Goal: Task Accomplishment & Management: Complete application form

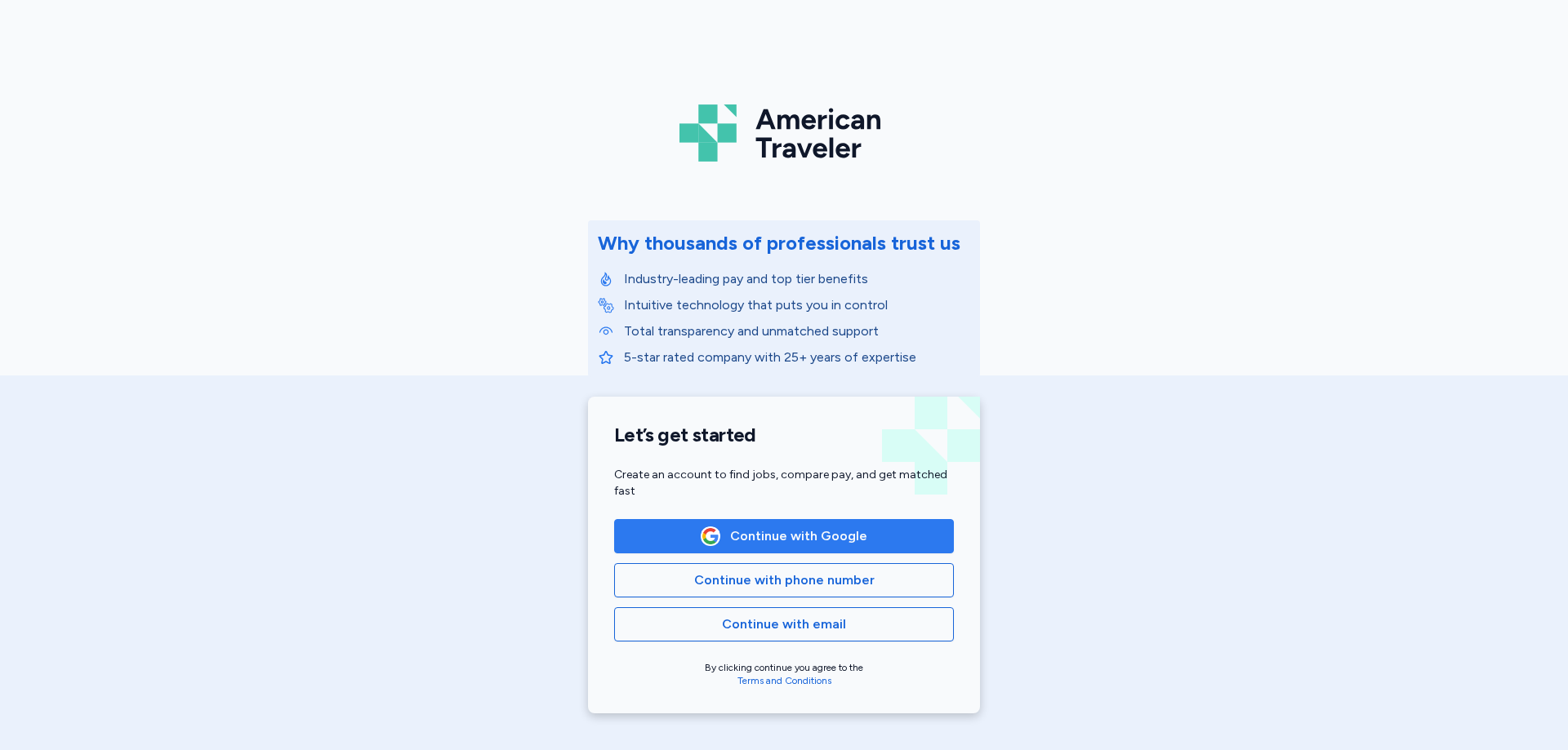
click at [778, 534] on span "Continue with Google" at bounding box center [799, 536] width 137 height 20
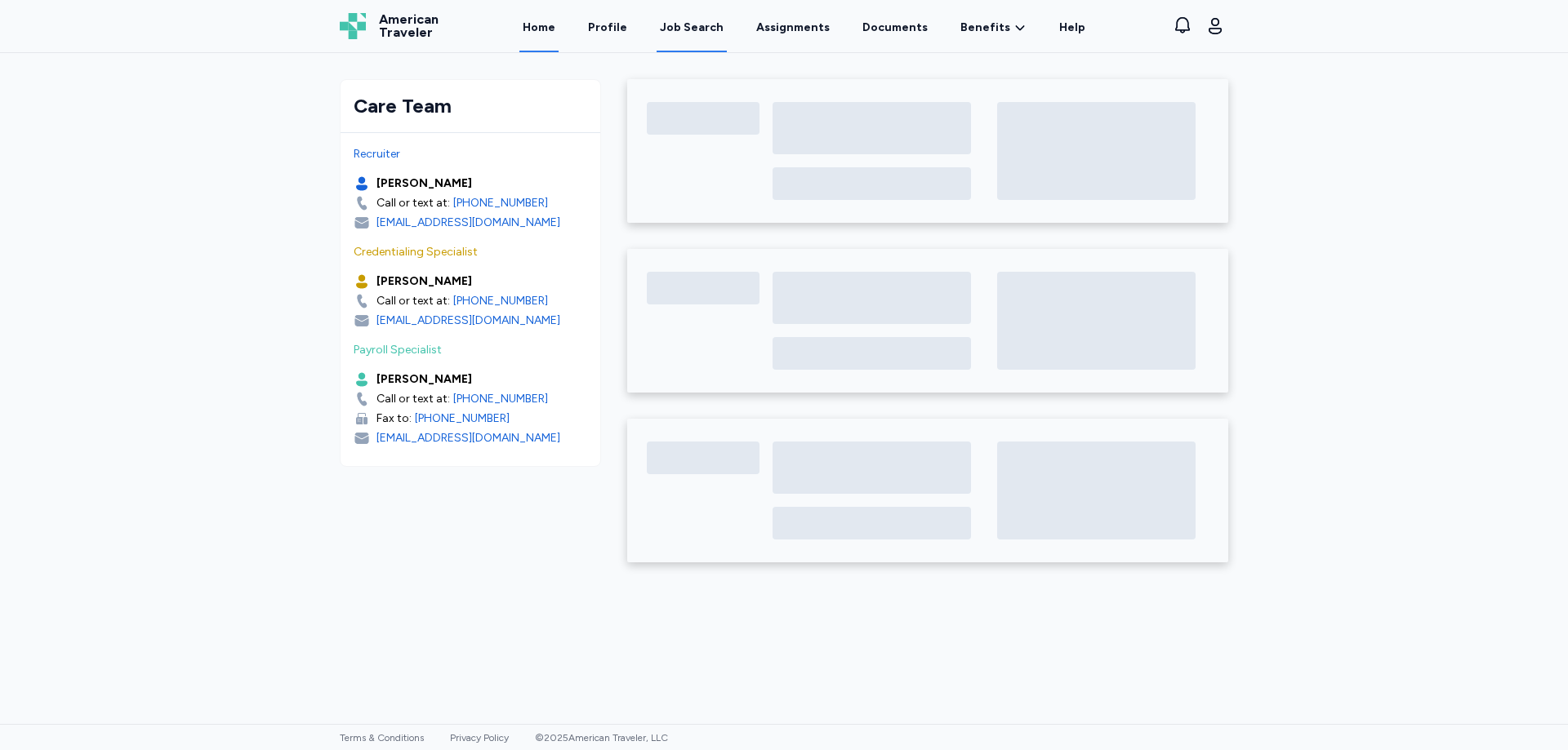
click at [700, 30] on div "Job Search" at bounding box center [692, 28] width 64 height 16
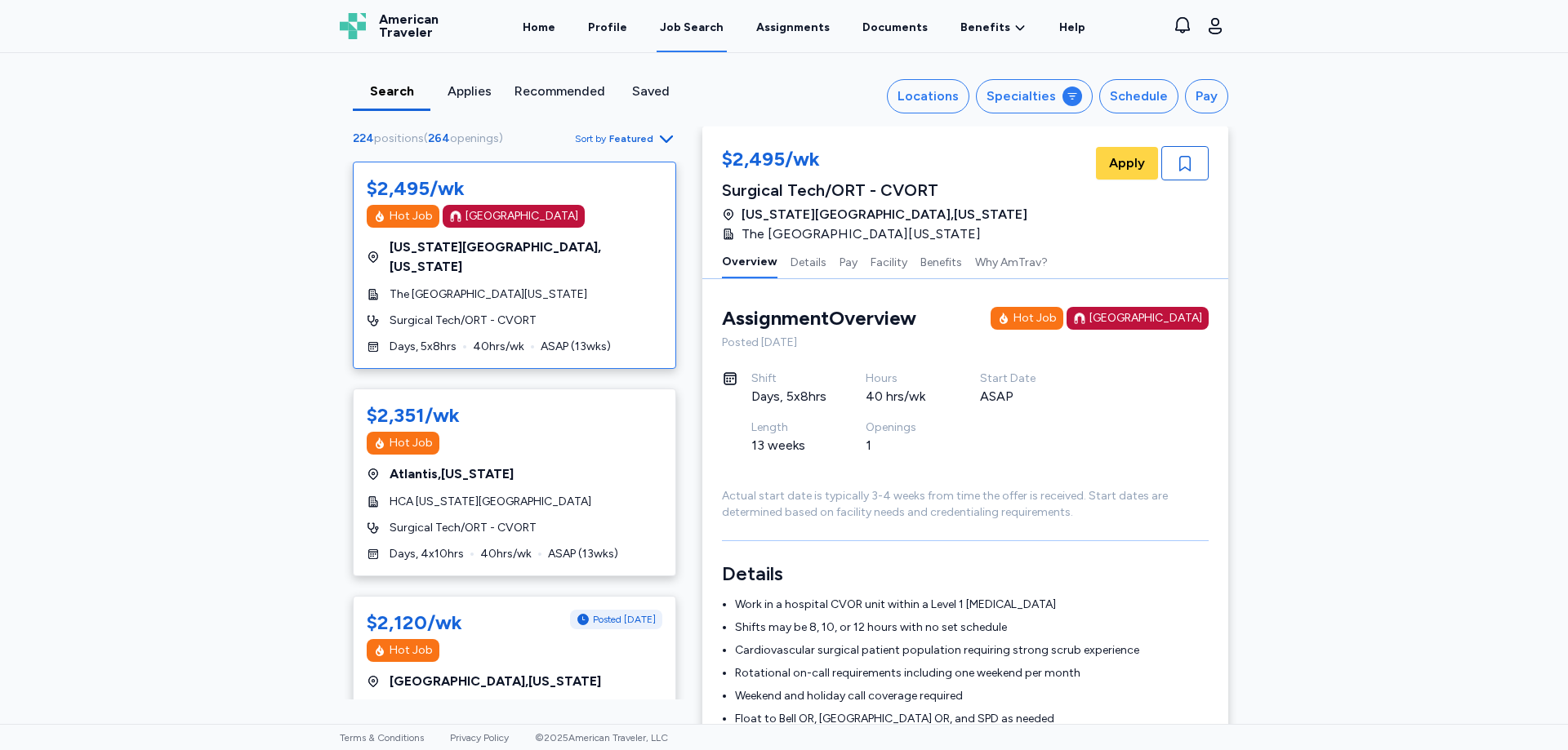
click at [450, 98] on div "Applies" at bounding box center [469, 91] width 65 height 20
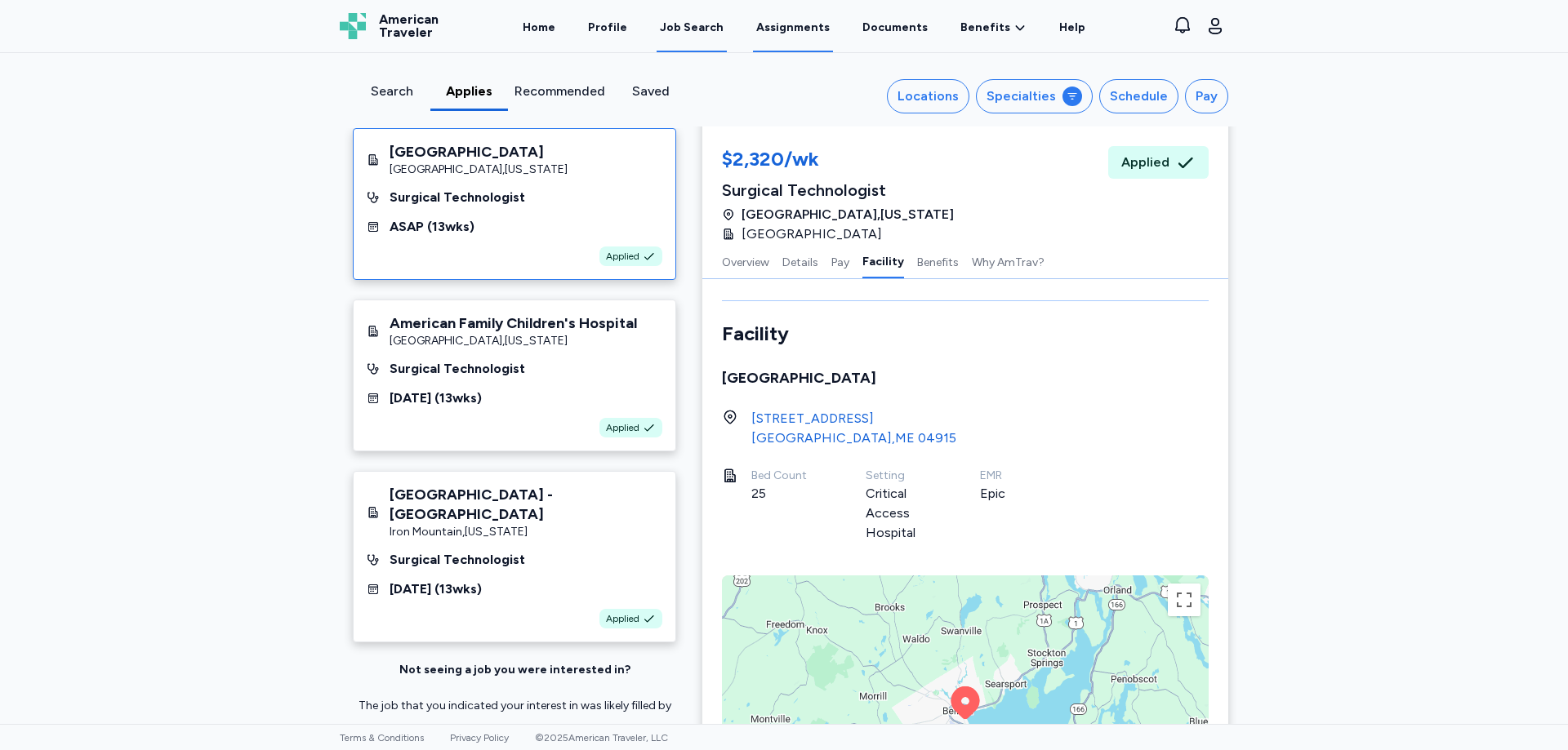
scroll to position [1306, 0]
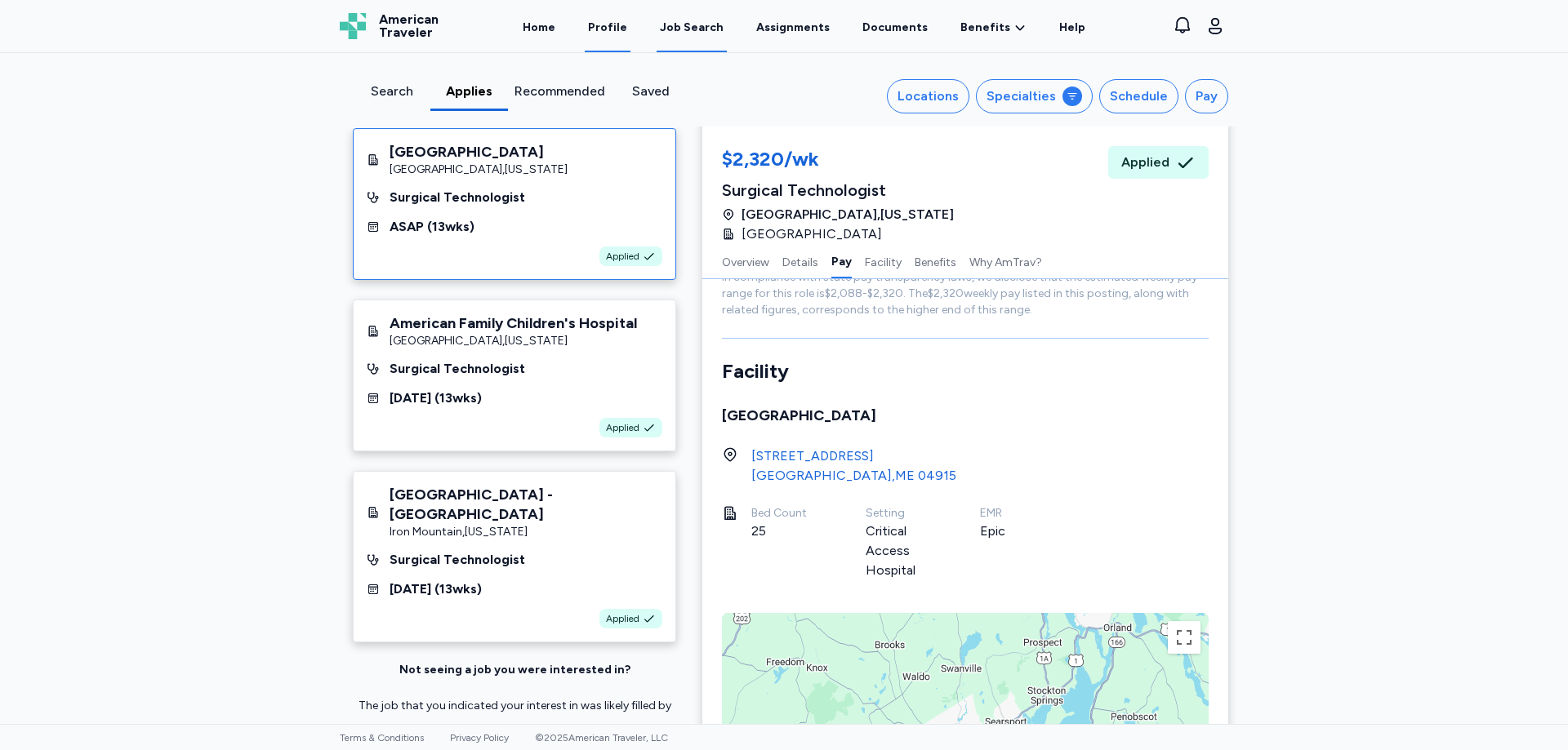
click at [618, 26] on link "Profile" at bounding box center [608, 27] width 46 height 51
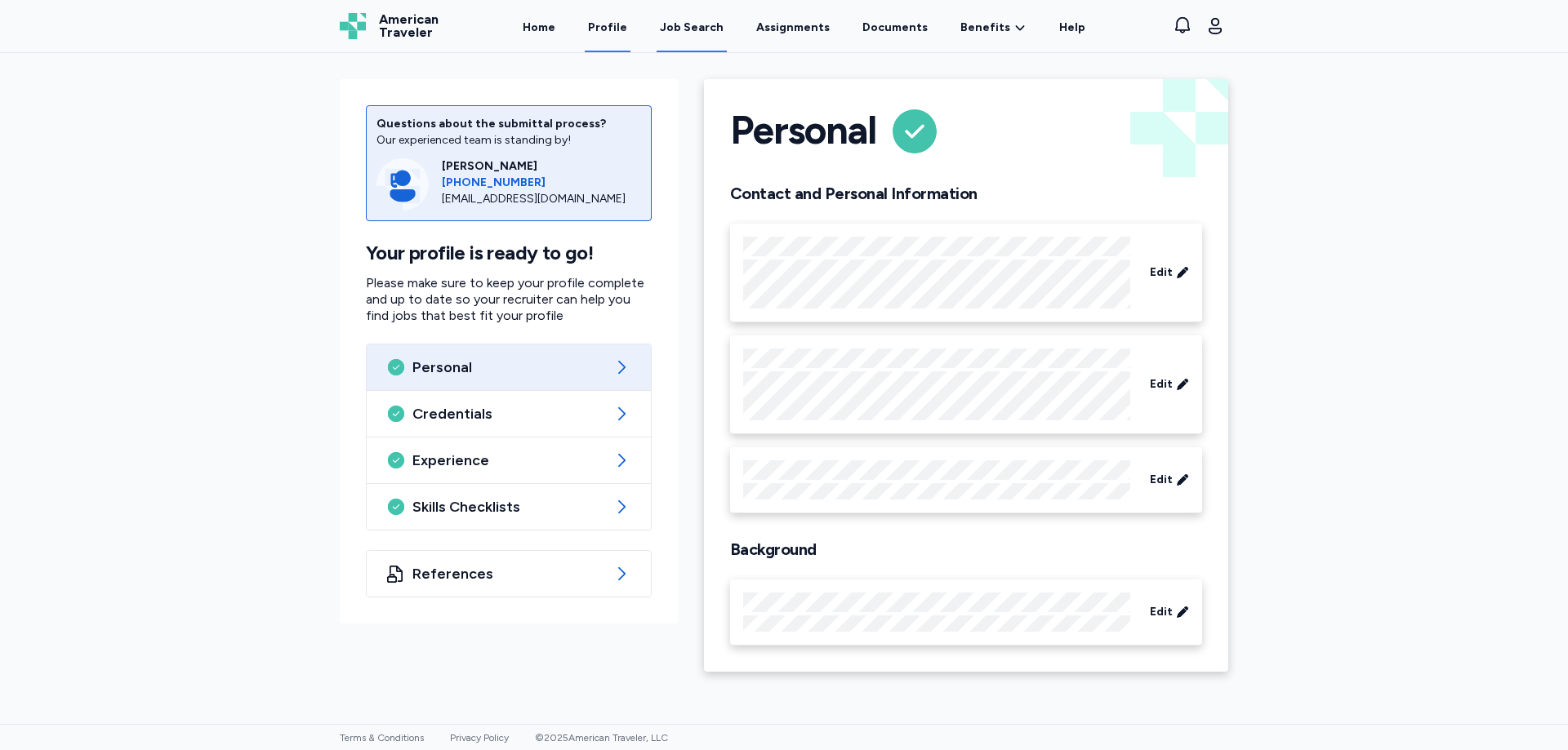
click at [685, 30] on div "Job Search" at bounding box center [692, 28] width 64 height 16
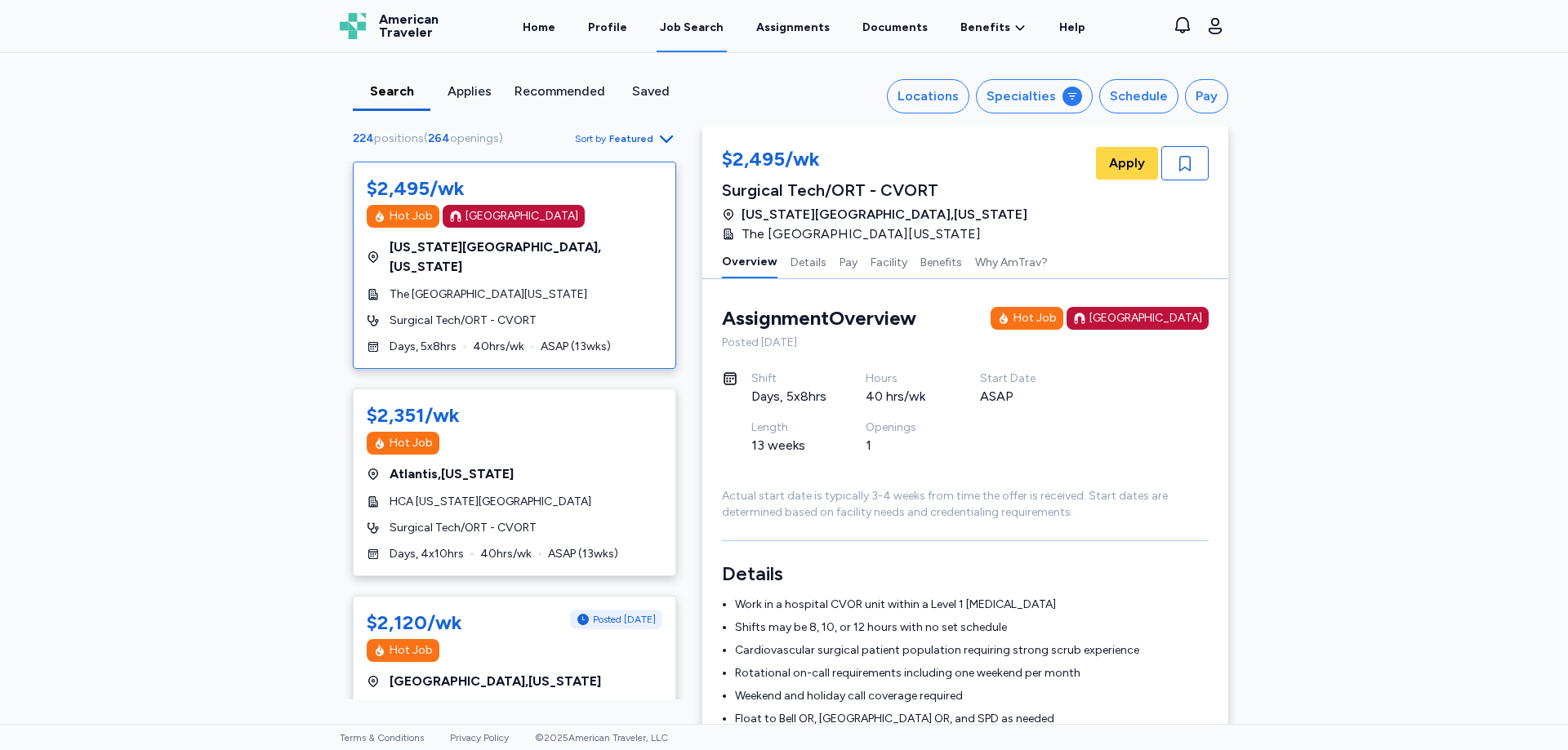
click at [471, 90] on div "Applies" at bounding box center [469, 91] width 65 height 20
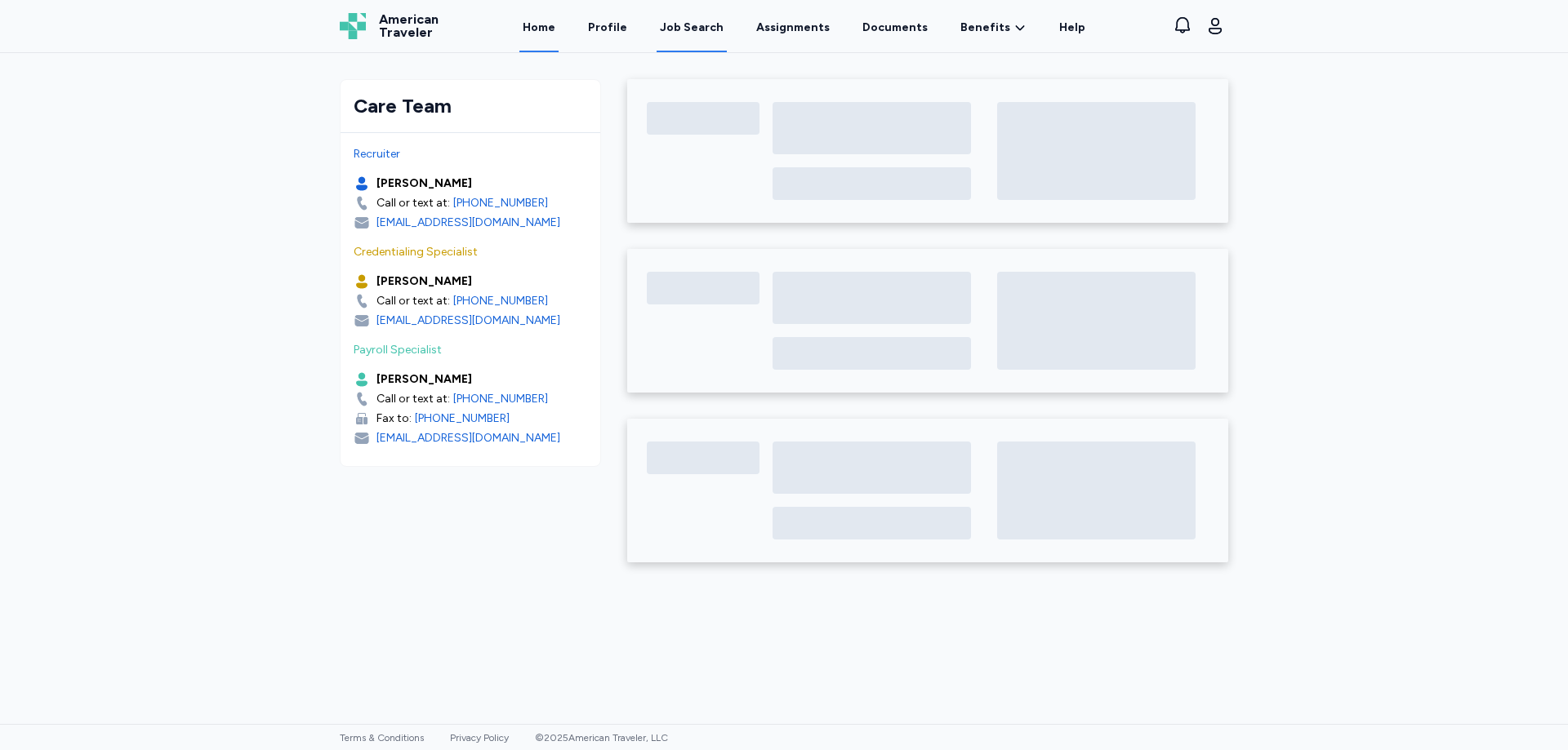
click at [694, 30] on div "Job Search" at bounding box center [692, 28] width 64 height 16
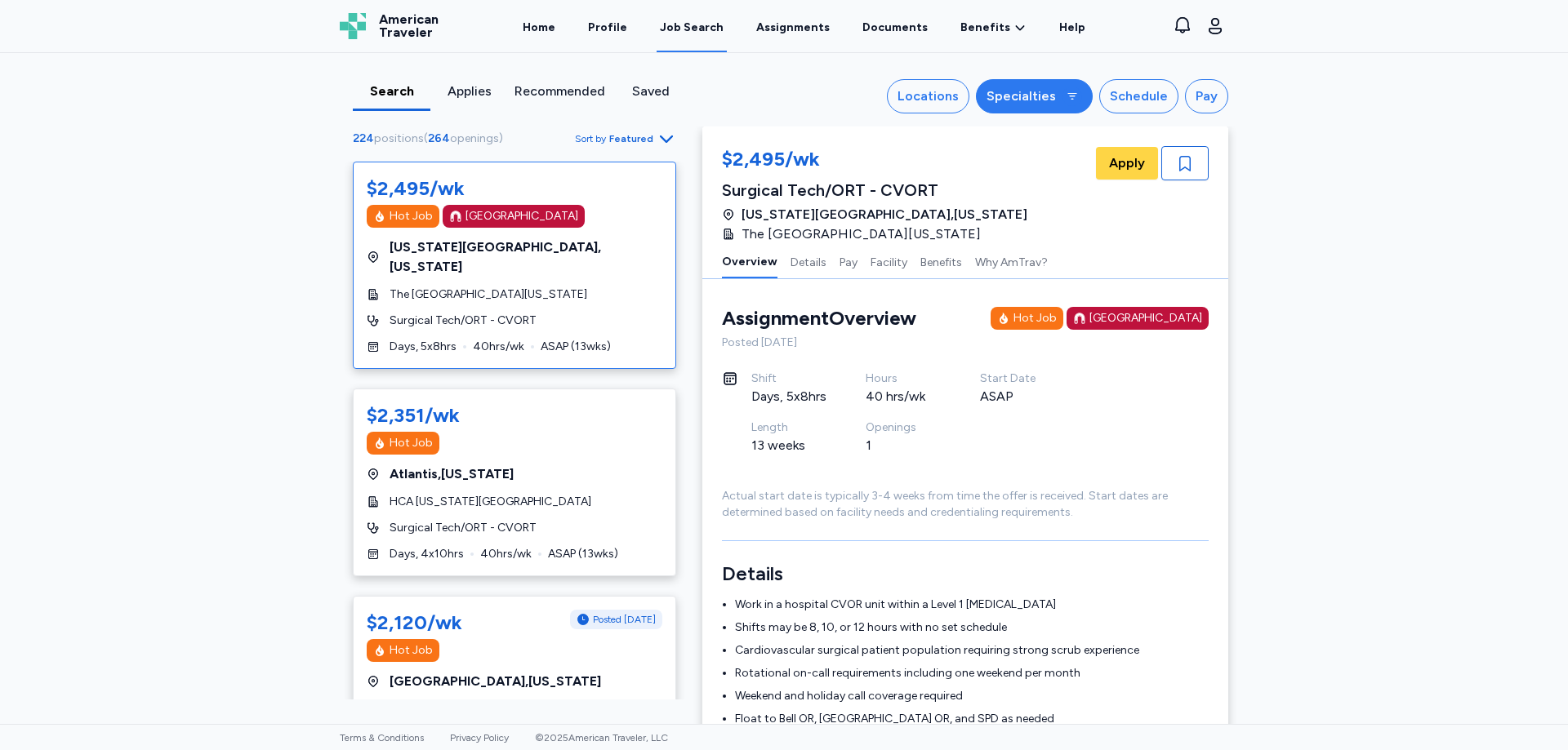
click at [1055, 100] on button "Specialties" at bounding box center [1034, 96] width 117 height 35
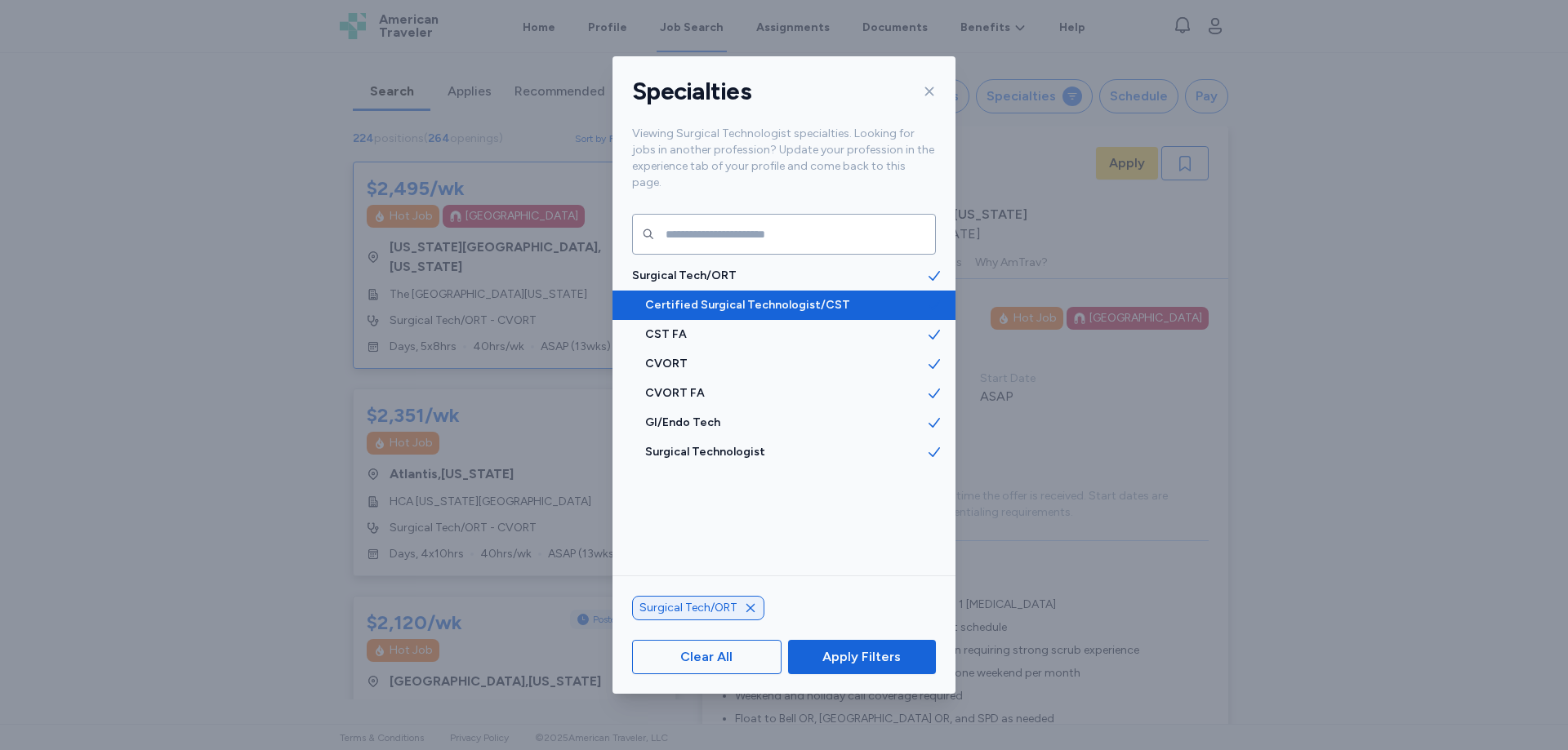
click at [698, 297] on span "Certified Surgical Technologist/CST" at bounding box center [785, 305] width 281 height 16
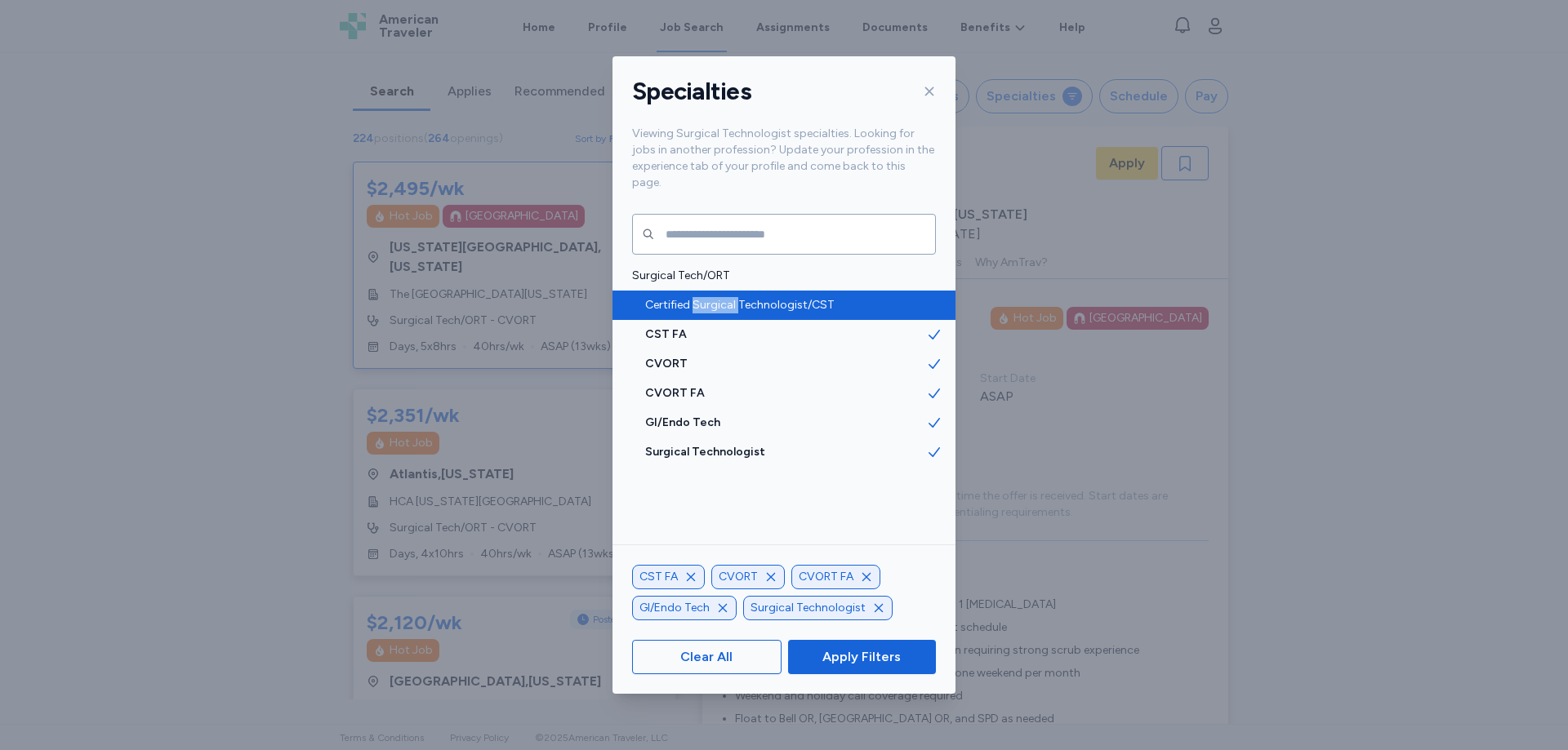
click at [698, 297] on span "Certified Surgical Technologist/CST" at bounding box center [785, 305] width 281 height 16
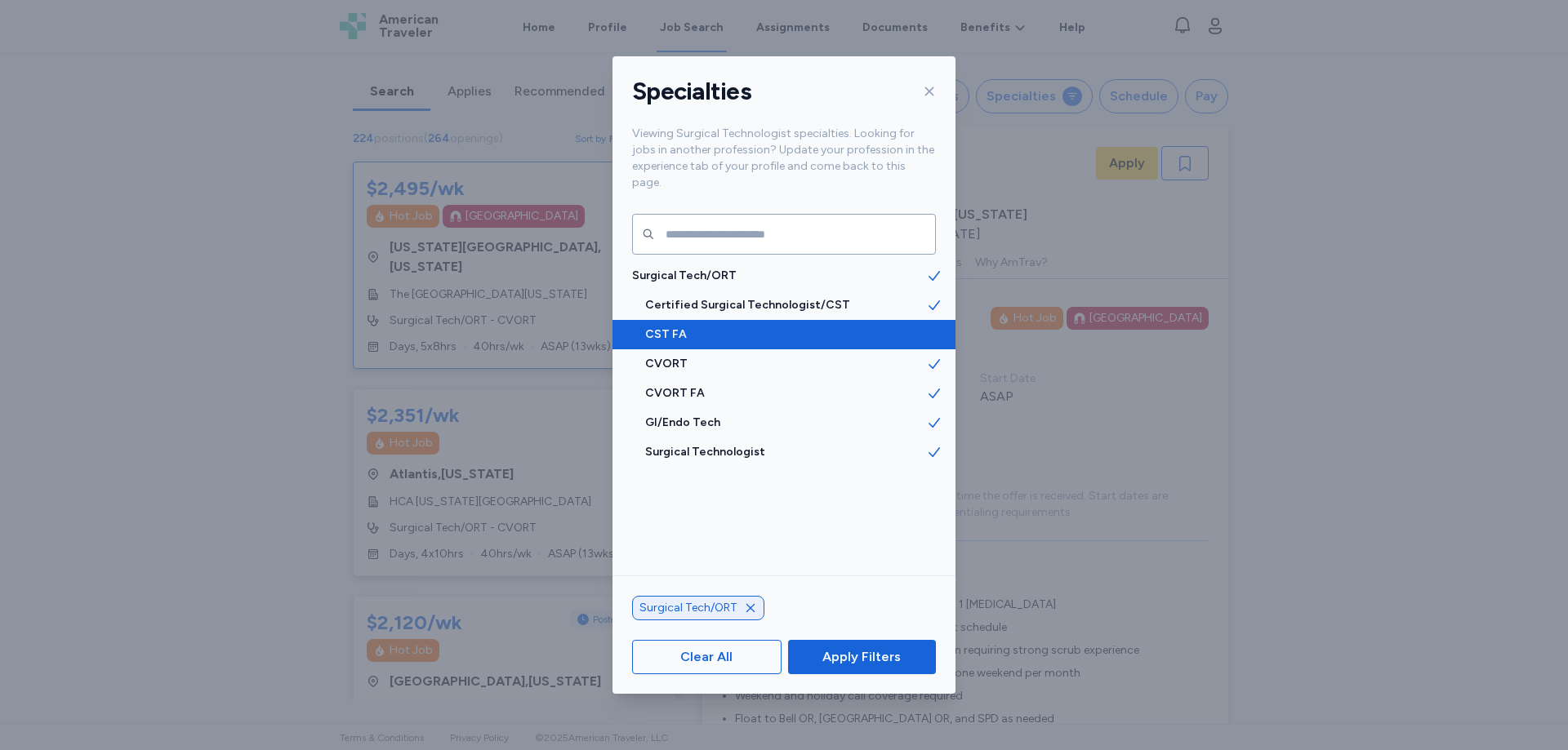
click at [656, 327] on span "CST FA" at bounding box center [785, 335] width 281 height 16
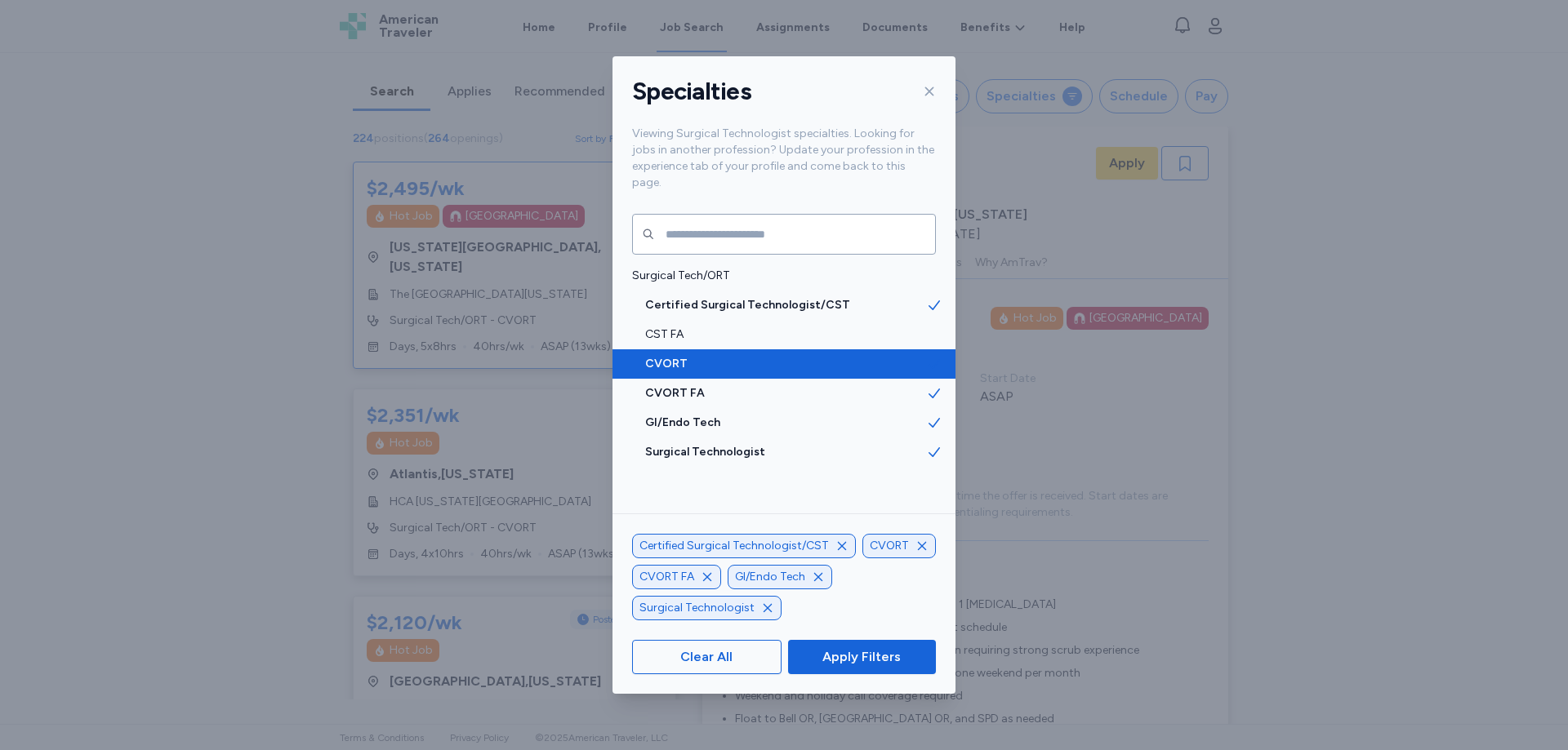
click at [659, 356] on span "CVORT" at bounding box center [785, 364] width 281 height 16
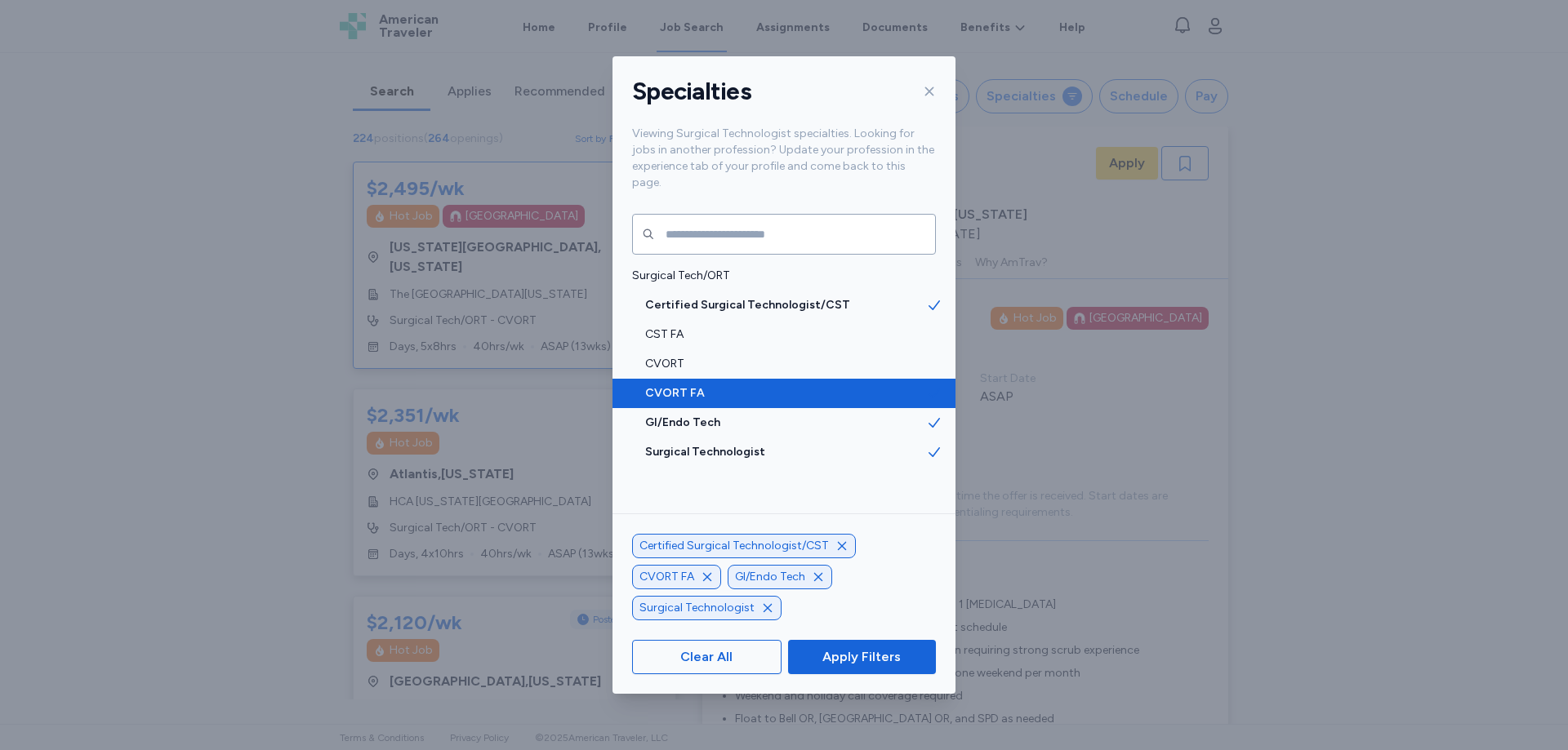
click at [667, 385] on span "CVORT FA" at bounding box center [785, 393] width 281 height 16
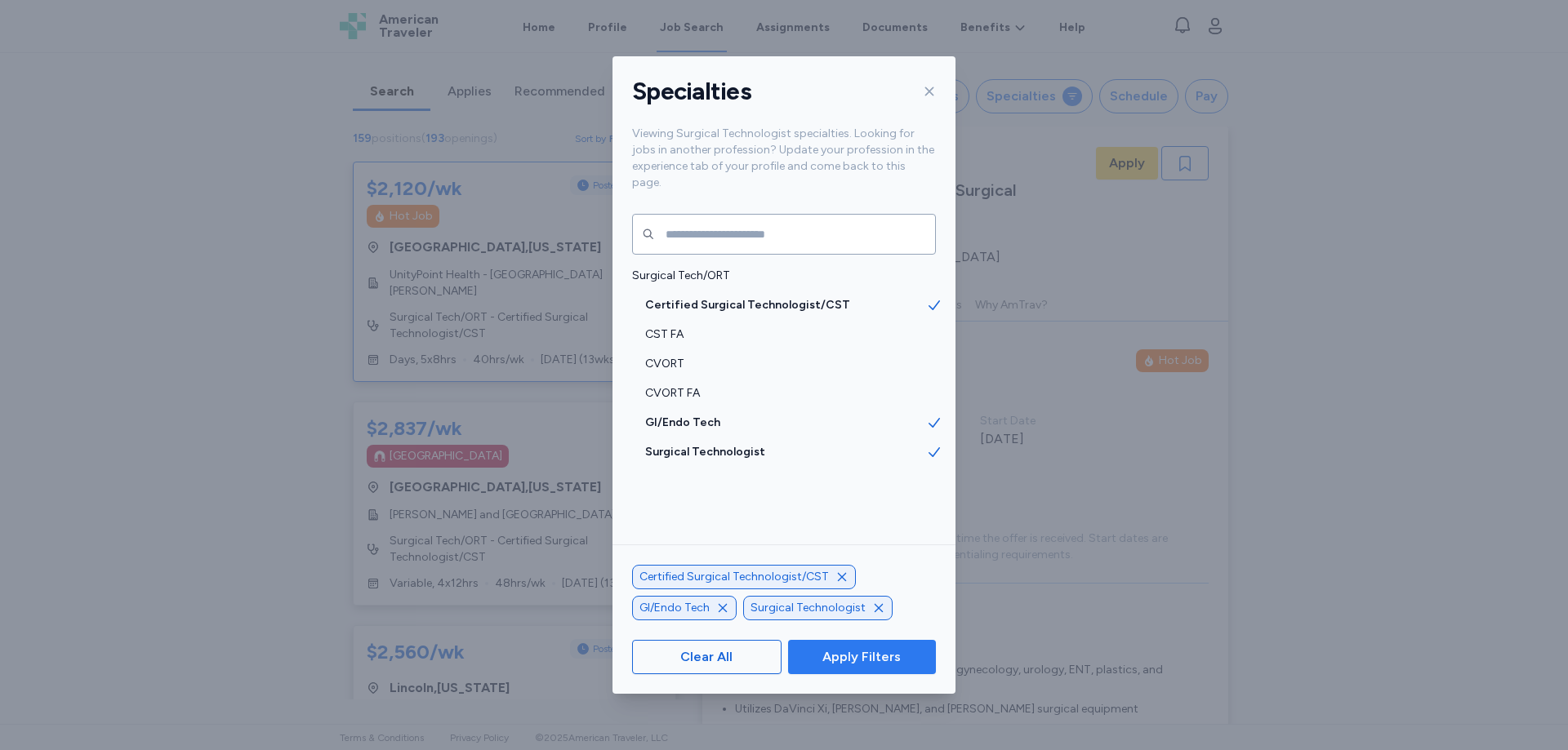
scroll to position [25, 0]
click at [862, 654] on span "Apply Filters" at bounding box center [862, 658] width 78 height 20
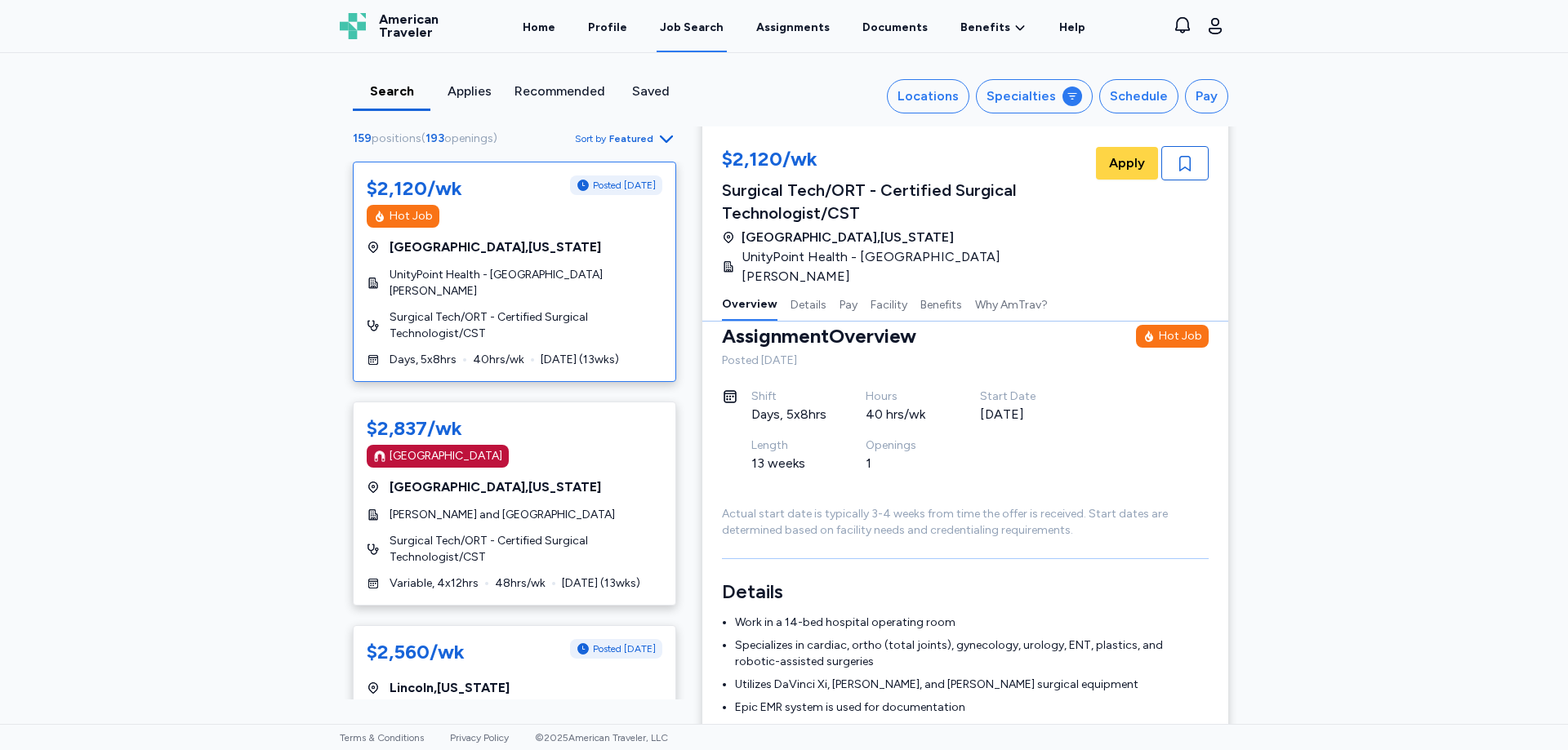
click at [658, 142] on icon "button" at bounding box center [667, 139] width 20 height 20
click at [524, 240] on div "Newest" at bounding box center [572, 243] width 196 height 33
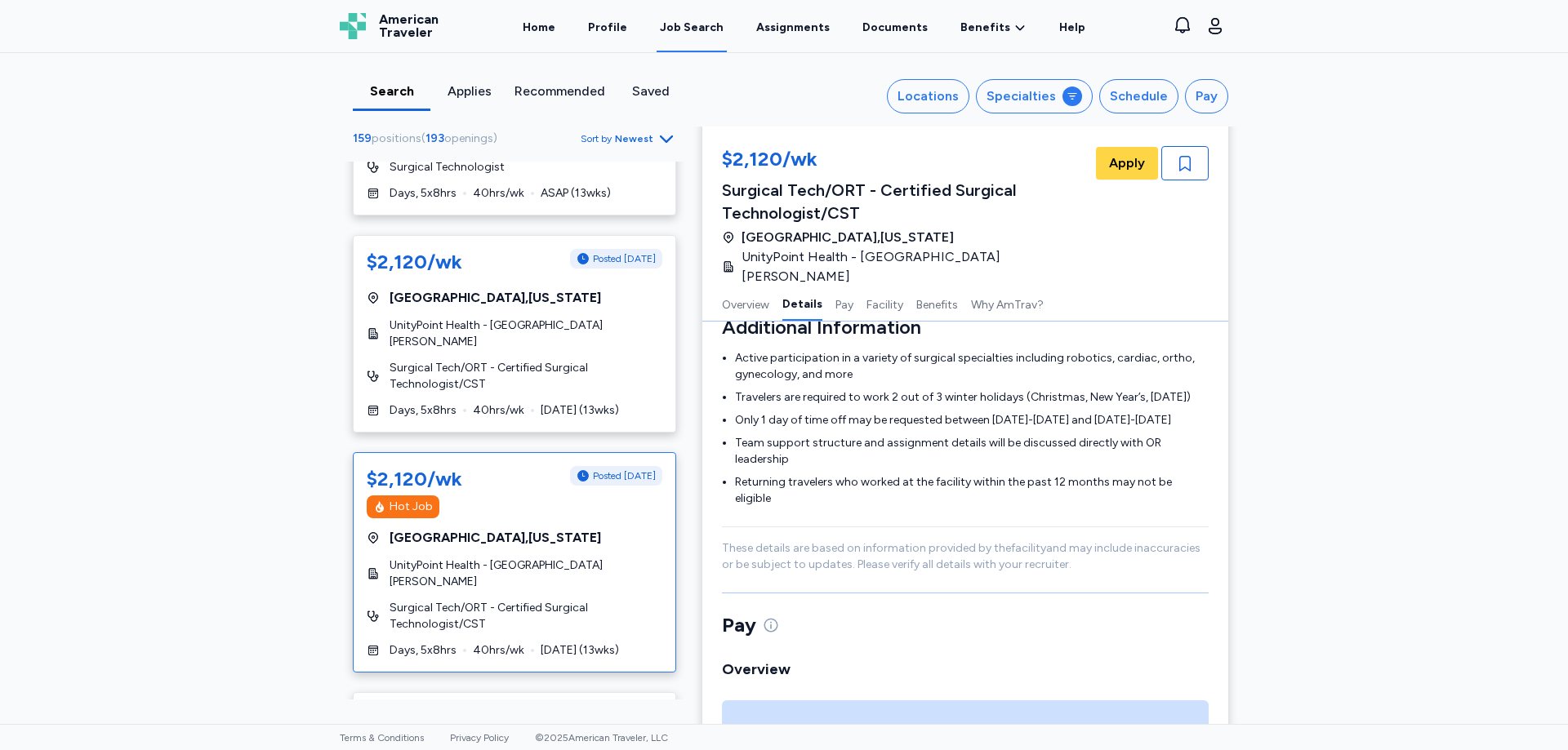
scroll to position [3837, 0]
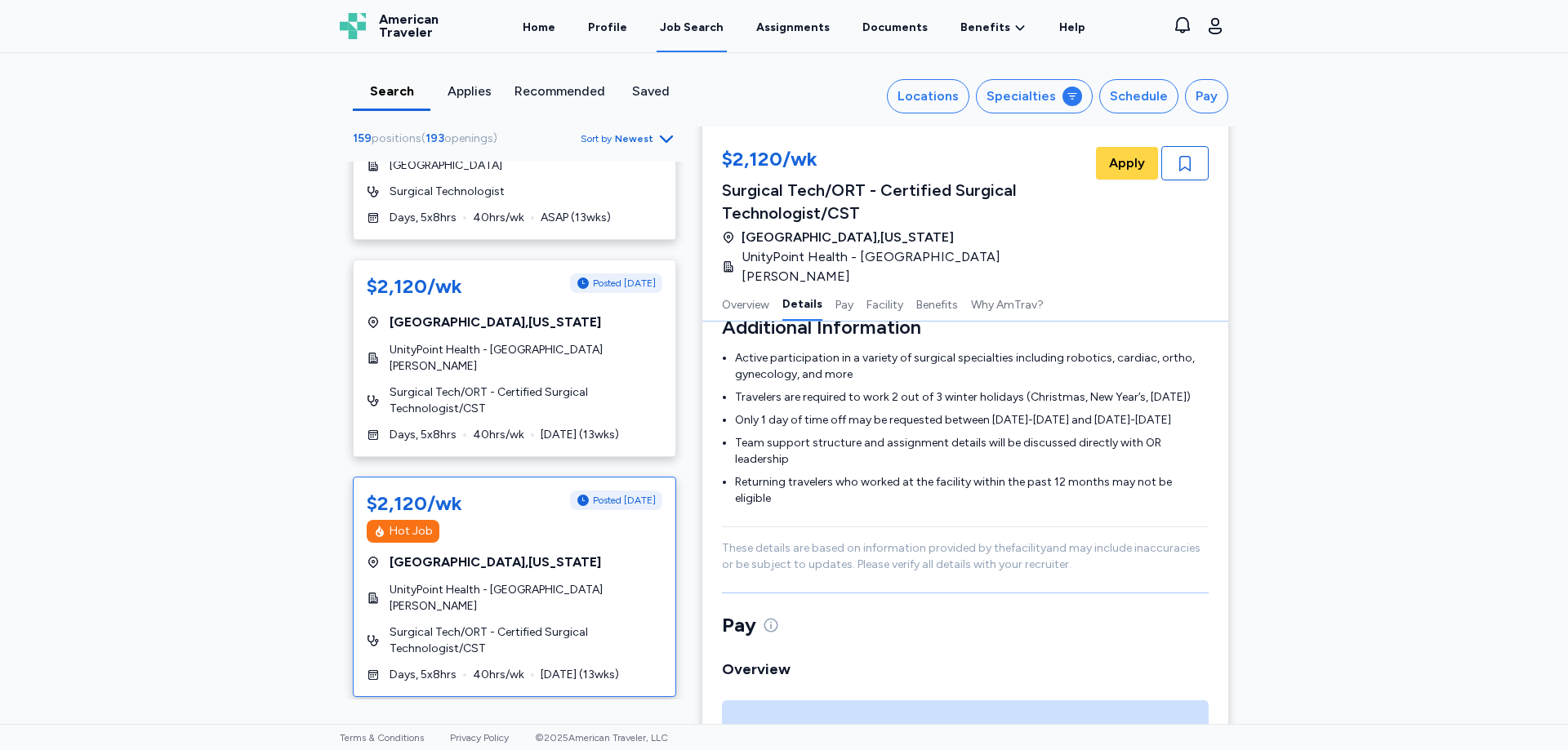
click at [271, 447] on div "Search Applies Recommended Saved Locations Specialties Schedule Pay 159 positio…" at bounding box center [784, 388] width 1568 height 672
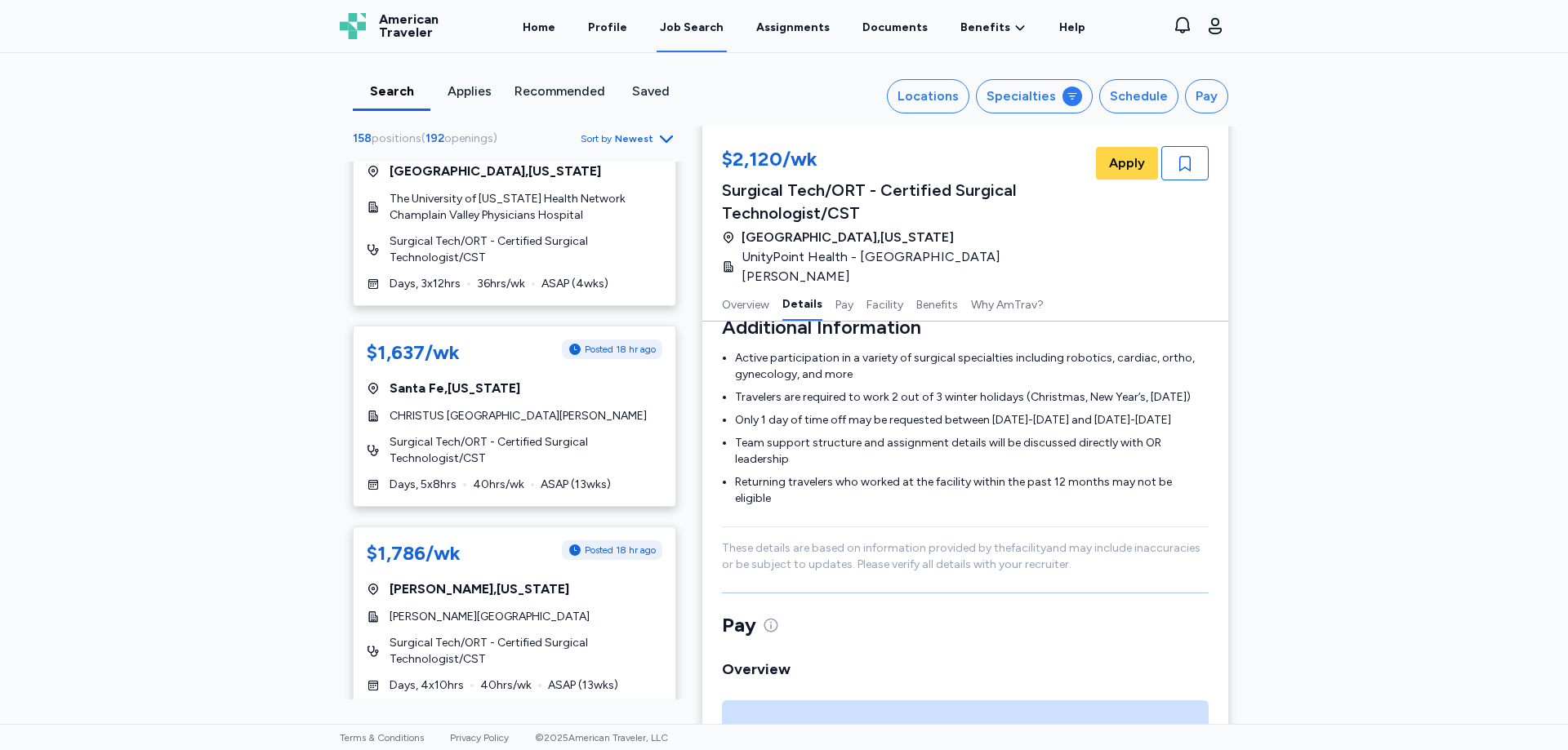
scroll to position [2145, 0]
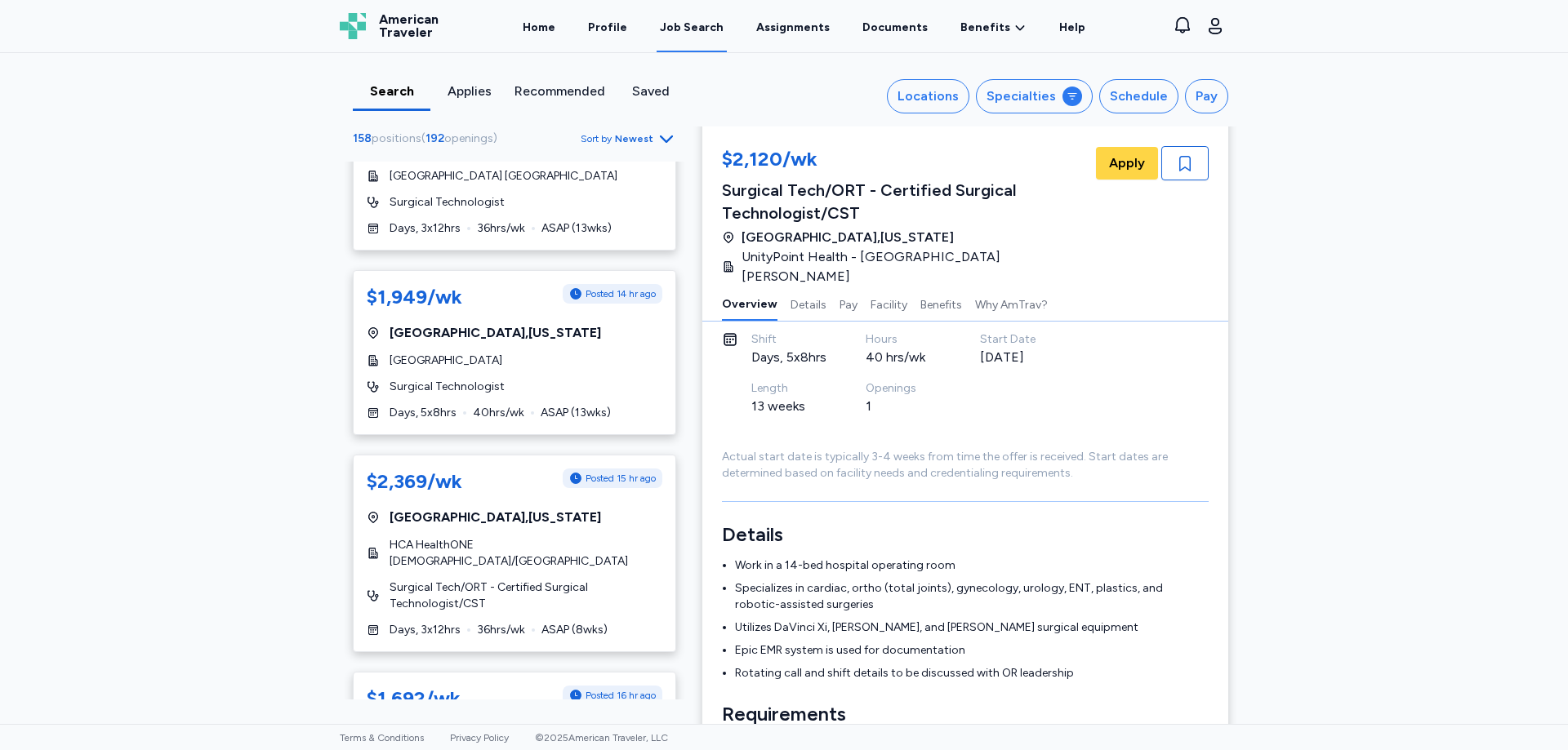
scroll to position [817, 0]
click at [515, 356] on div "[GEOGRAPHIC_DATA]" at bounding box center [515, 359] width 296 height 16
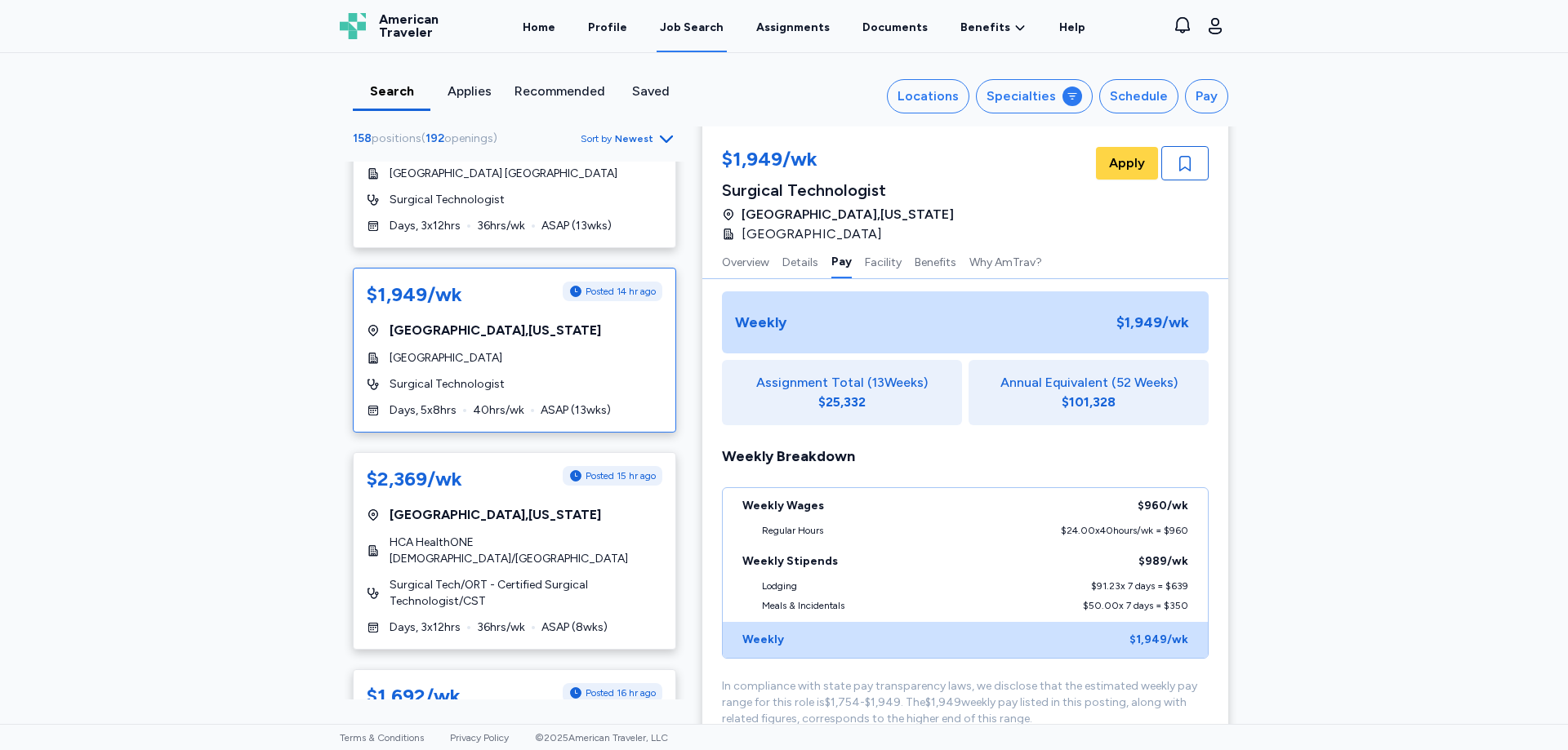
scroll to position [1062, 0]
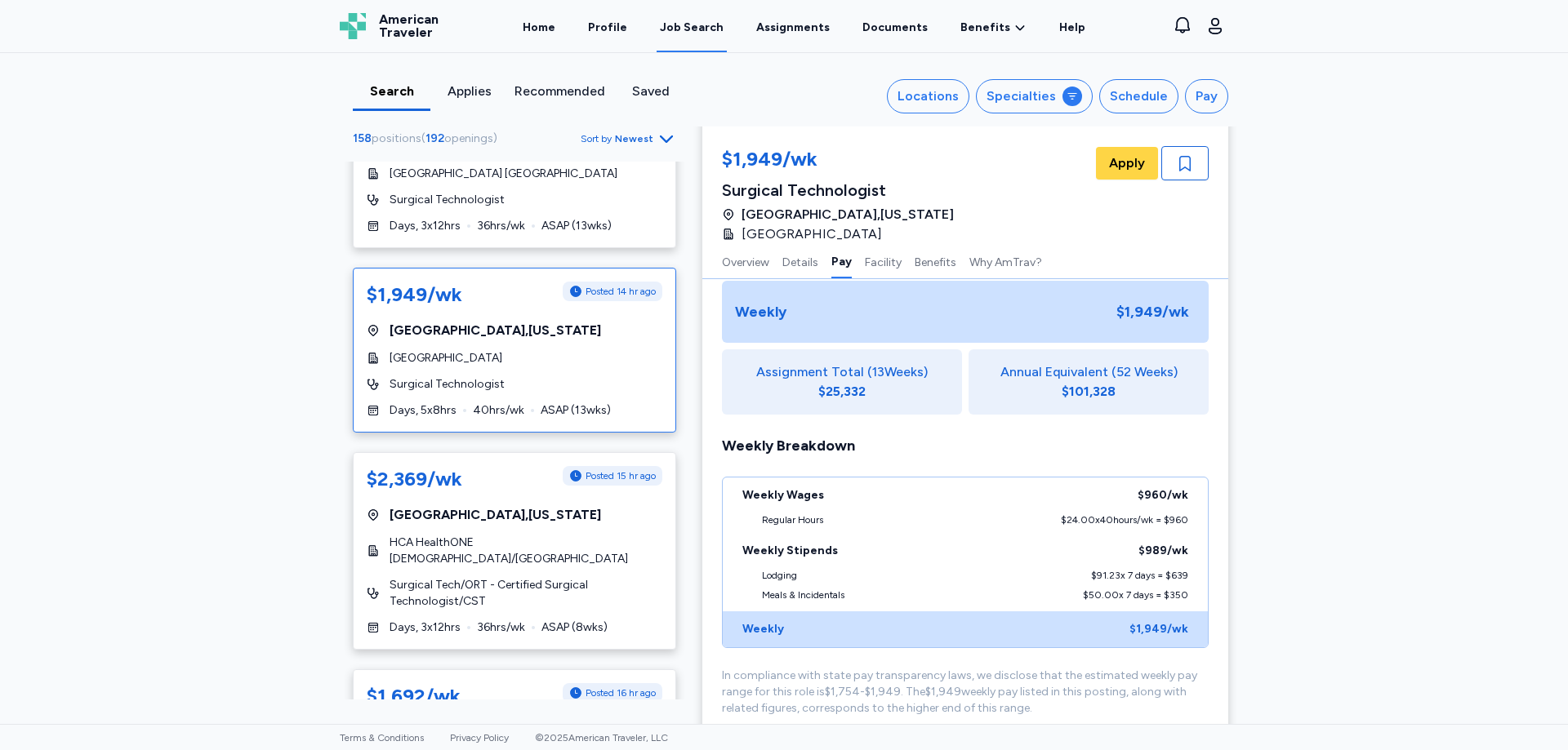
click at [456, 89] on div "Applies" at bounding box center [469, 91] width 65 height 20
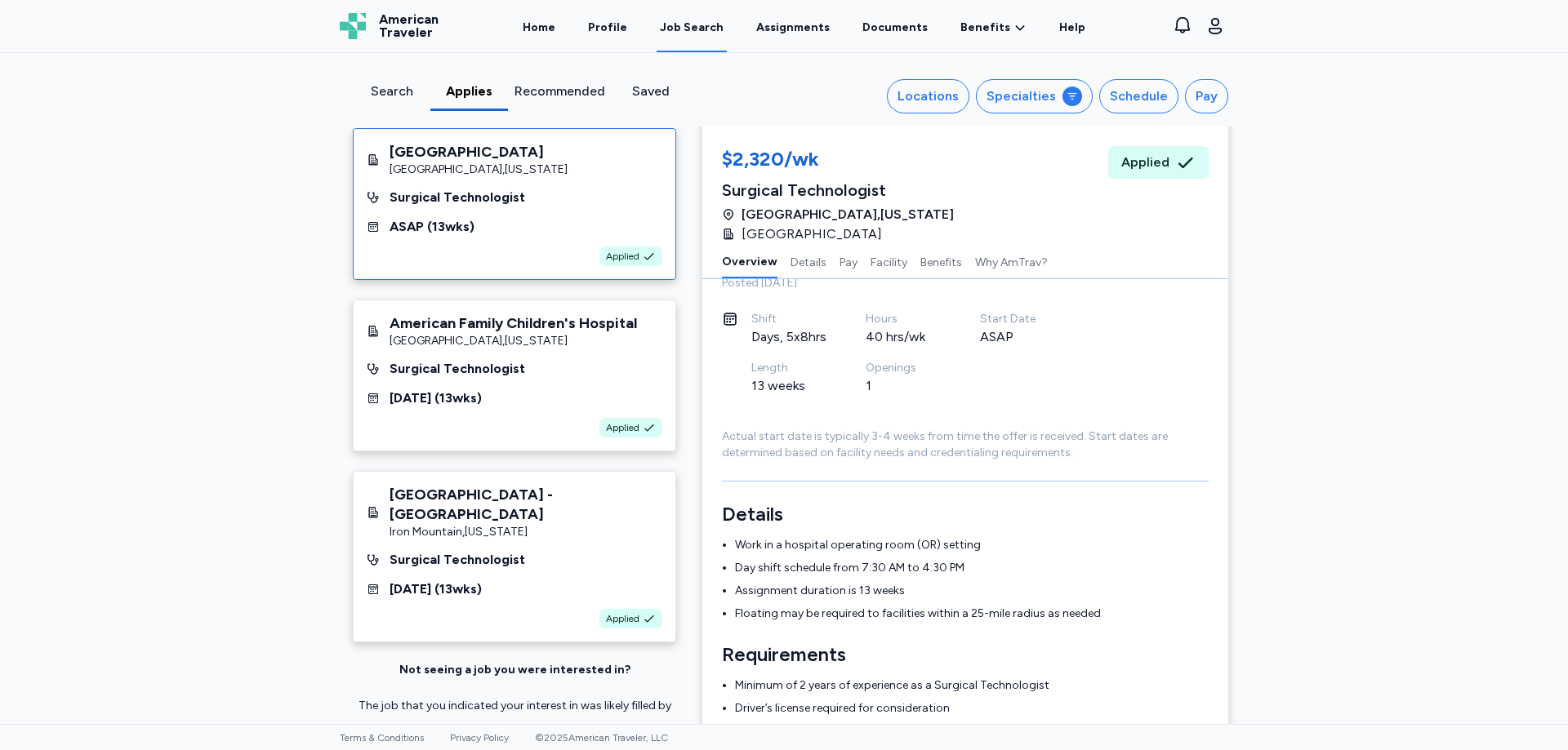
click at [691, 28] on div "Job Search" at bounding box center [692, 28] width 64 height 16
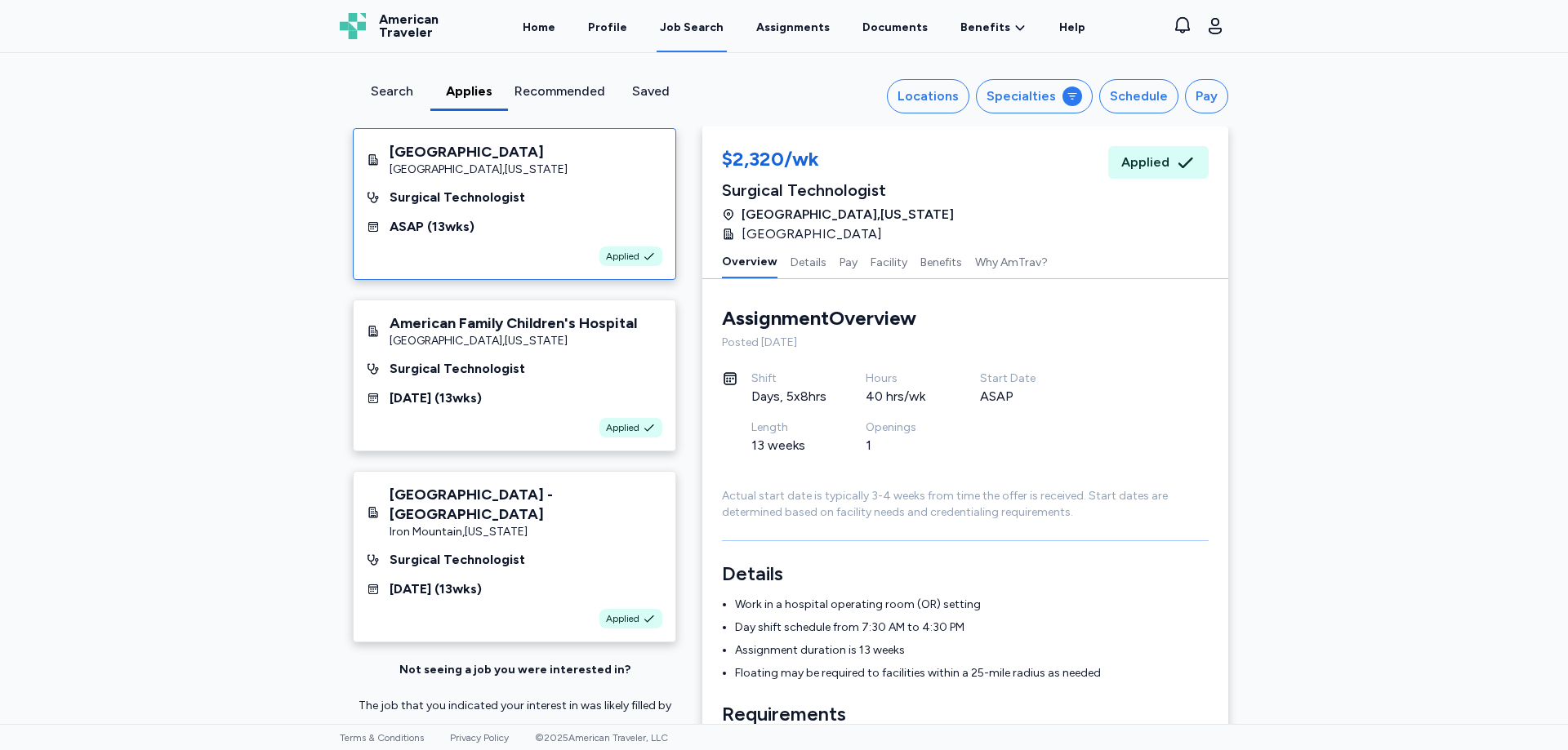
click at [373, 92] on div "Search" at bounding box center [392, 91] width 65 height 20
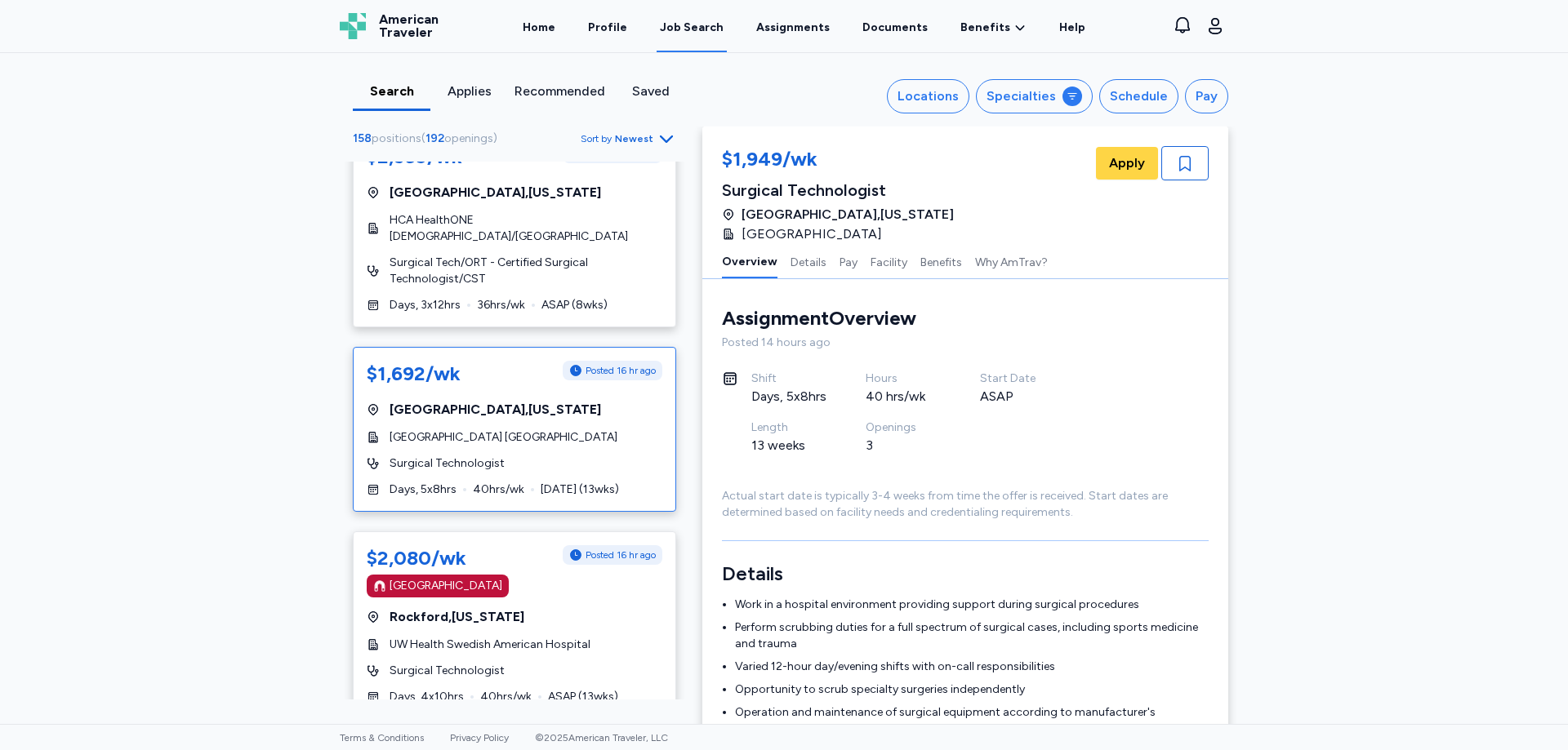
scroll to position [1143, 0]
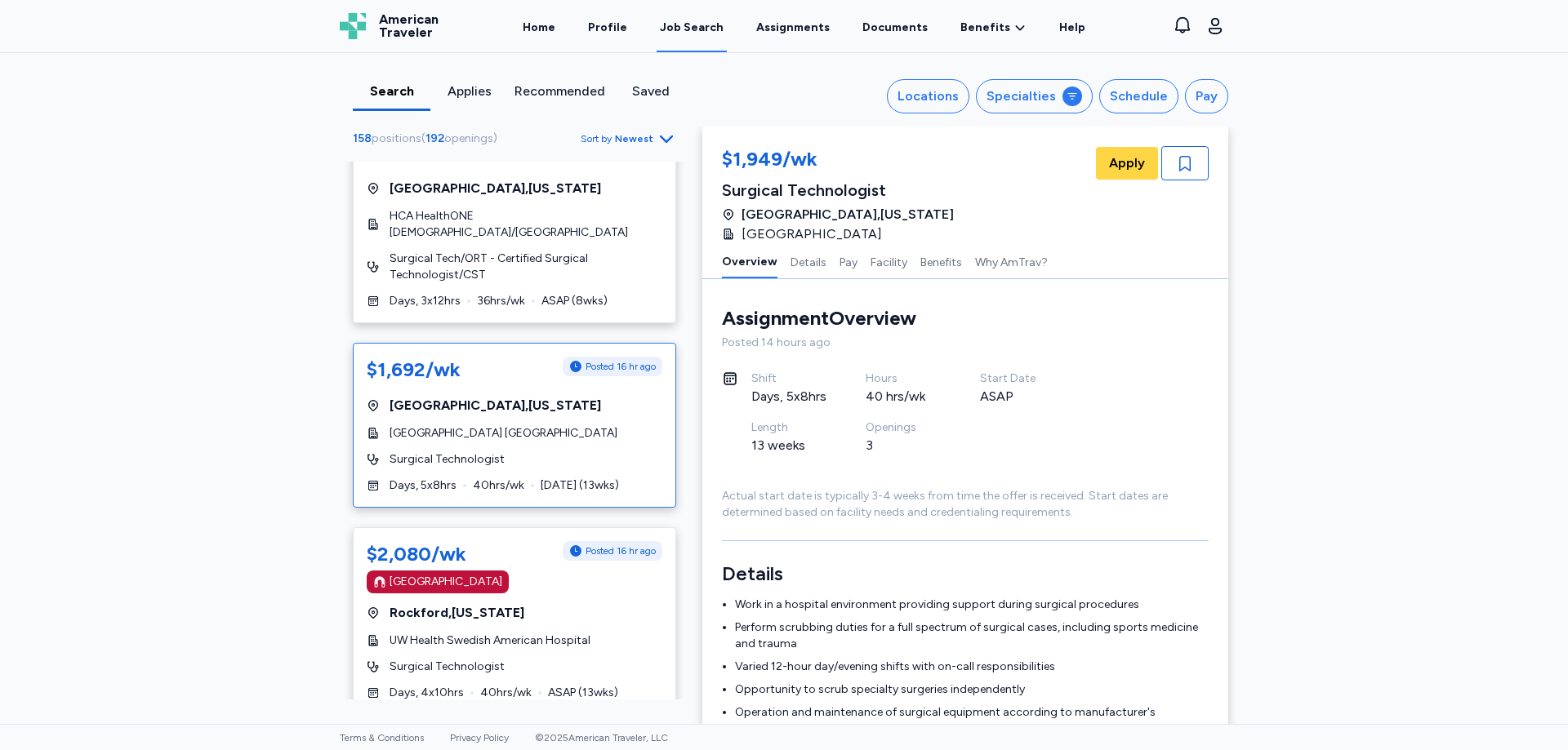
click at [502, 410] on div "[GEOGRAPHIC_DATA] , [US_STATE]" at bounding box center [515, 406] width 296 height 20
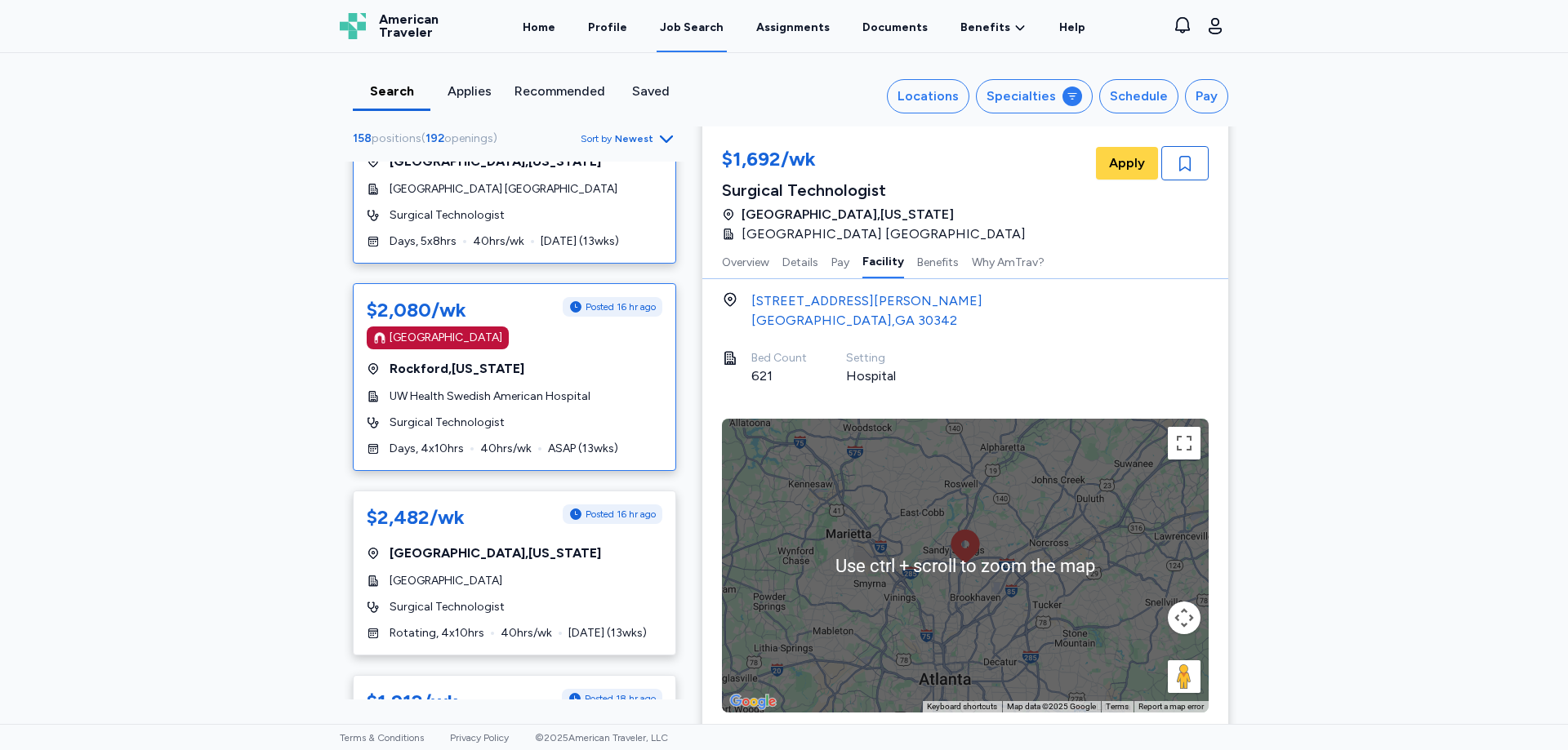
scroll to position [1388, 0]
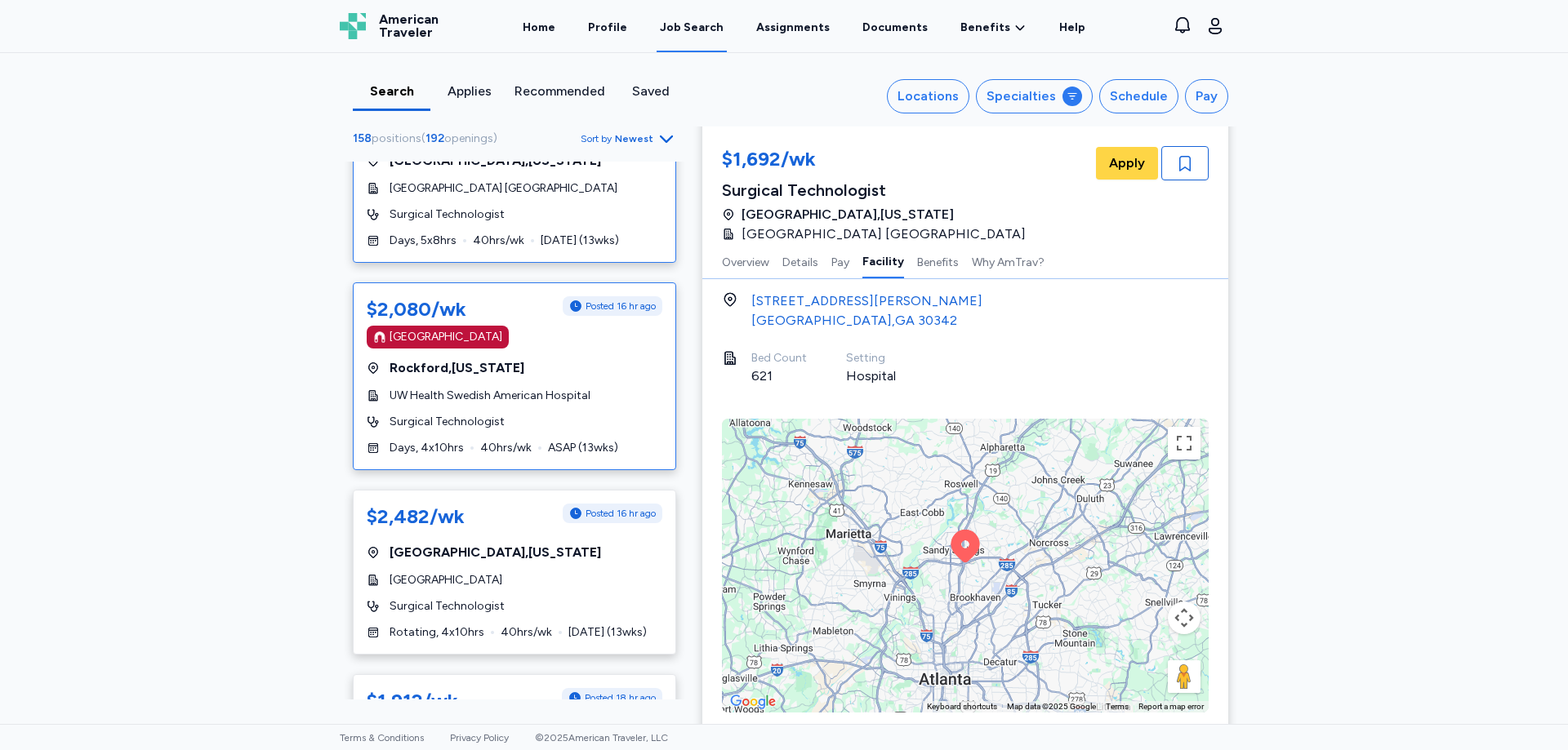
click at [592, 387] on div "UW Health Swedish American Hospital" at bounding box center [515, 395] width 296 height 16
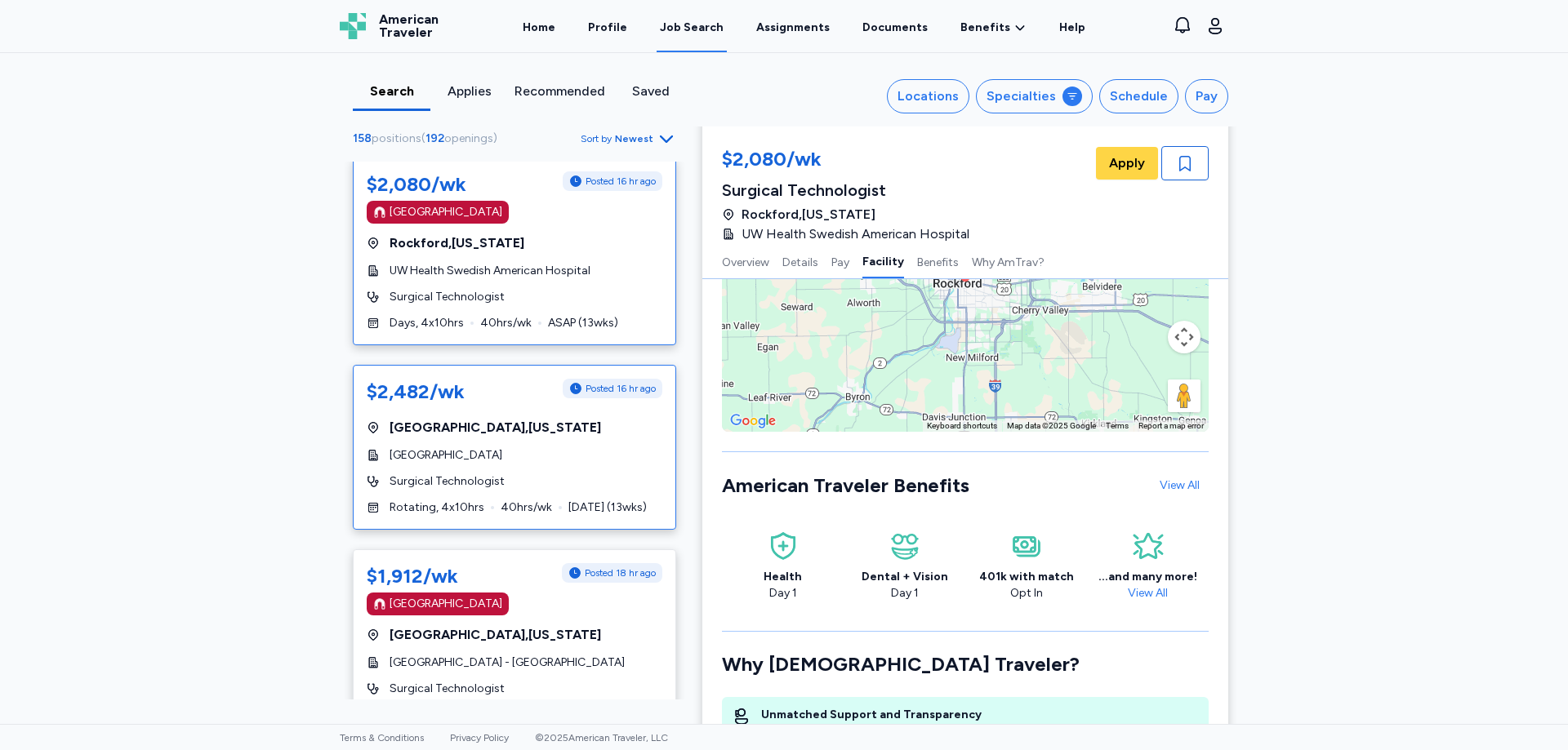
scroll to position [1552, 0]
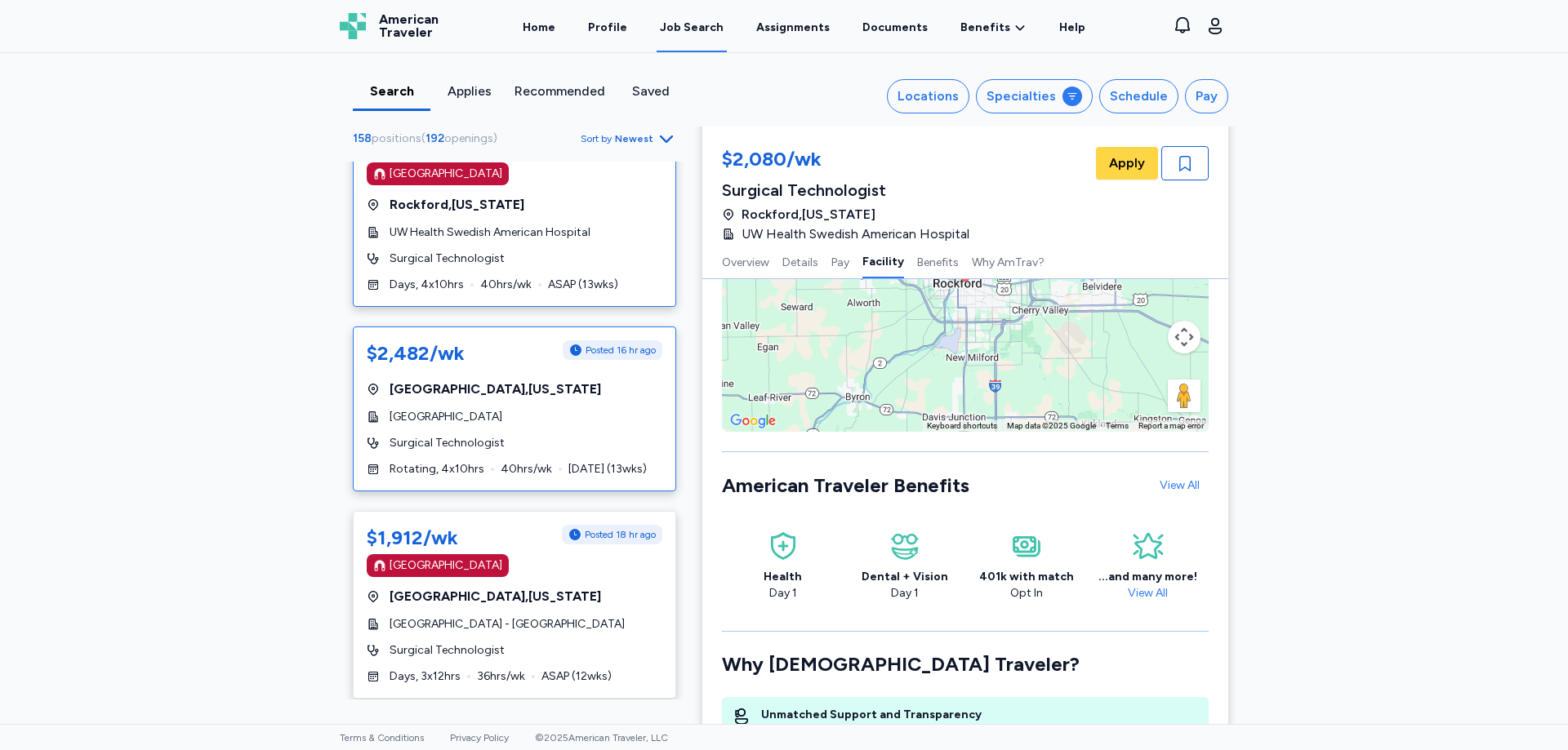
click at [526, 448] on div "Surgical Technologist" at bounding box center [515, 443] width 296 height 16
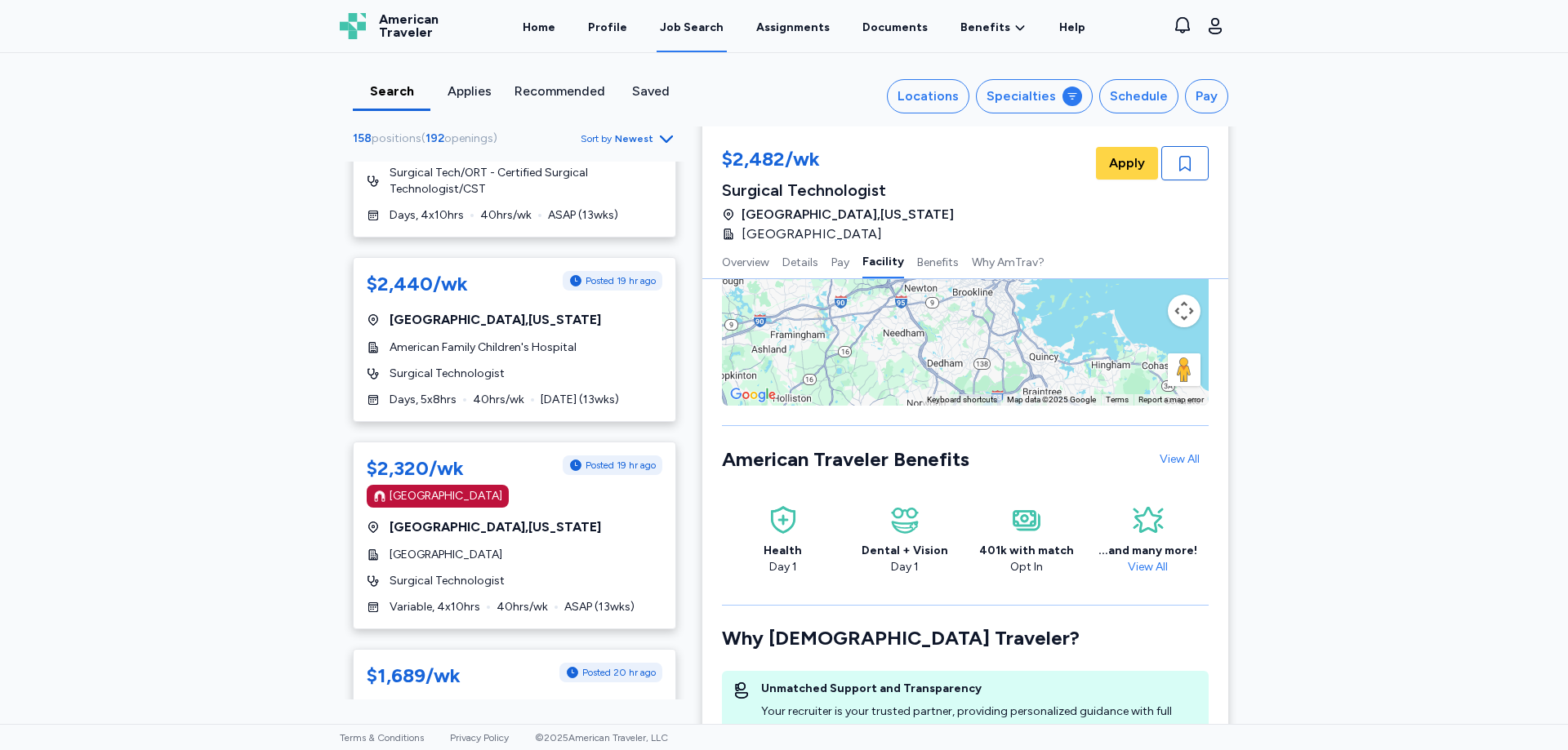
scroll to position [2695, 0]
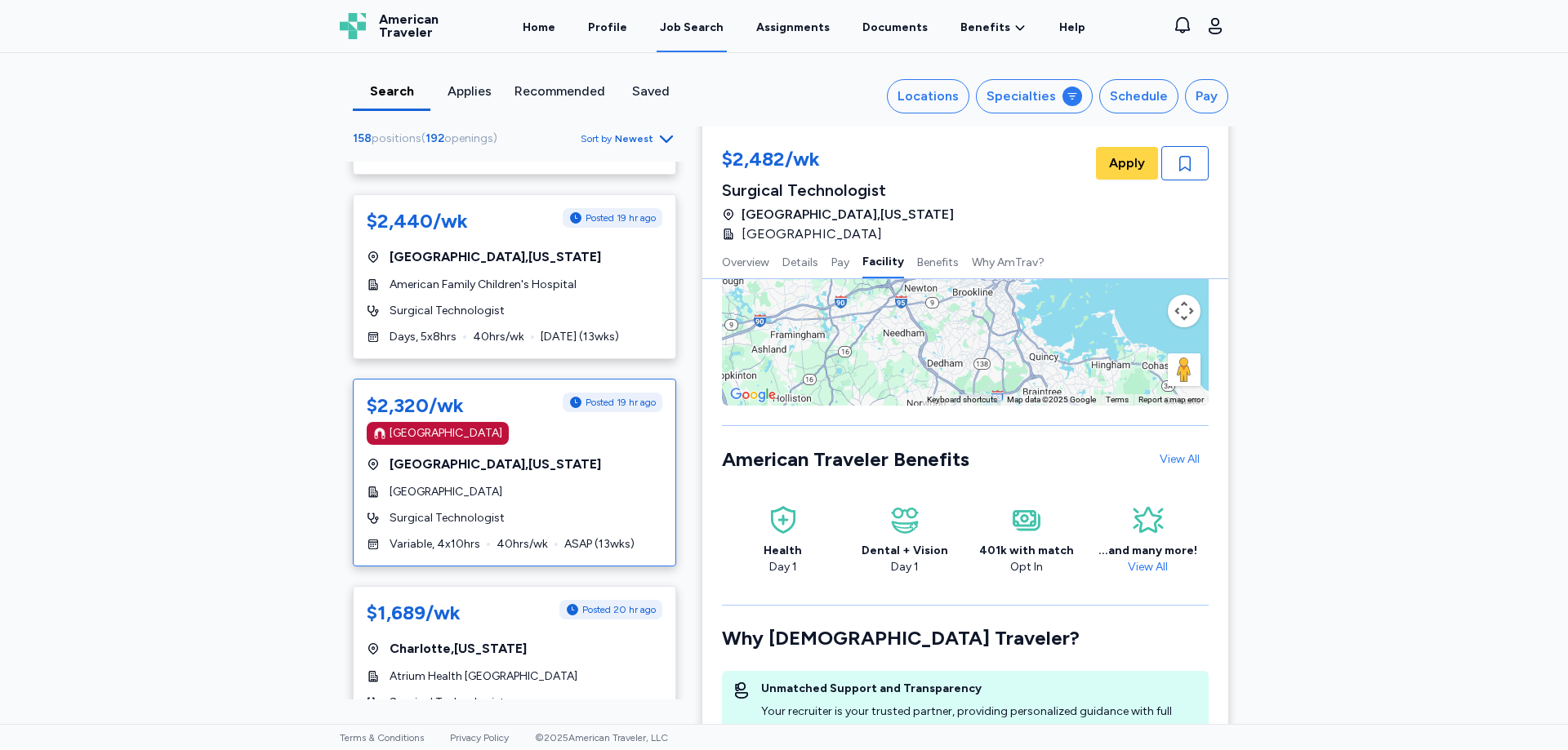
click at [575, 467] on div "[GEOGRAPHIC_DATA] , [US_STATE]" at bounding box center [515, 465] width 296 height 20
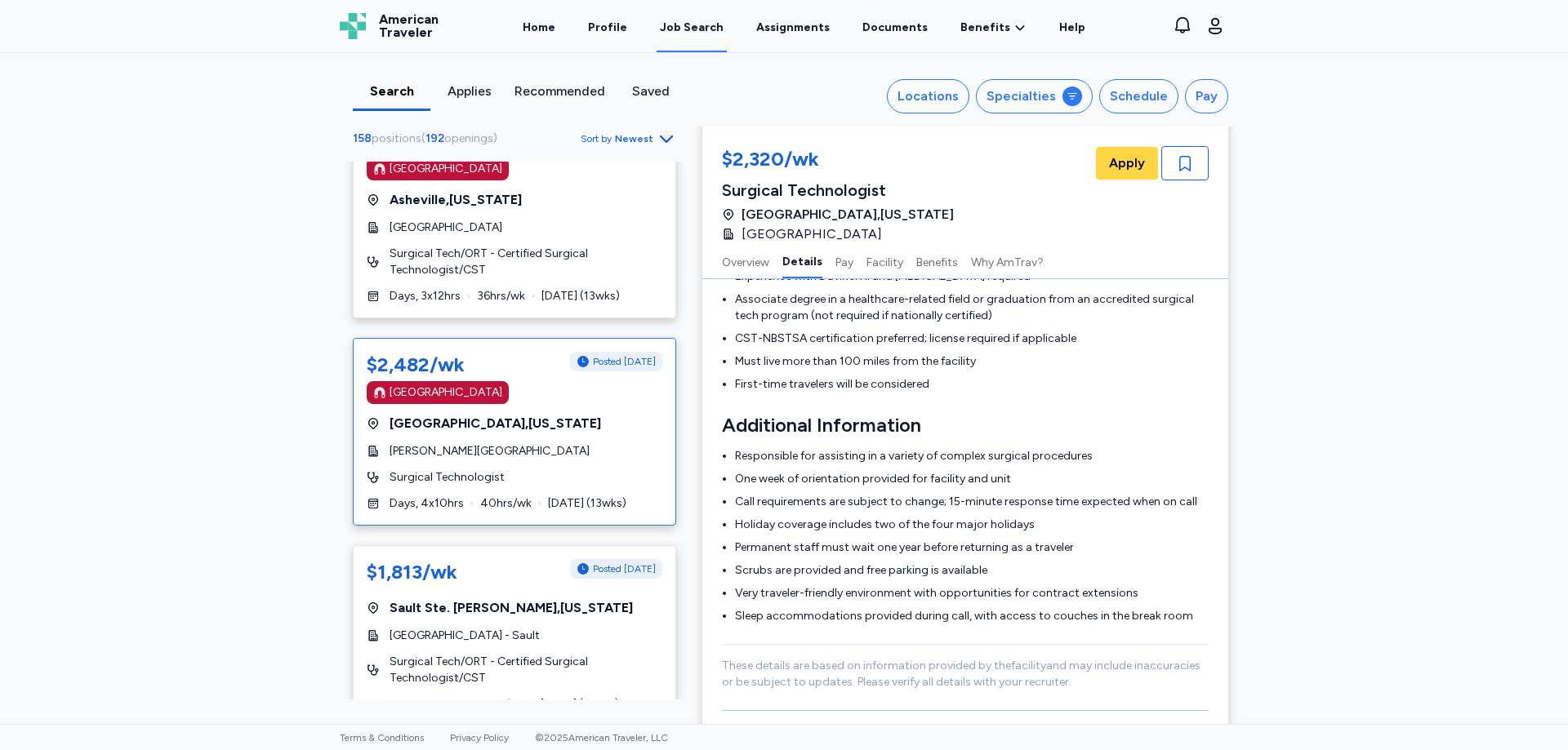
scroll to position [3348, 0]
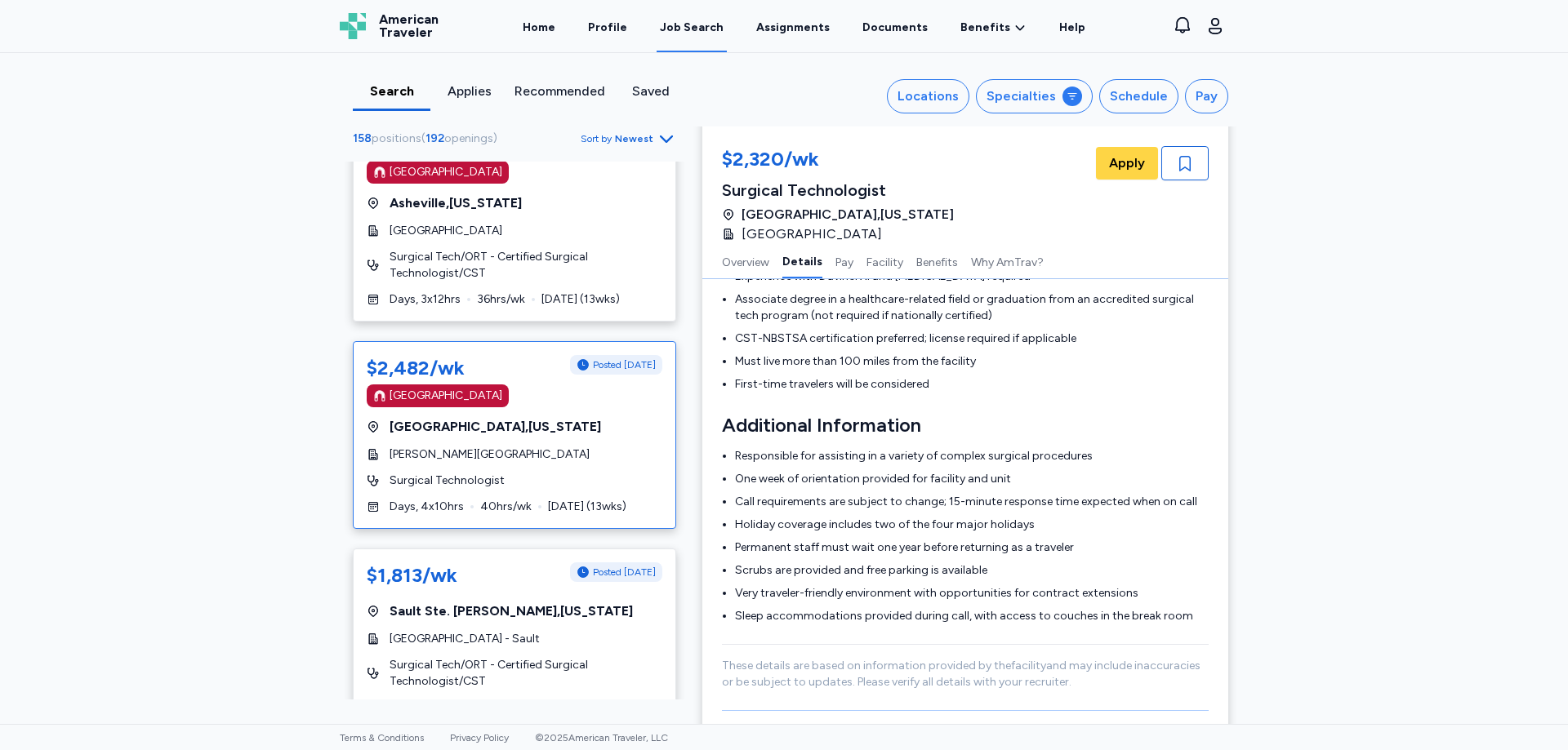
click at [562, 432] on div "[GEOGRAPHIC_DATA] , [US_STATE]" at bounding box center [515, 427] width 296 height 20
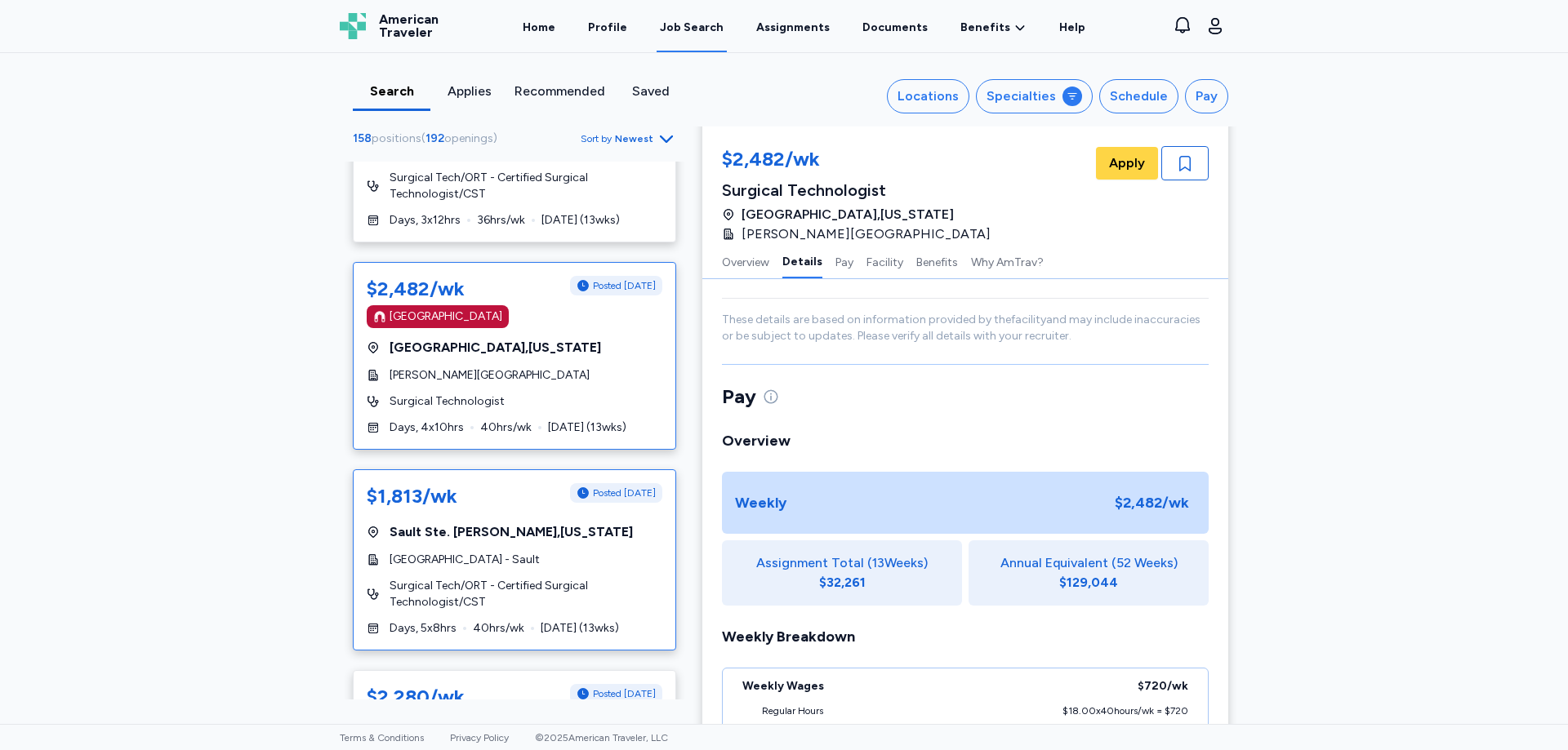
scroll to position [3429, 0]
click at [467, 553] on span "[GEOGRAPHIC_DATA] - Sault" at bounding box center [464, 557] width 150 height 16
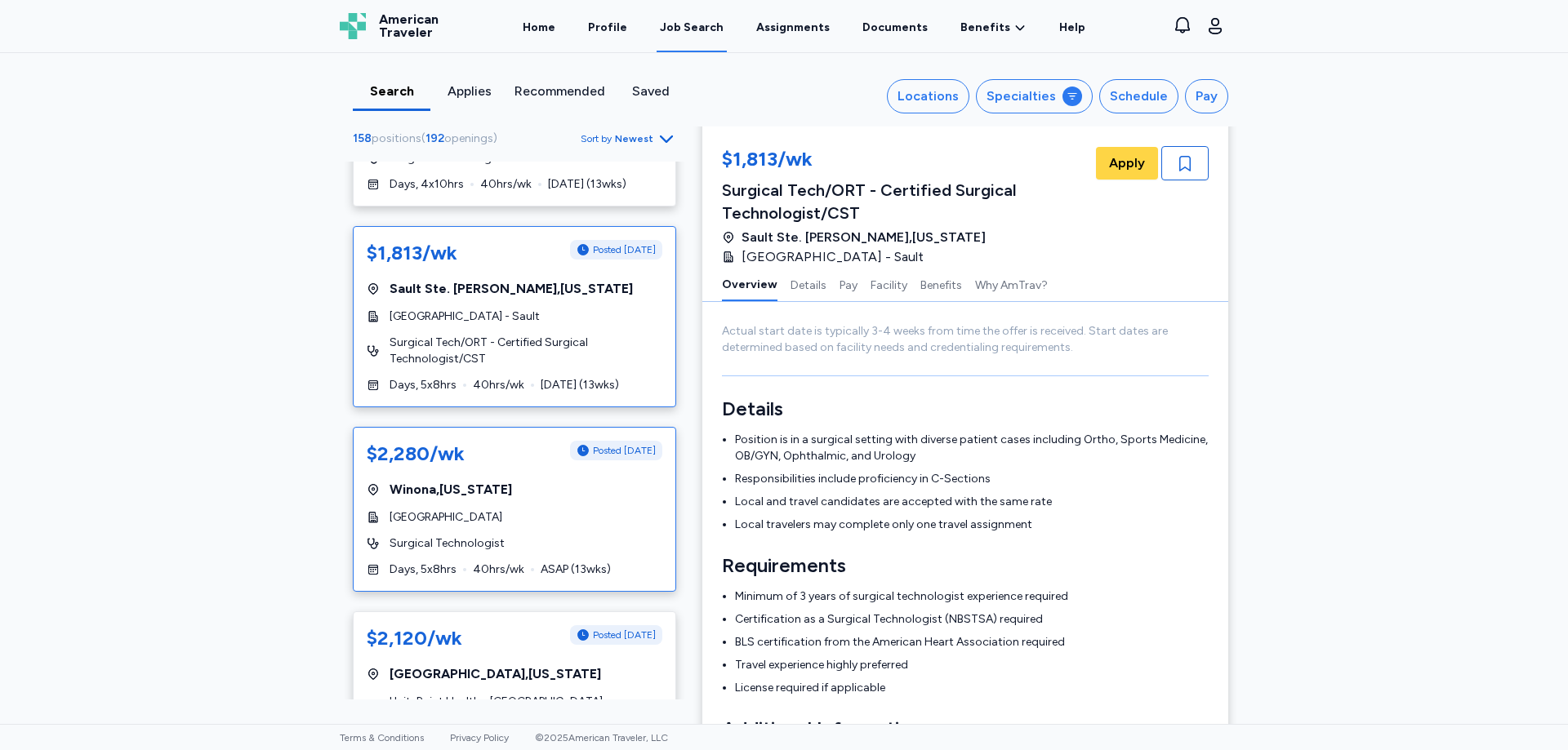
scroll to position [3675, 0]
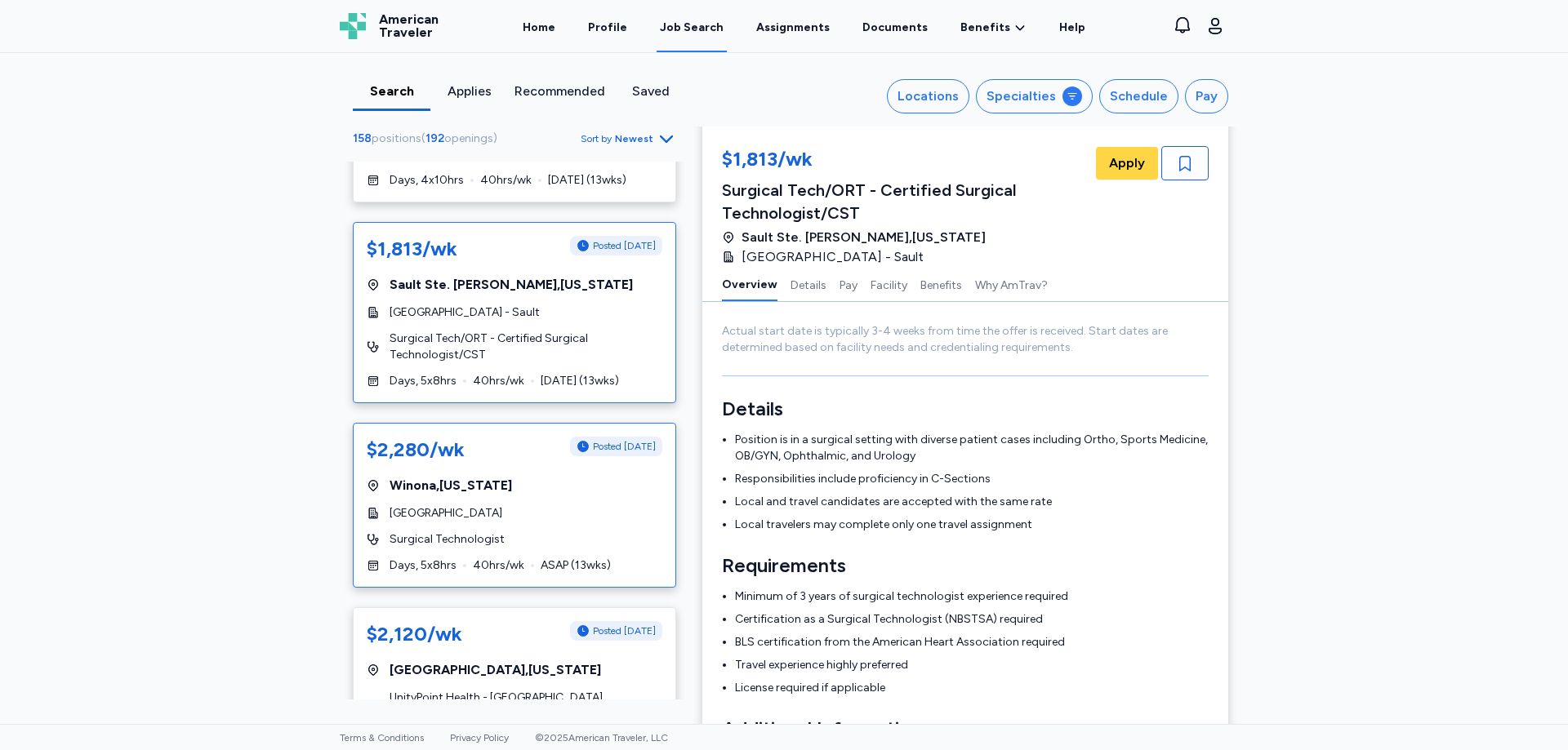
click at [589, 514] on div "[GEOGRAPHIC_DATA]" at bounding box center [515, 514] width 296 height 16
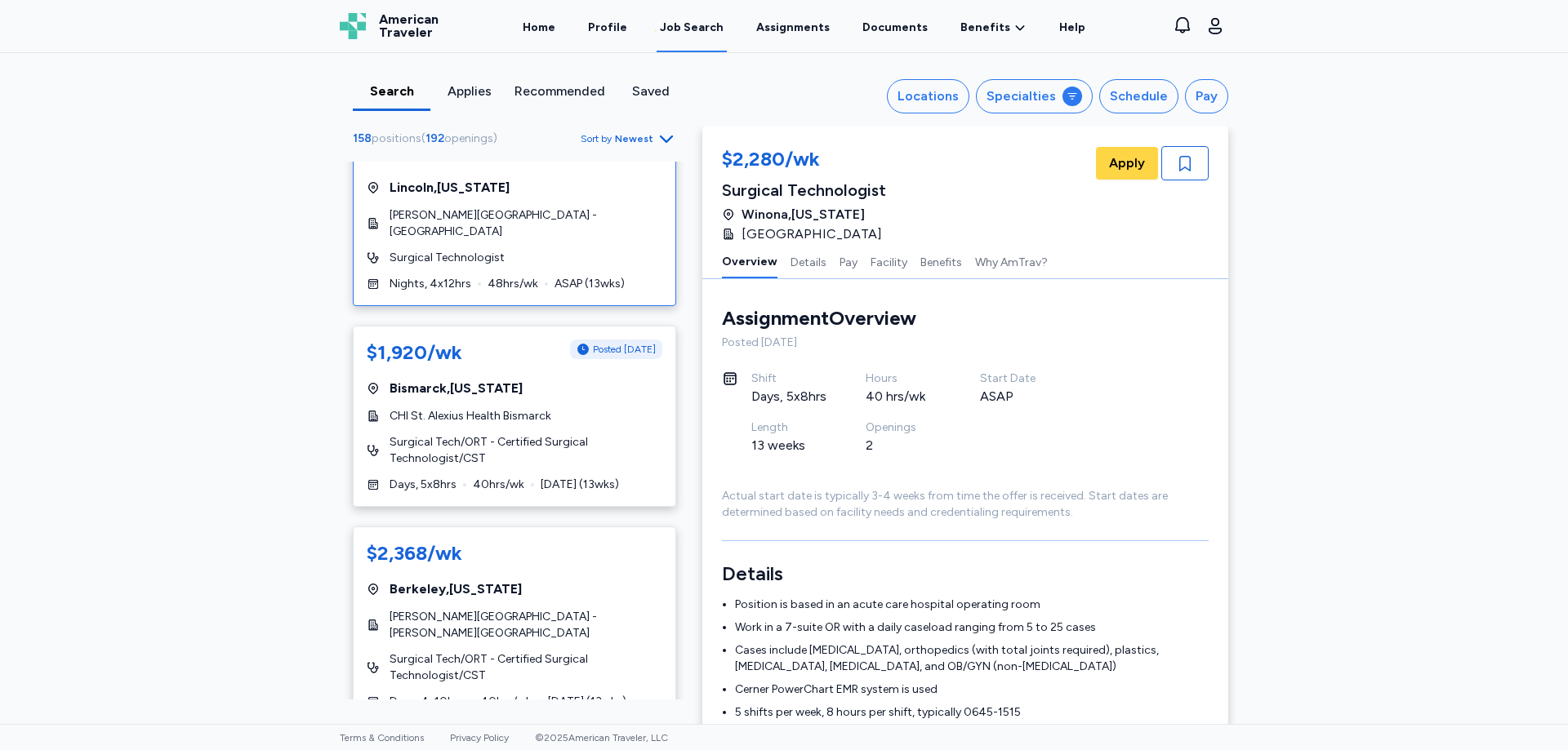
scroll to position [4818, 0]
click at [578, 406] on div "CHI St. Alexius Health Bismarck" at bounding box center [515, 414] width 296 height 16
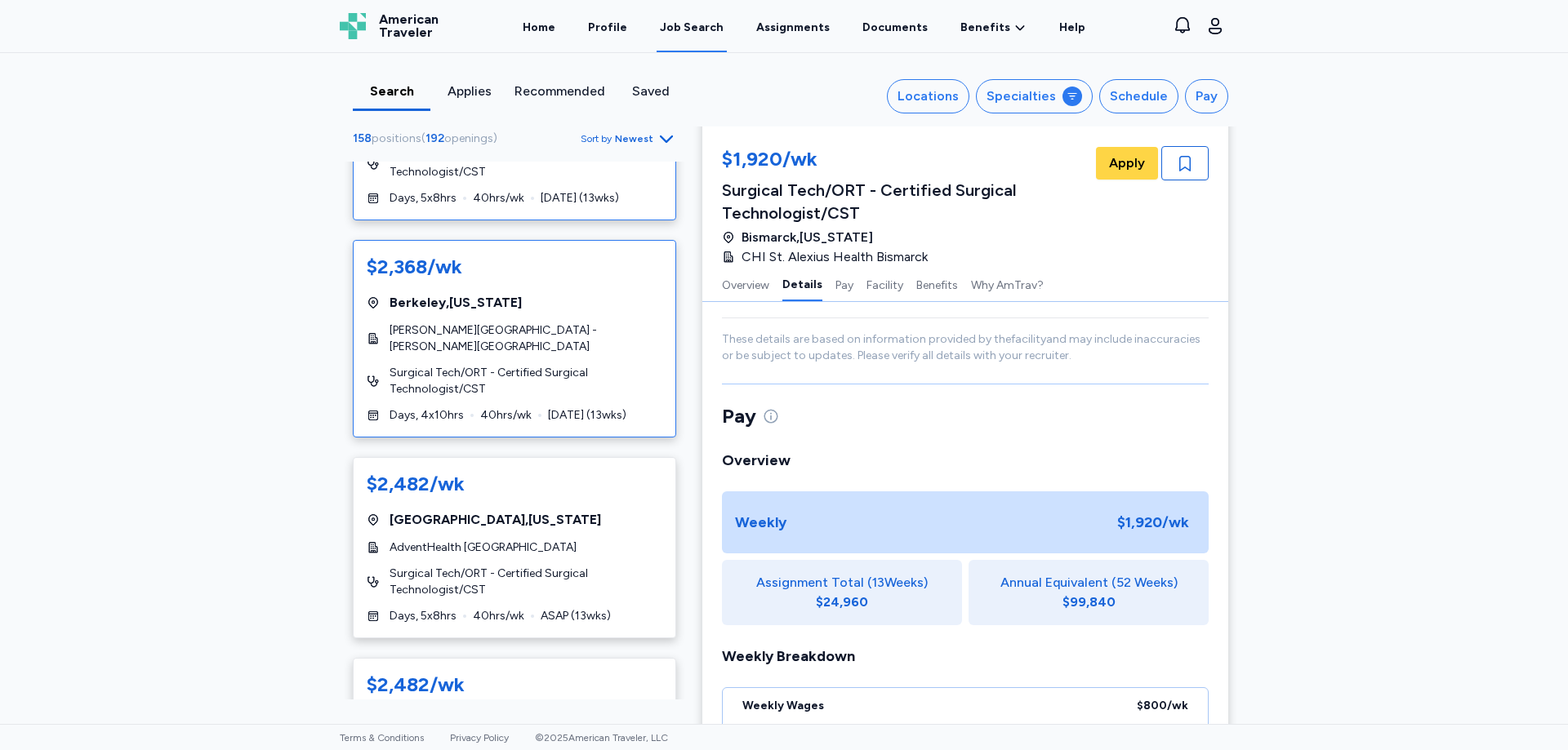
scroll to position [5145, 0]
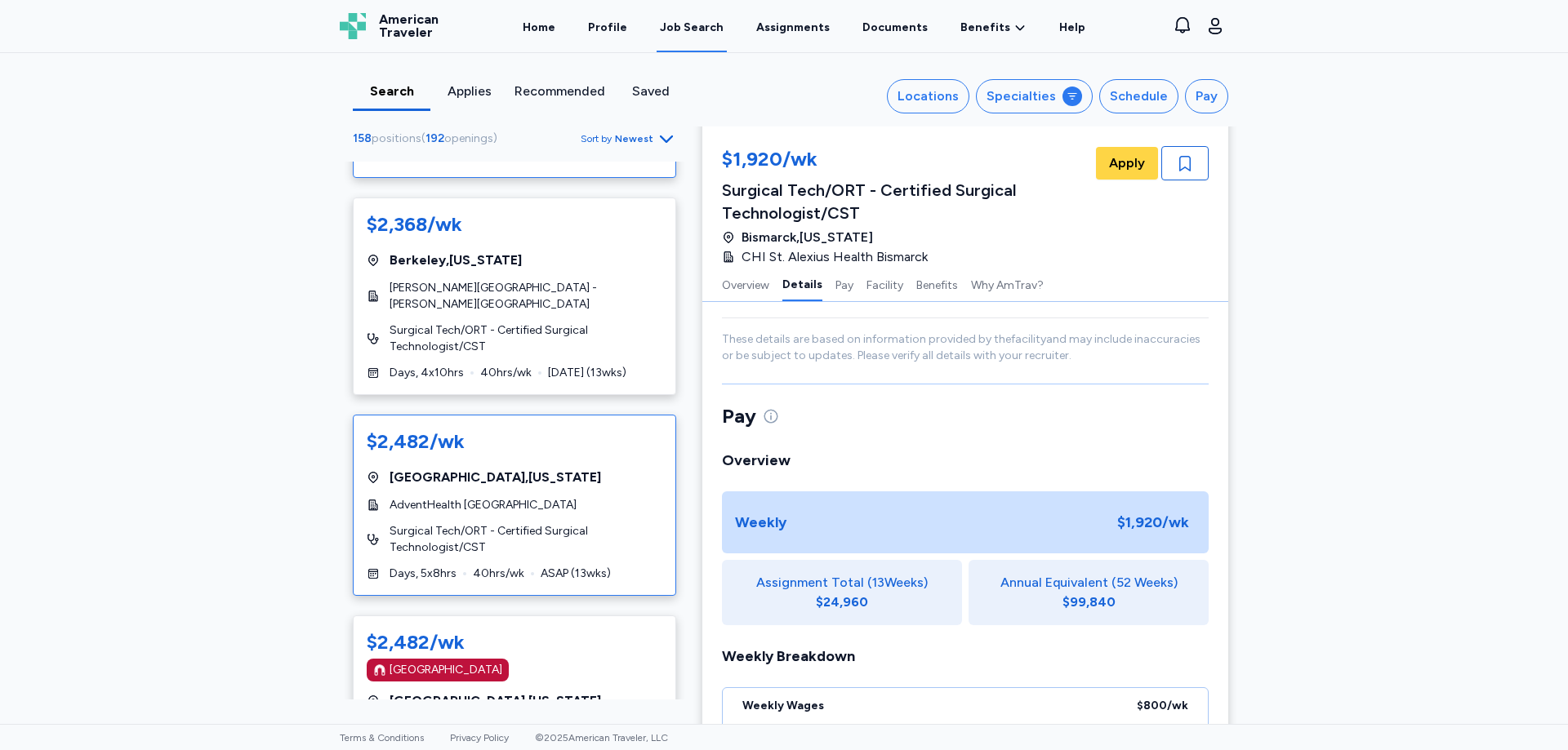
click at [531, 498] on span "AdventHealth [GEOGRAPHIC_DATA]" at bounding box center [483, 506] width 187 height 16
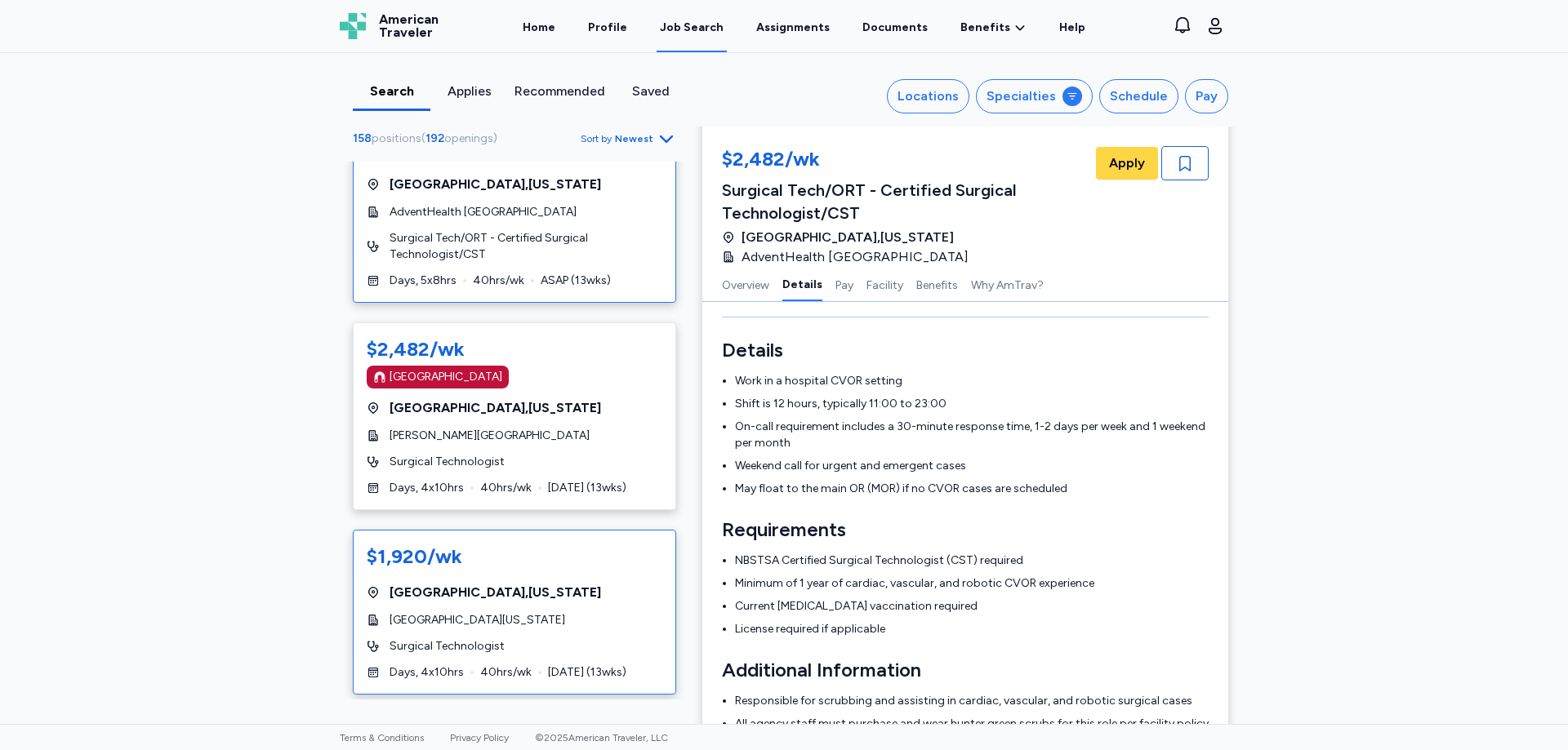
scroll to position [5471, 0]
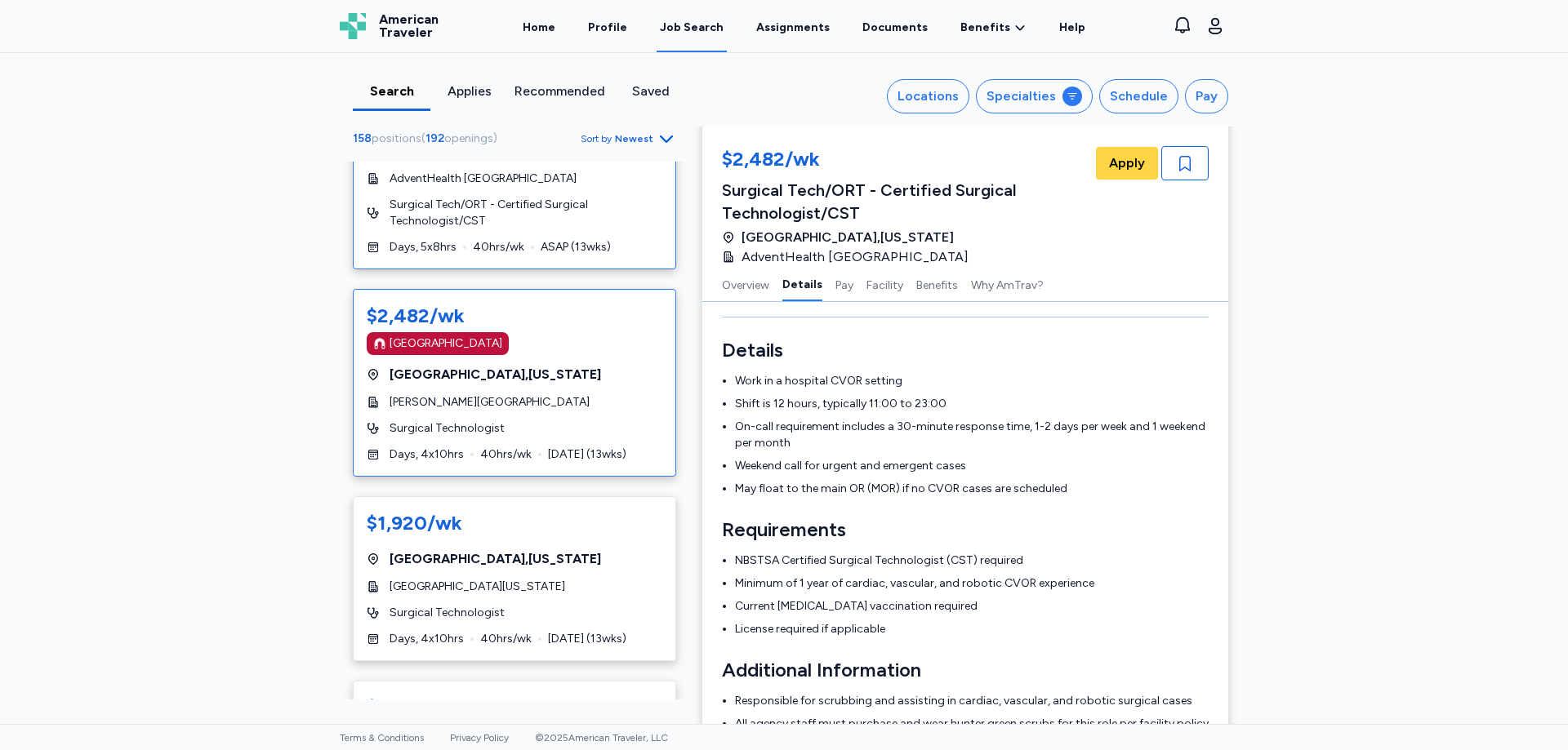
click at [566, 368] on div "$2,482/wk [GEOGRAPHIC_DATA] [GEOGRAPHIC_DATA] , [US_STATE] [PERSON_NAME][GEOGRA…" at bounding box center [515, 382] width 324 height 188
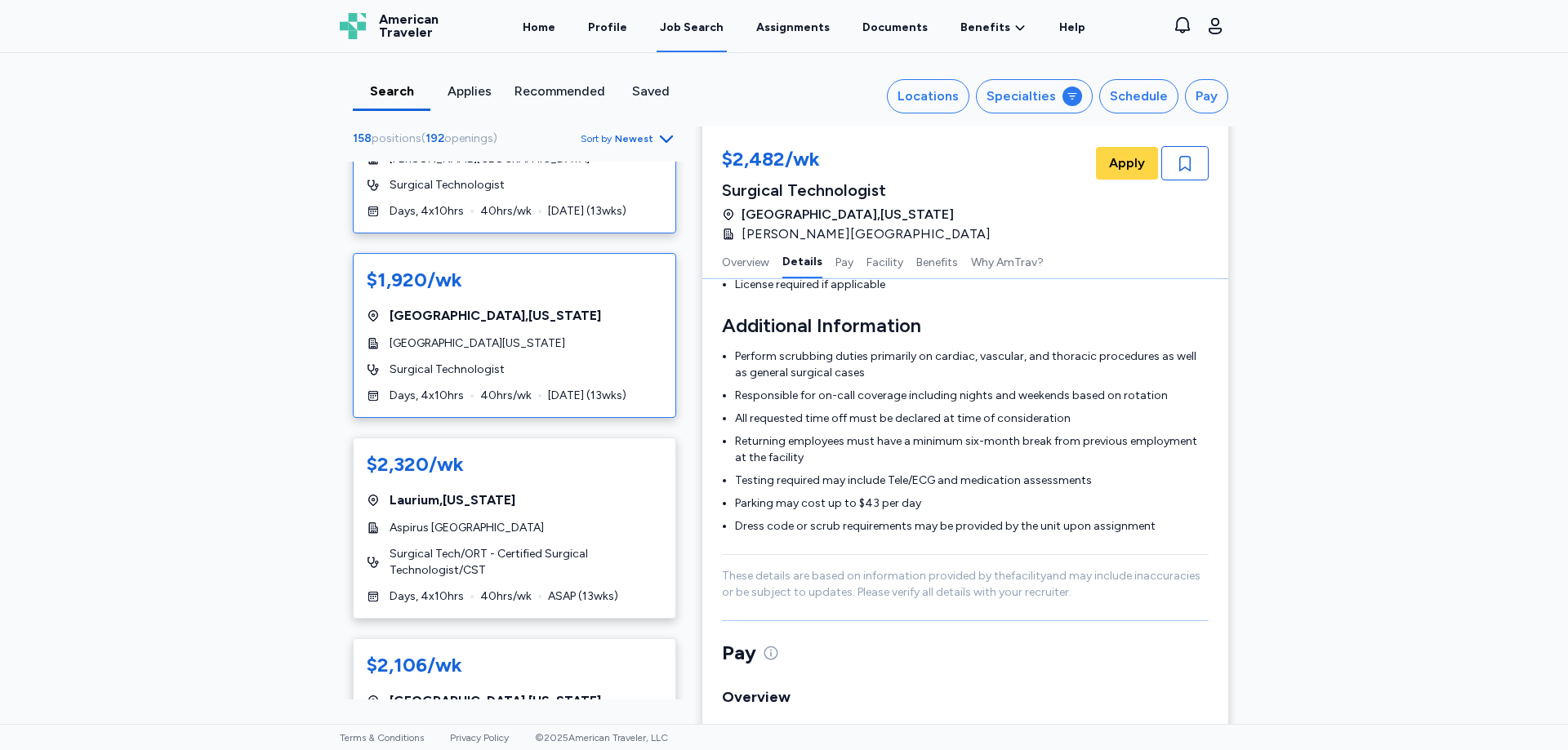
scroll to position [5716, 0]
click at [494, 544] on span "Surgical Tech/ORT - Certified Surgical Technologist/CST" at bounding box center [526, 560] width 273 height 33
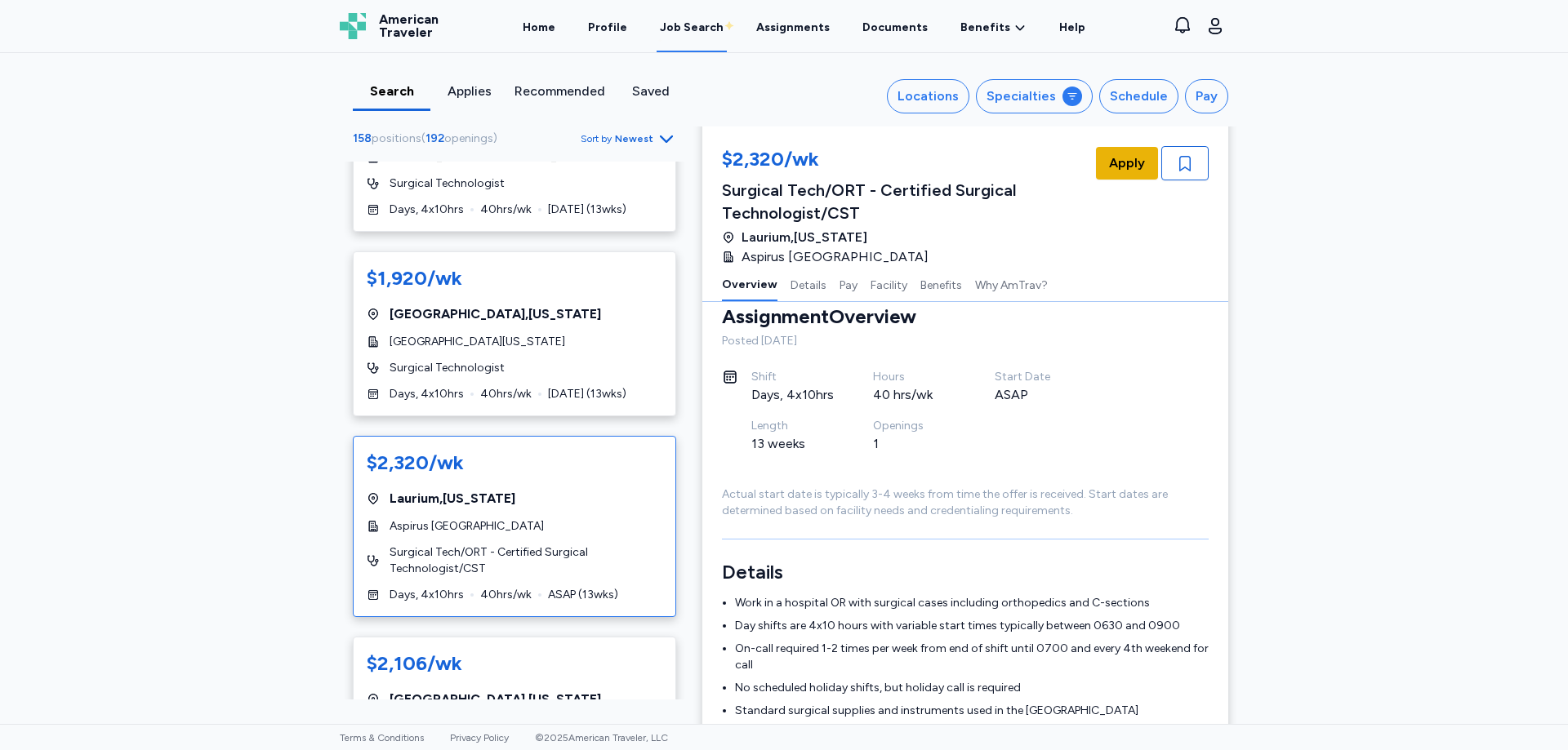
click at [1126, 168] on span "Apply" at bounding box center [1127, 164] width 36 height 20
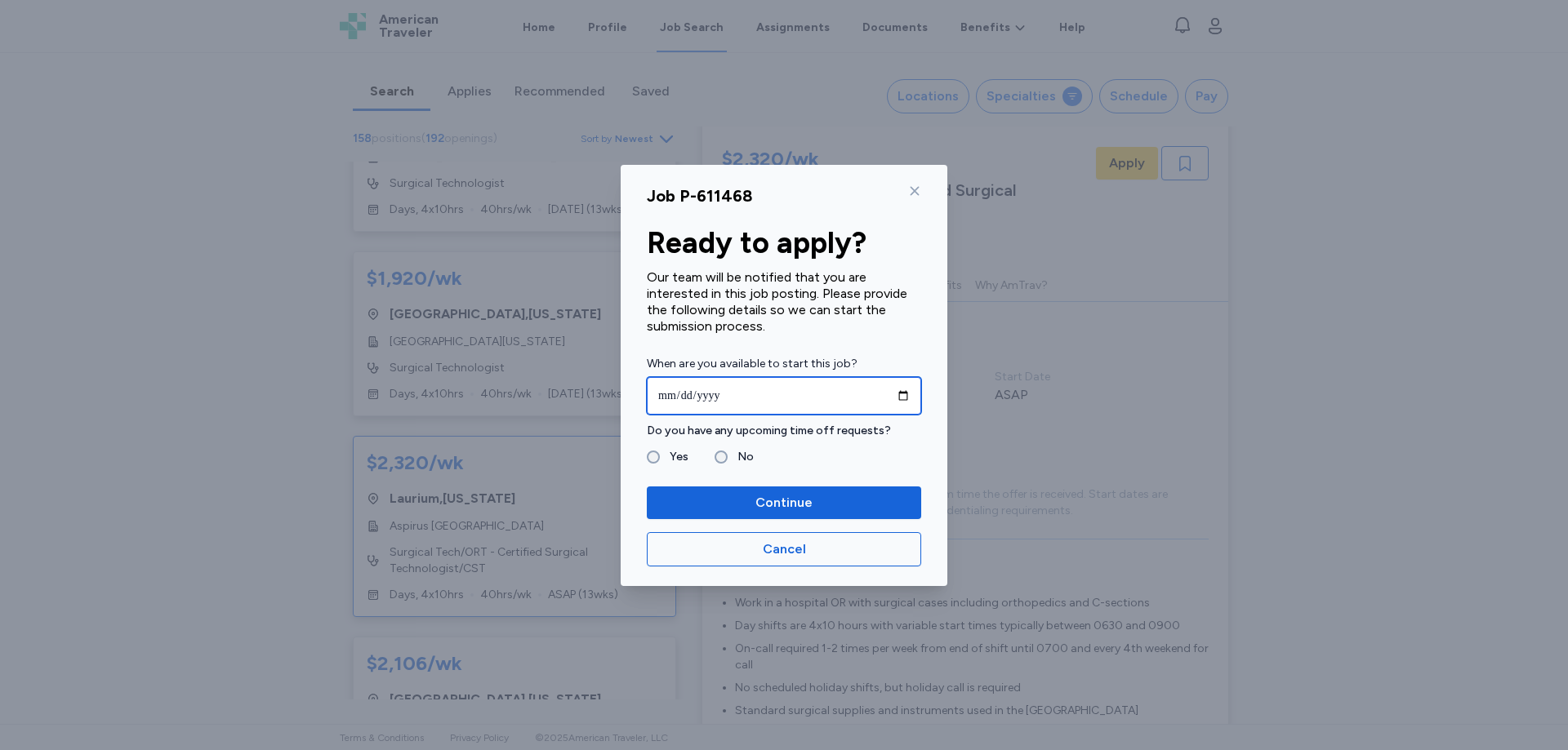
click at [732, 402] on input "date" at bounding box center [784, 396] width 274 height 38
click at [912, 195] on icon at bounding box center [914, 191] width 13 height 13
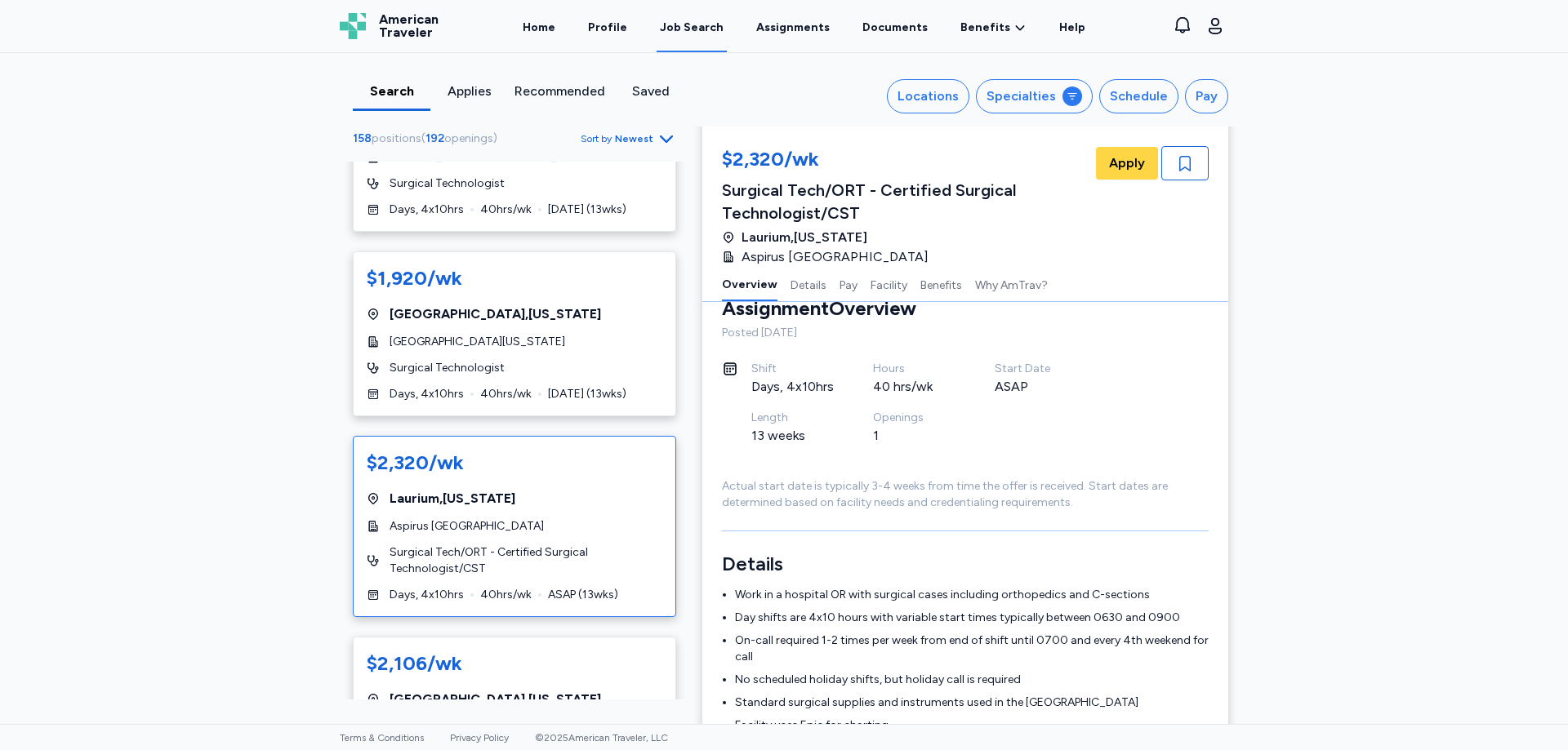
scroll to position [0, 0]
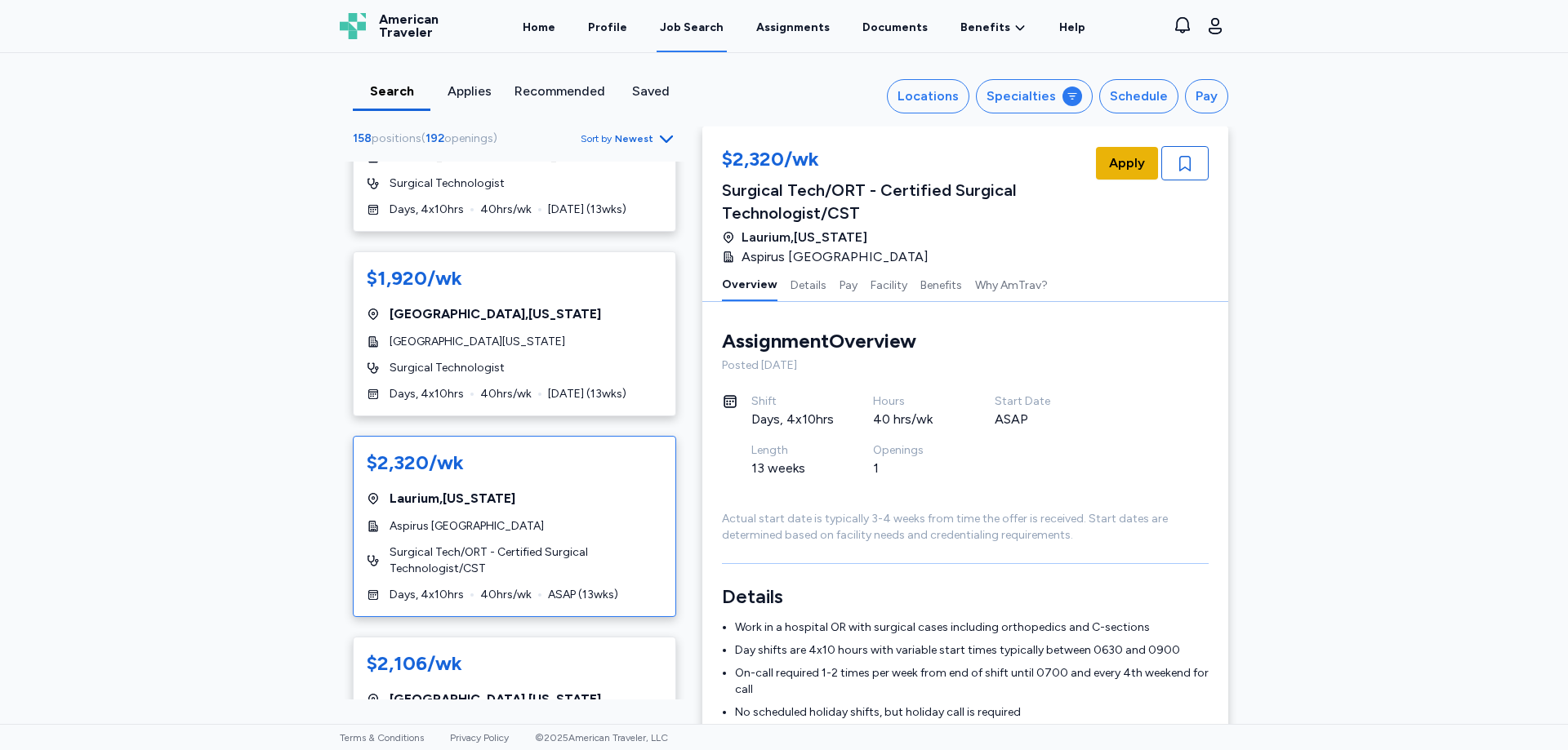
click at [1127, 168] on span "Apply" at bounding box center [1127, 164] width 36 height 20
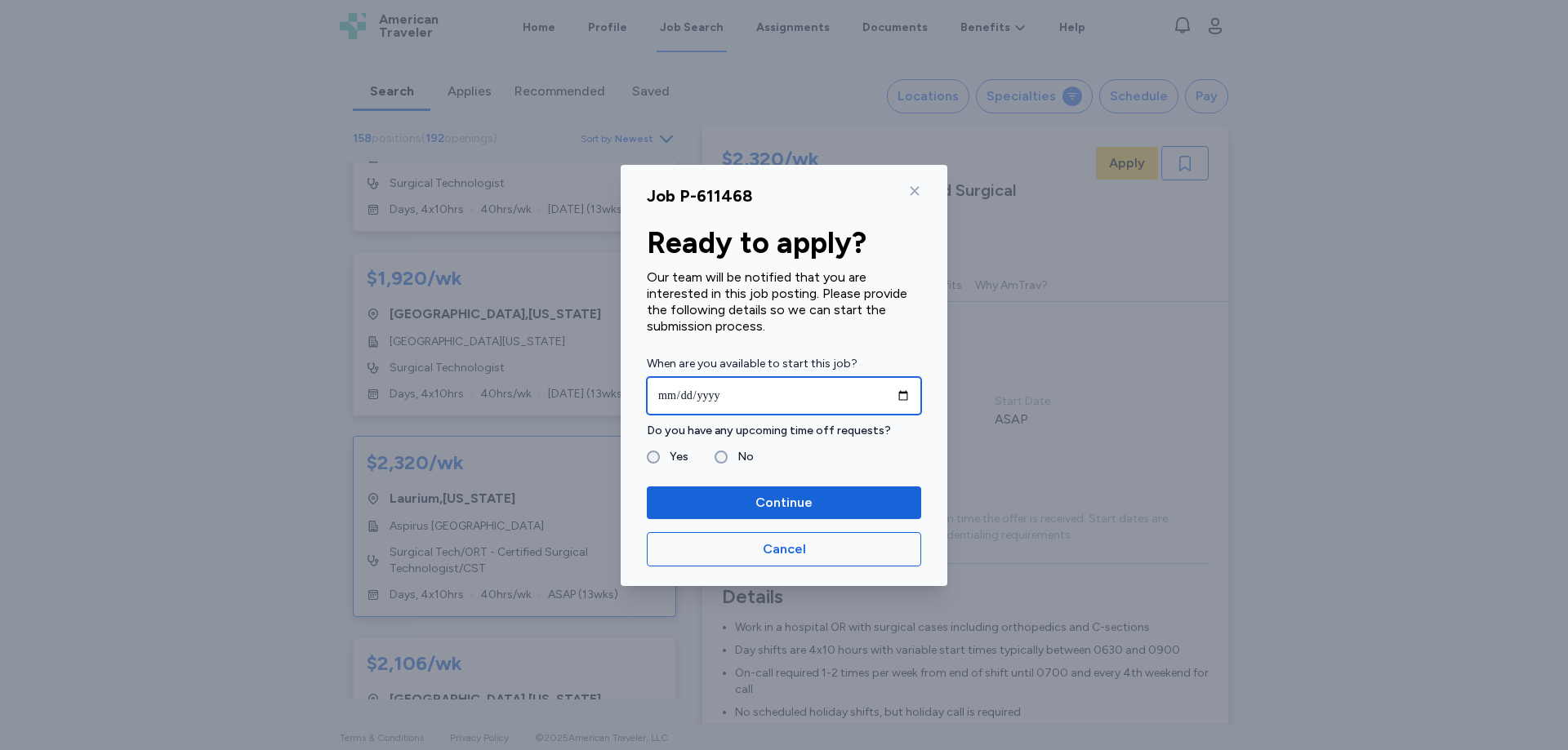
click at [770, 387] on input "date" at bounding box center [784, 396] width 274 height 38
click at [903, 397] on input "date" at bounding box center [784, 396] width 274 height 38
type input "**********"
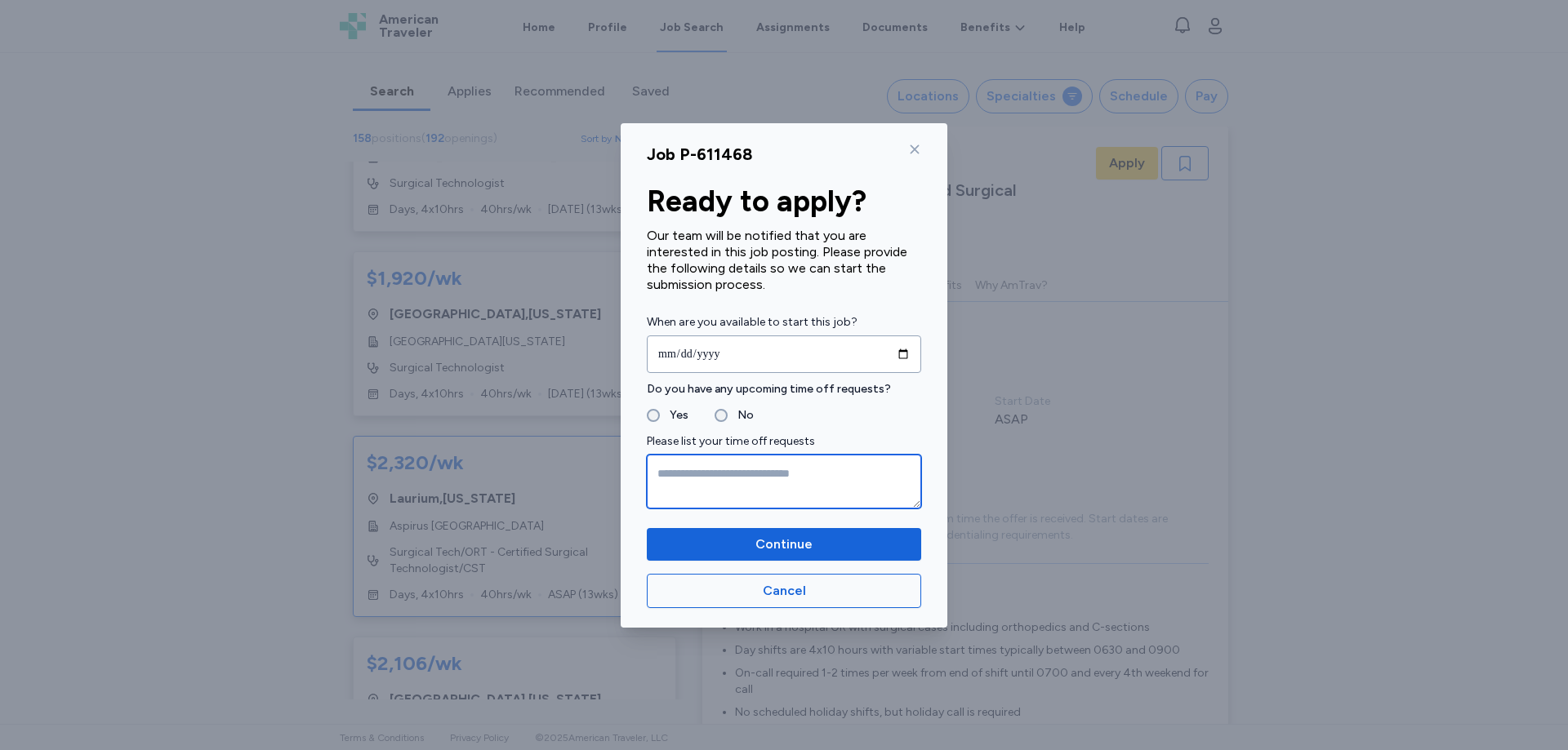
click at [711, 475] on textarea at bounding box center [784, 482] width 274 height 54
type textarea "********"
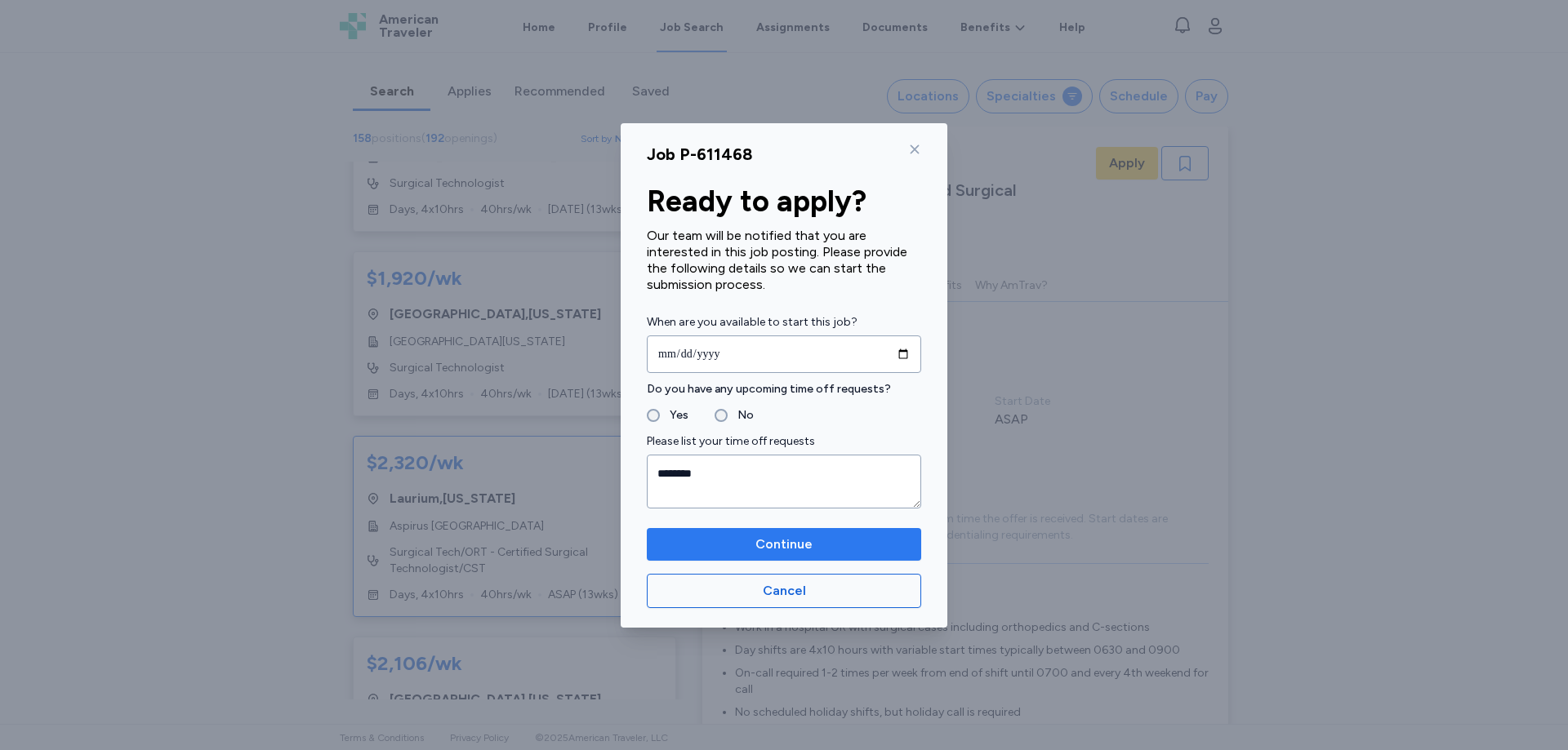
click at [769, 541] on span "Continue" at bounding box center [784, 544] width 58 height 20
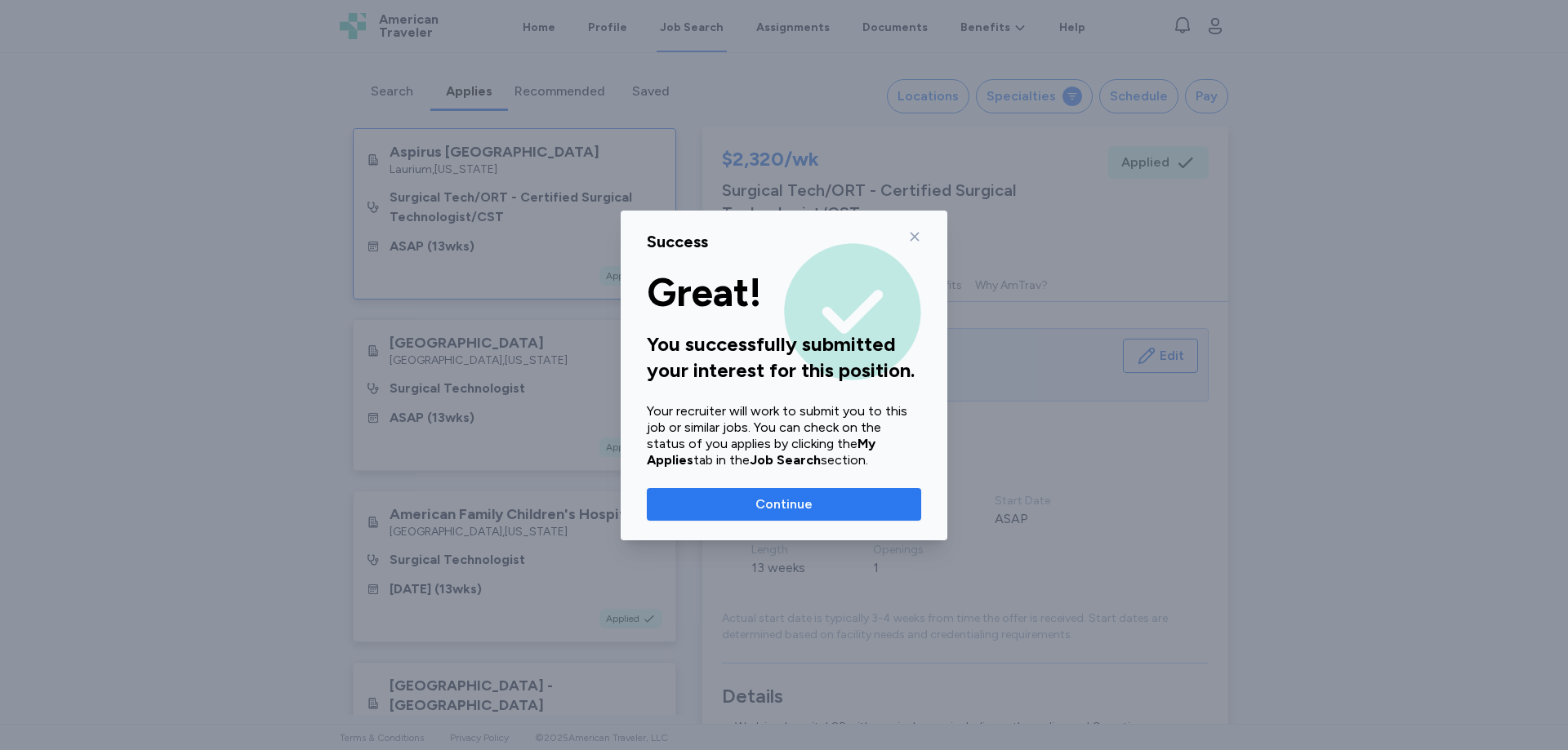
click at [835, 508] on span "Continue" at bounding box center [784, 505] width 248 height 20
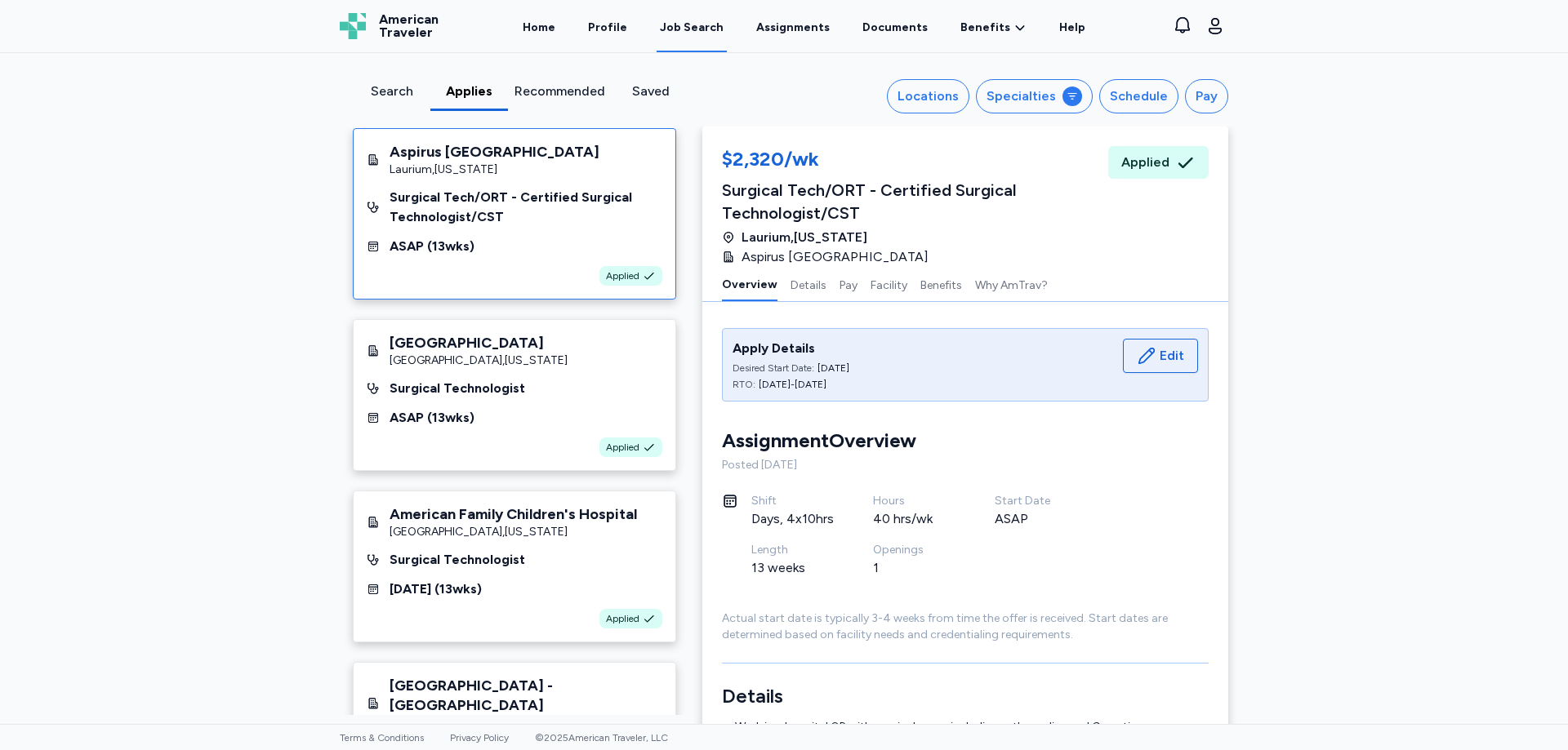
click at [387, 86] on div "Search" at bounding box center [392, 91] width 65 height 20
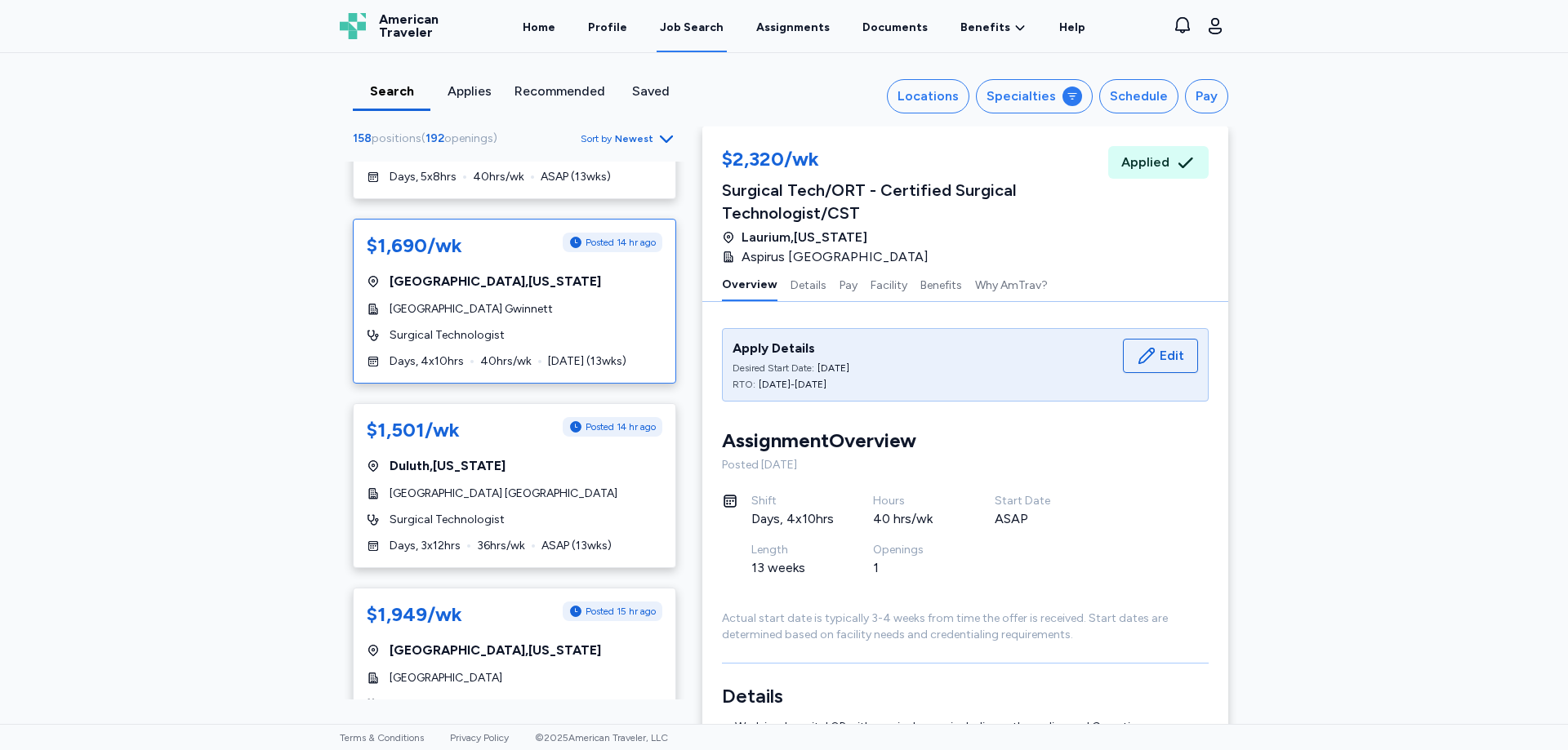
scroll to position [490, 0]
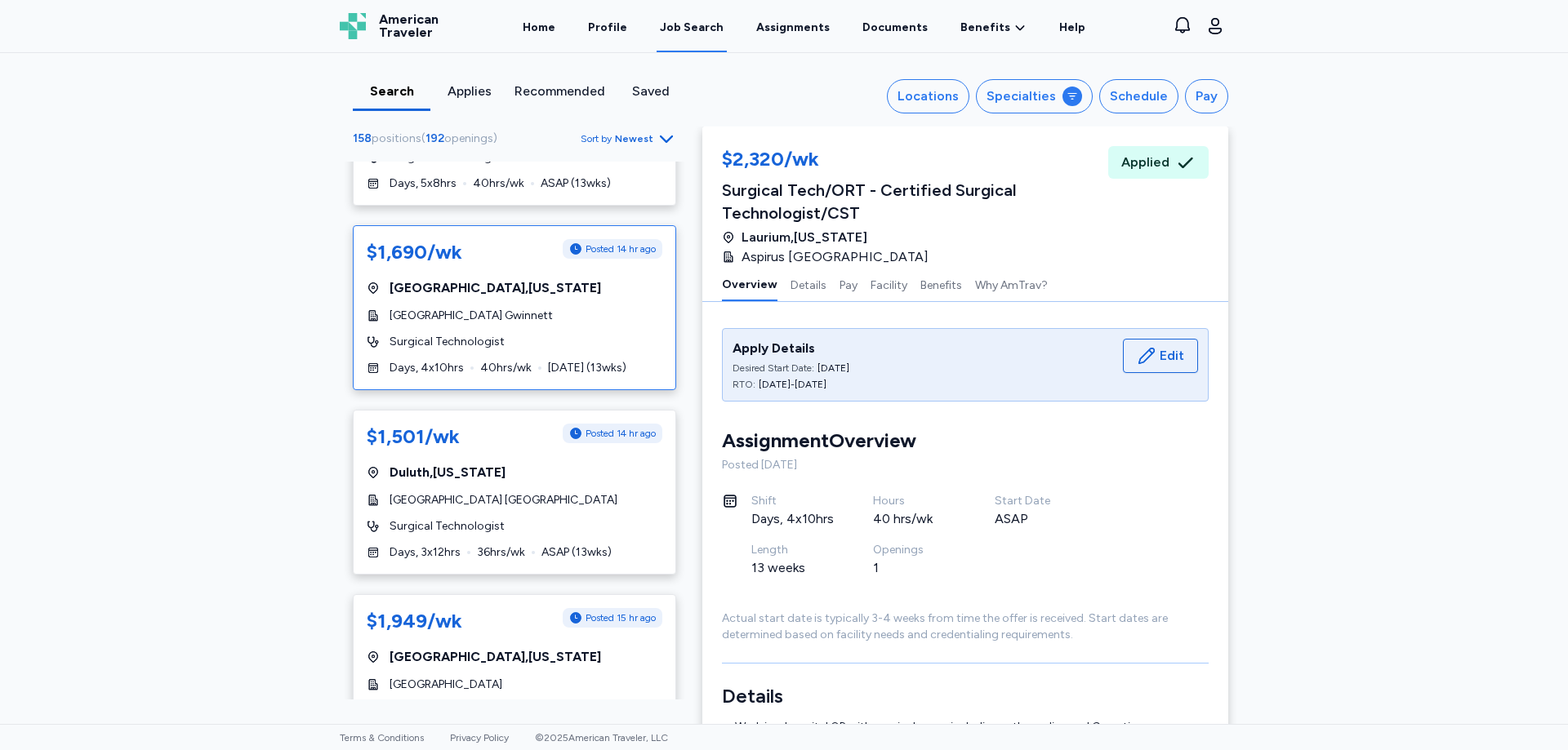
click at [521, 340] on div "Surgical Technologist" at bounding box center [515, 342] width 296 height 16
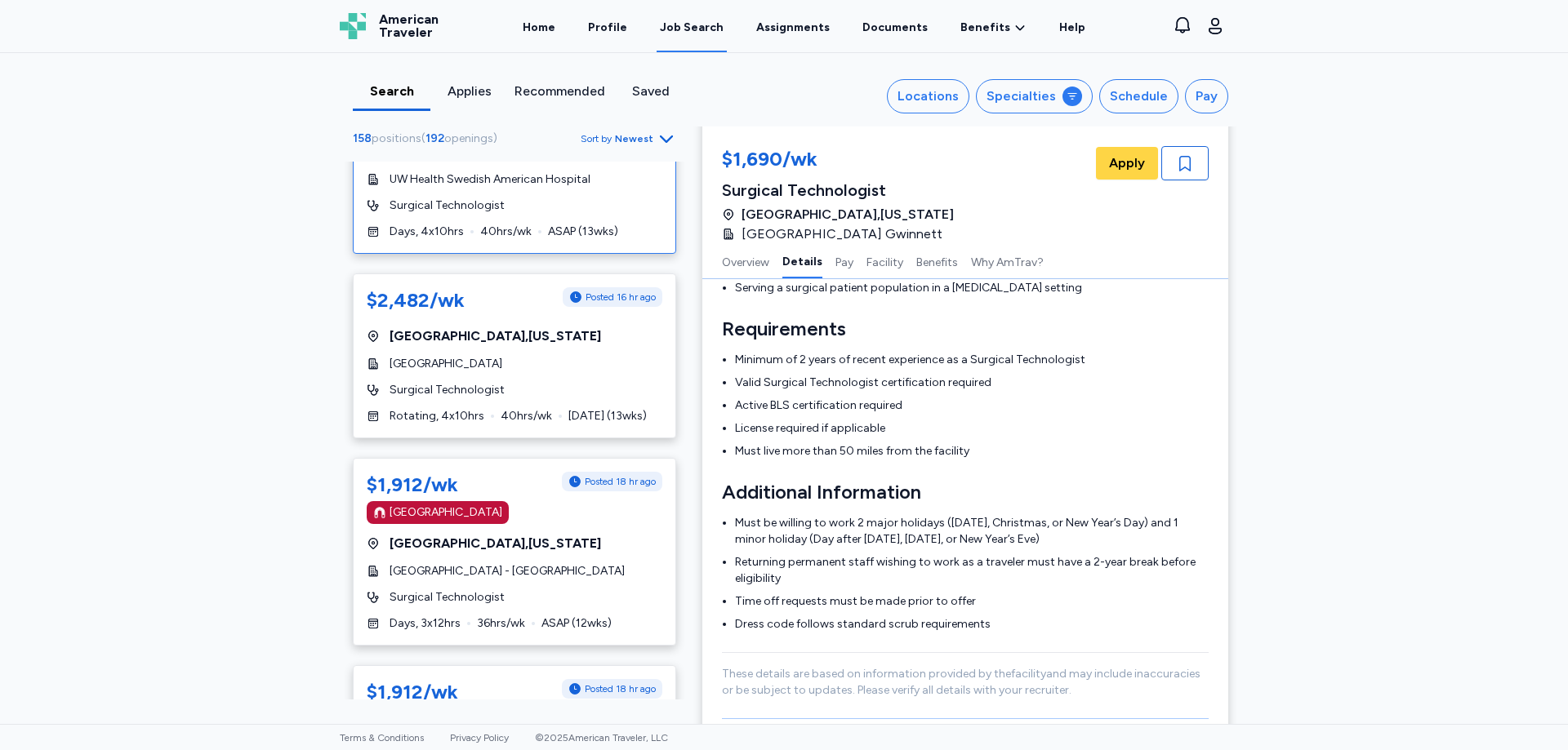
scroll to position [1633, 0]
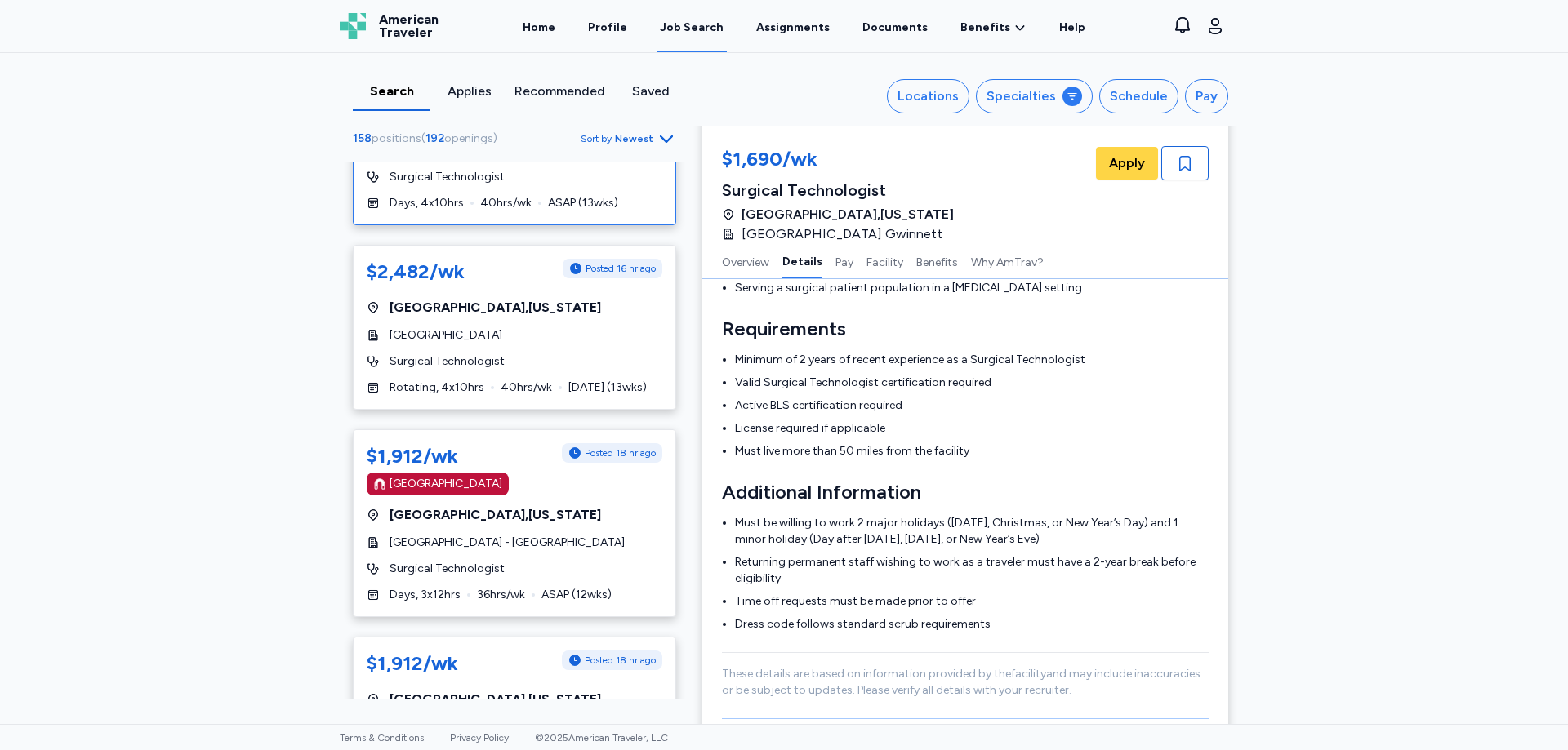
click at [554, 492] on div "[GEOGRAPHIC_DATA]" at bounding box center [515, 484] width 296 height 23
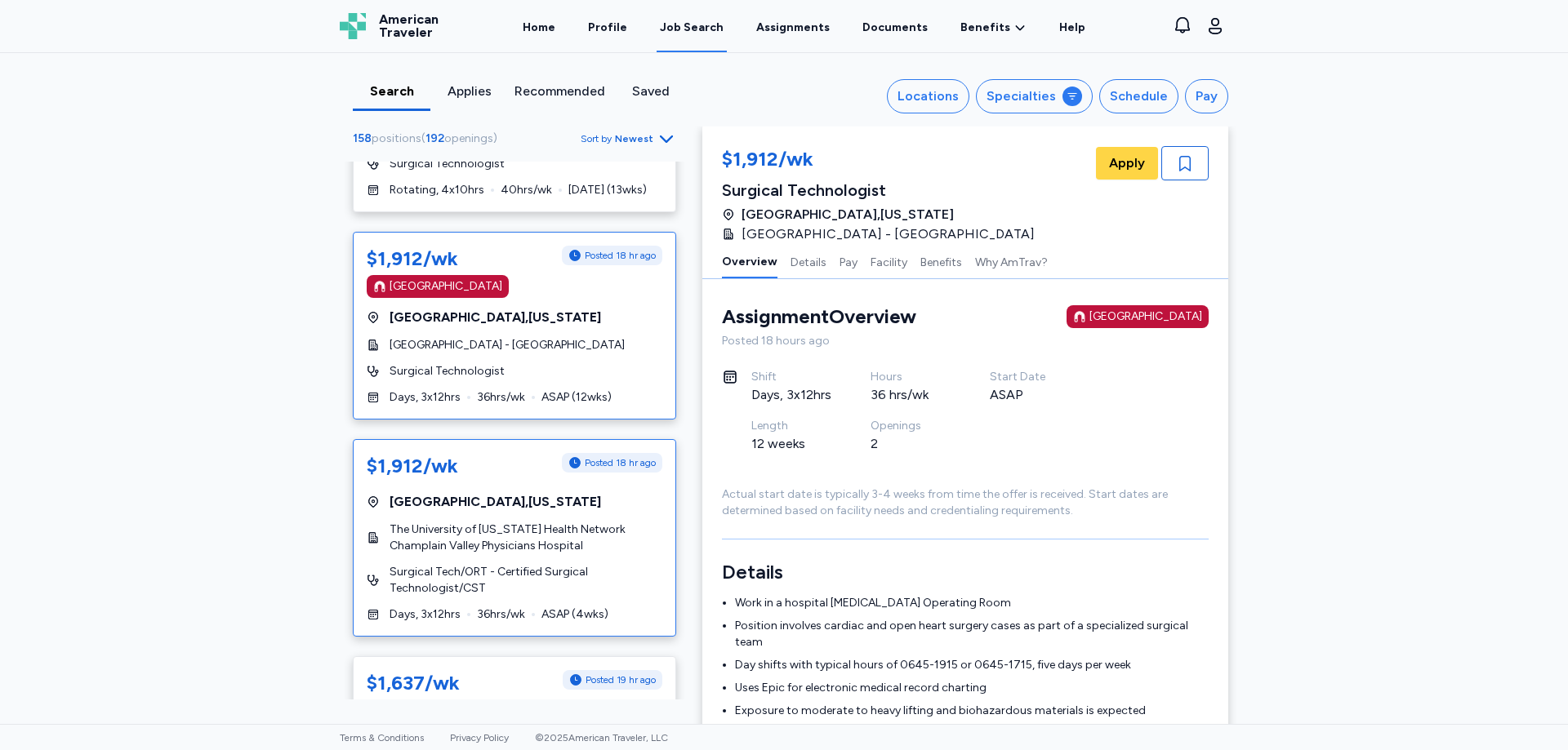
scroll to position [1878, 0]
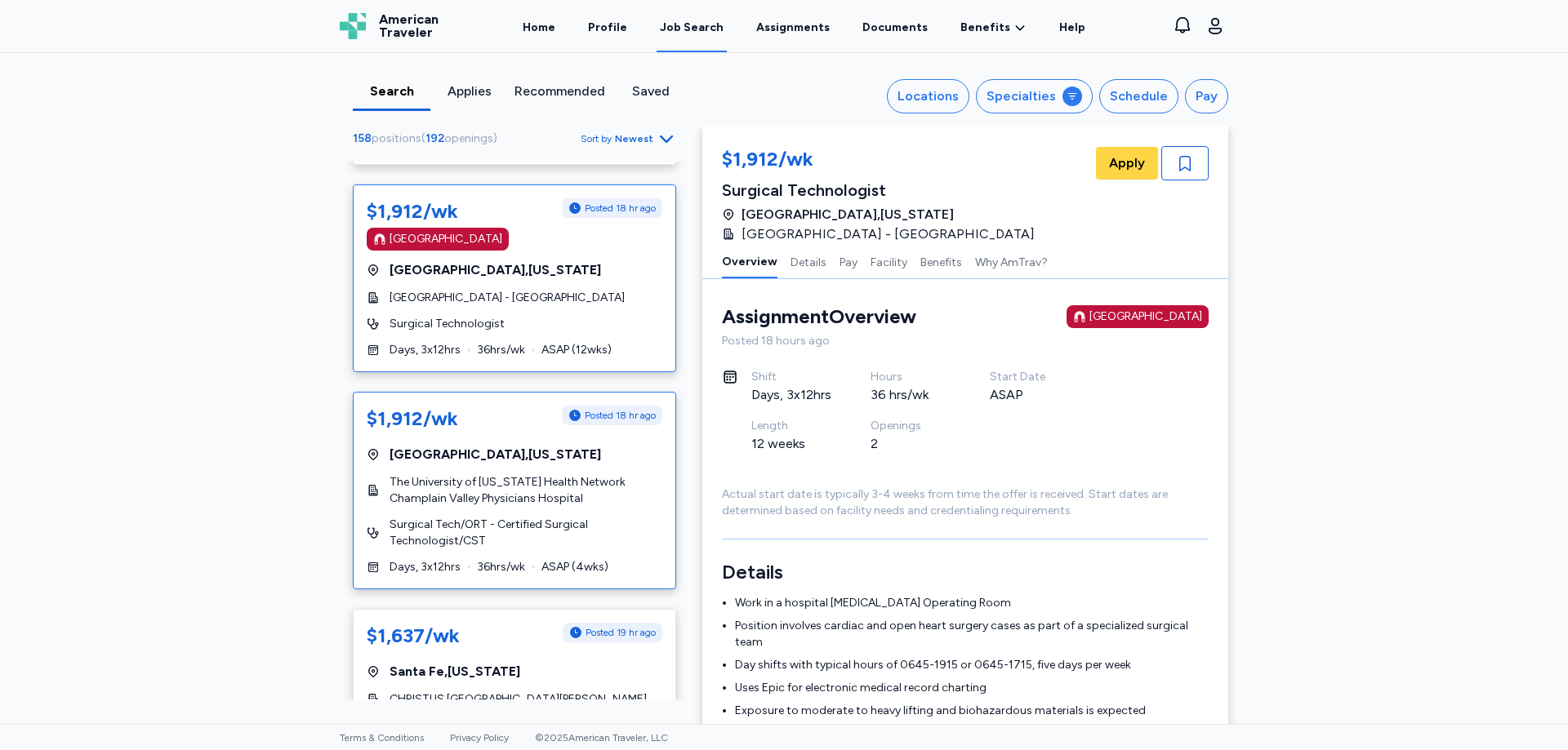
click at [520, 536] on span "Surgical Tech/ORT - Certified Surgical Technologist/CST" at bounding box center [526, 532] width 273 height 33
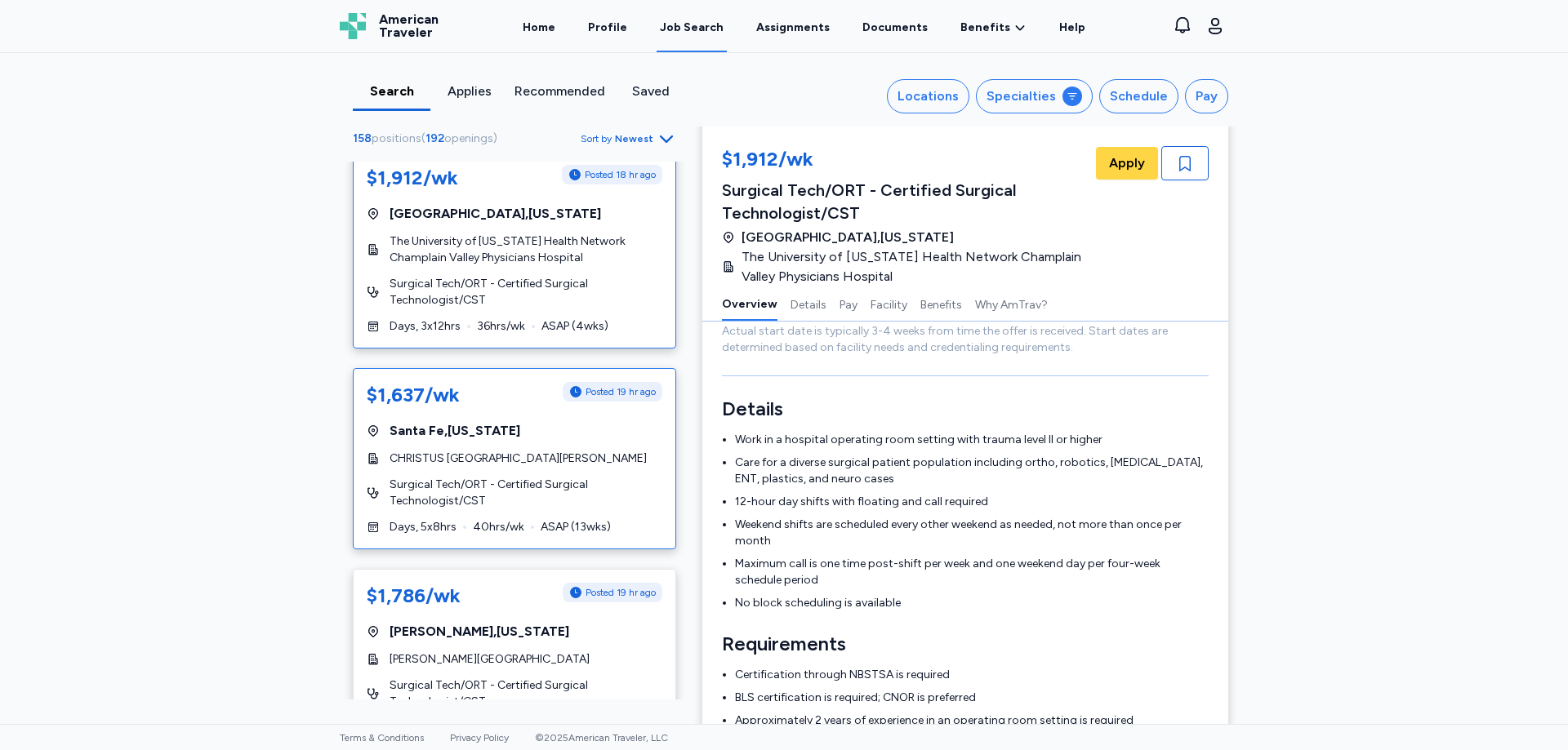
scroll to position [2123, 0]
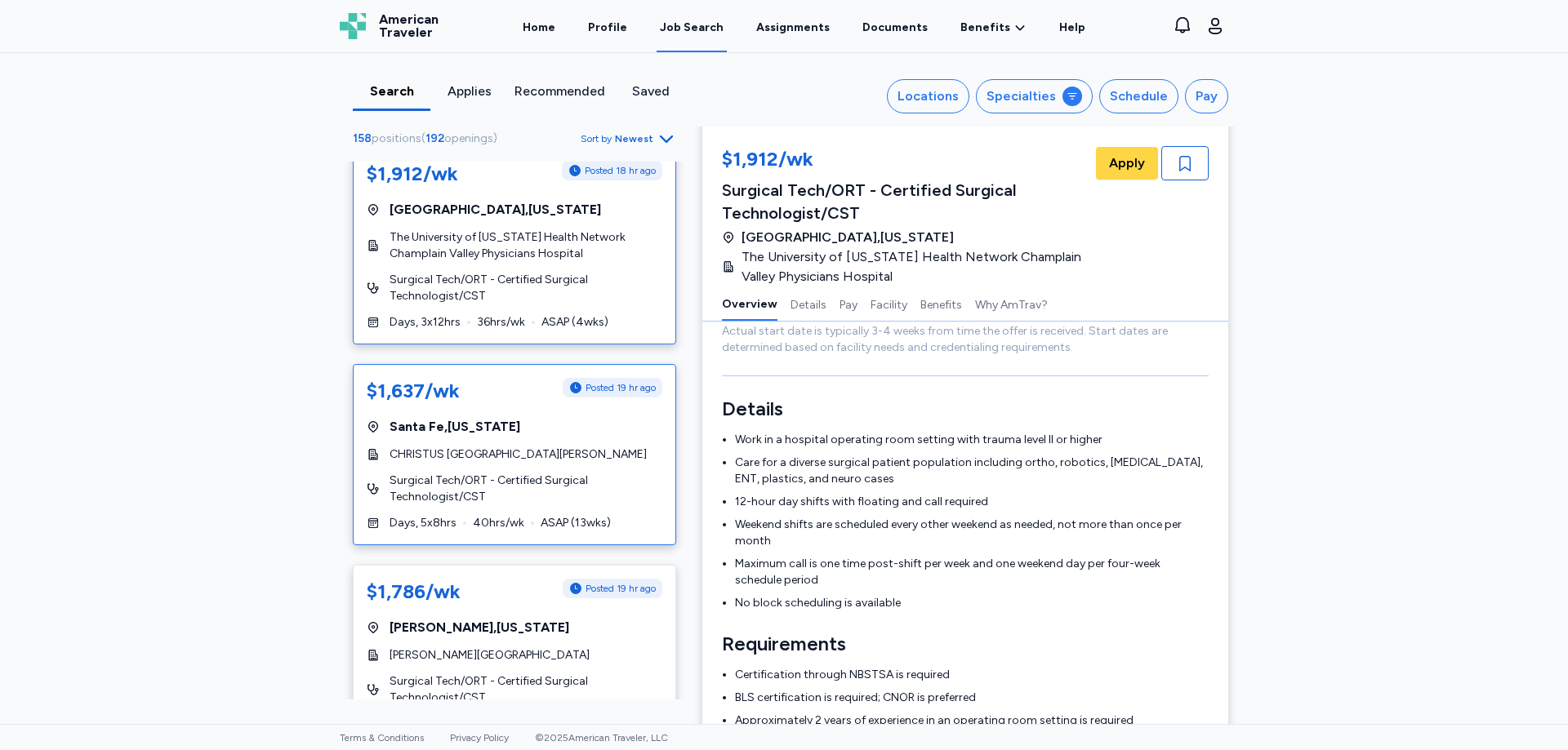
click at [532, 525] on div "Days, 5x8hrs 40 hrs/wk ASAP ( 13 wks)" at bounding box center [515, 524] width 296 height 16
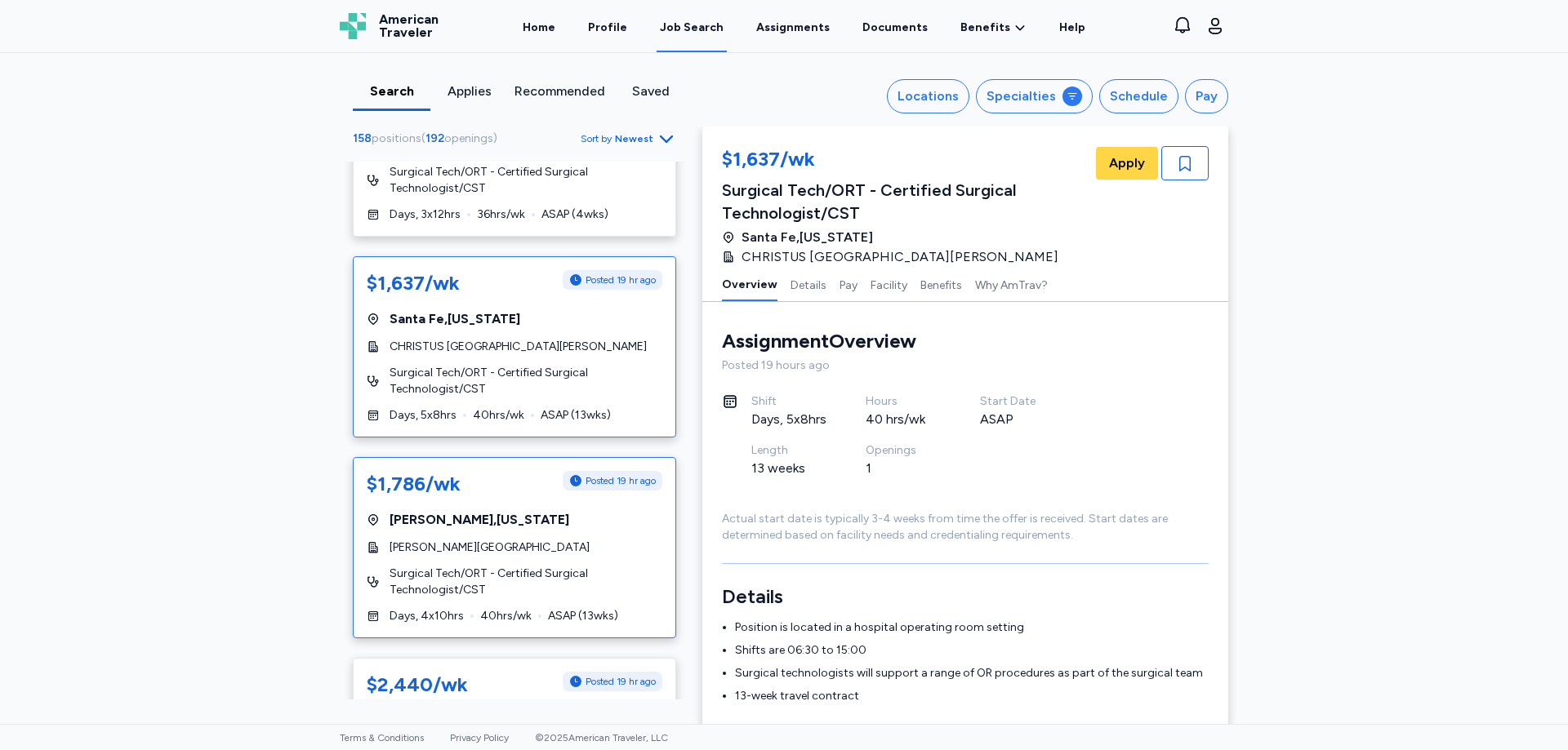
scroll to position [2287, 0]
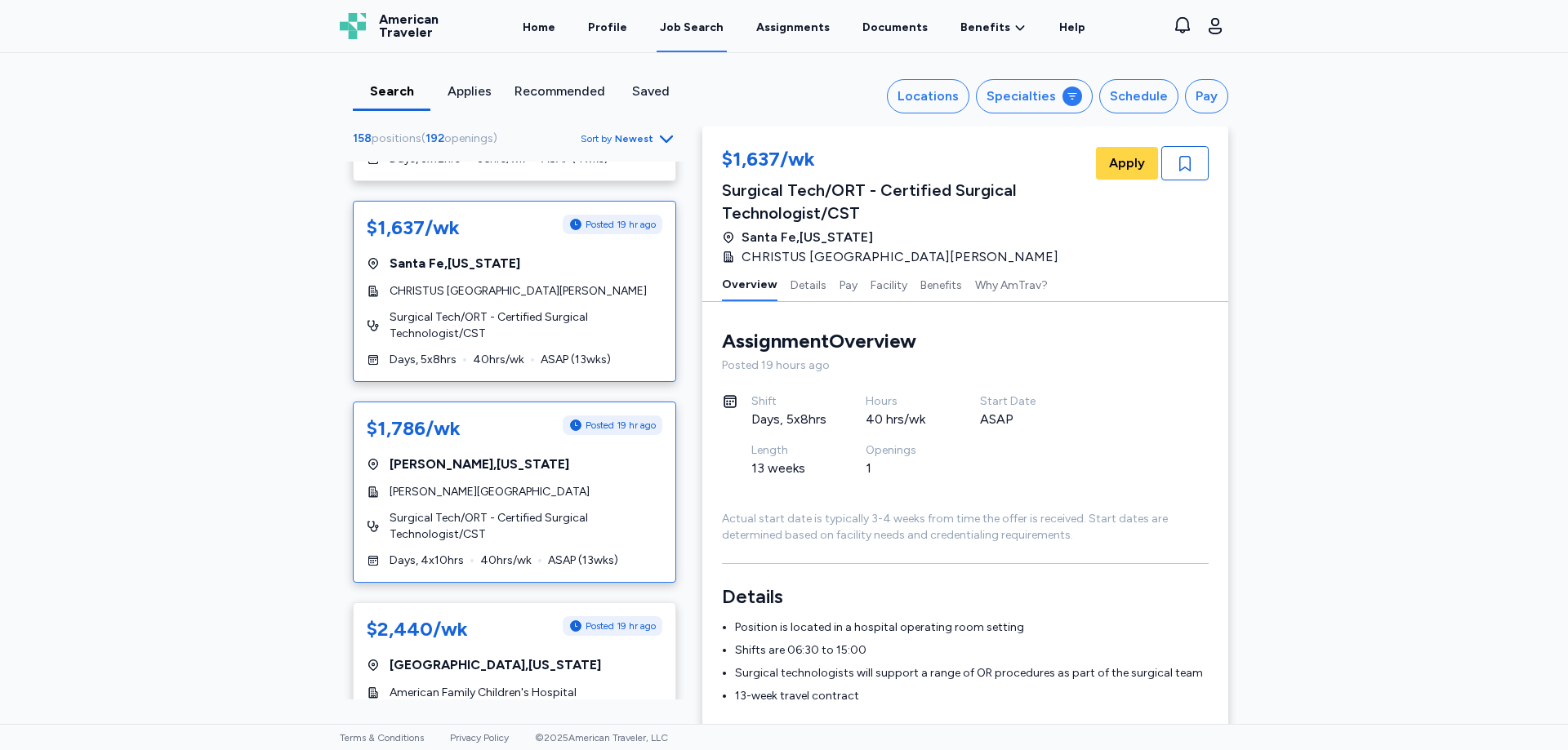
click at [549, 509] on div "$1,786/wk Posted 19 hr ago [GEOGRAPHIC_DATA] , [US_STATE][GEOGRAPHIC_DATA][PERS…" at bounding box center [515, 492] width 324 height 181
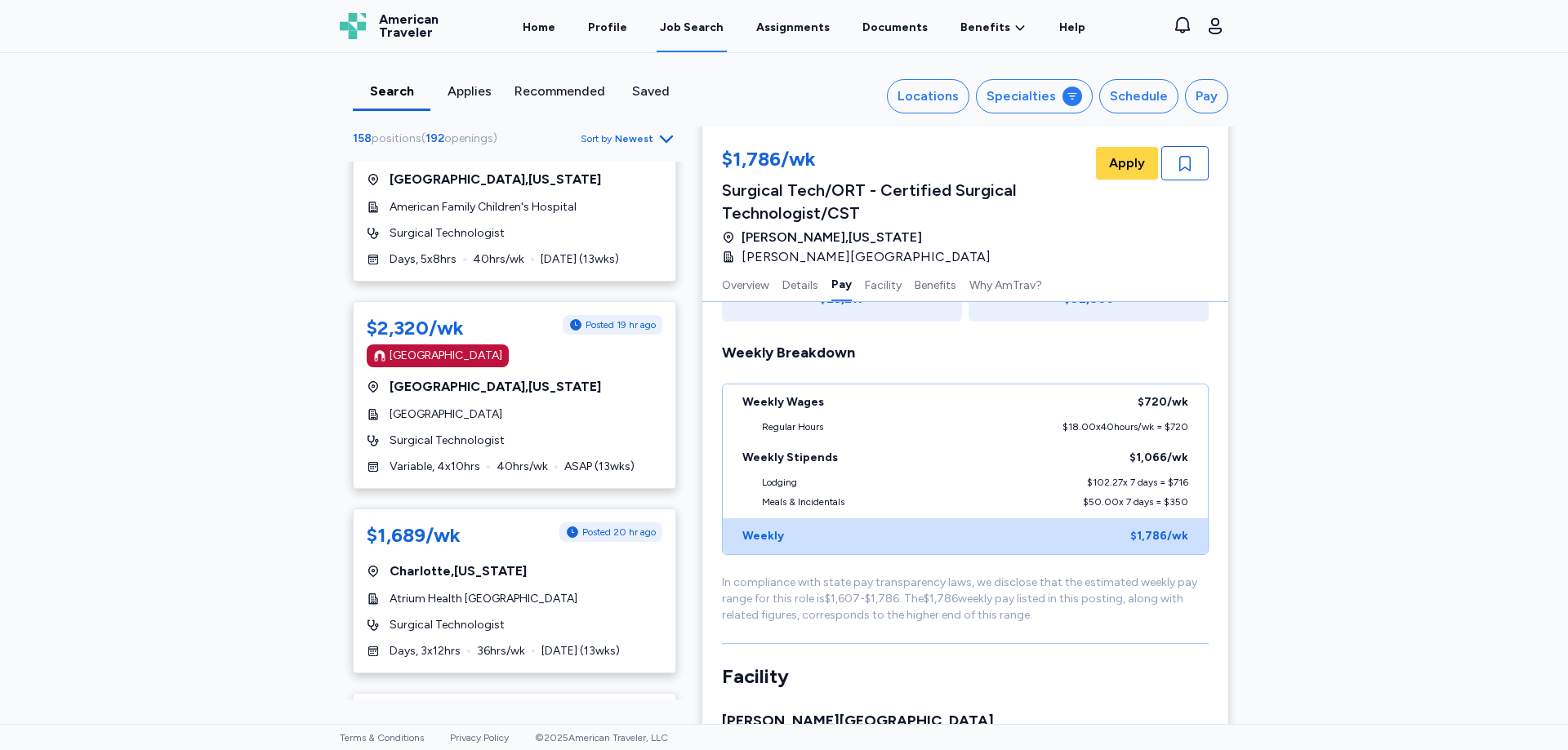
scroll to position [2776, 0]
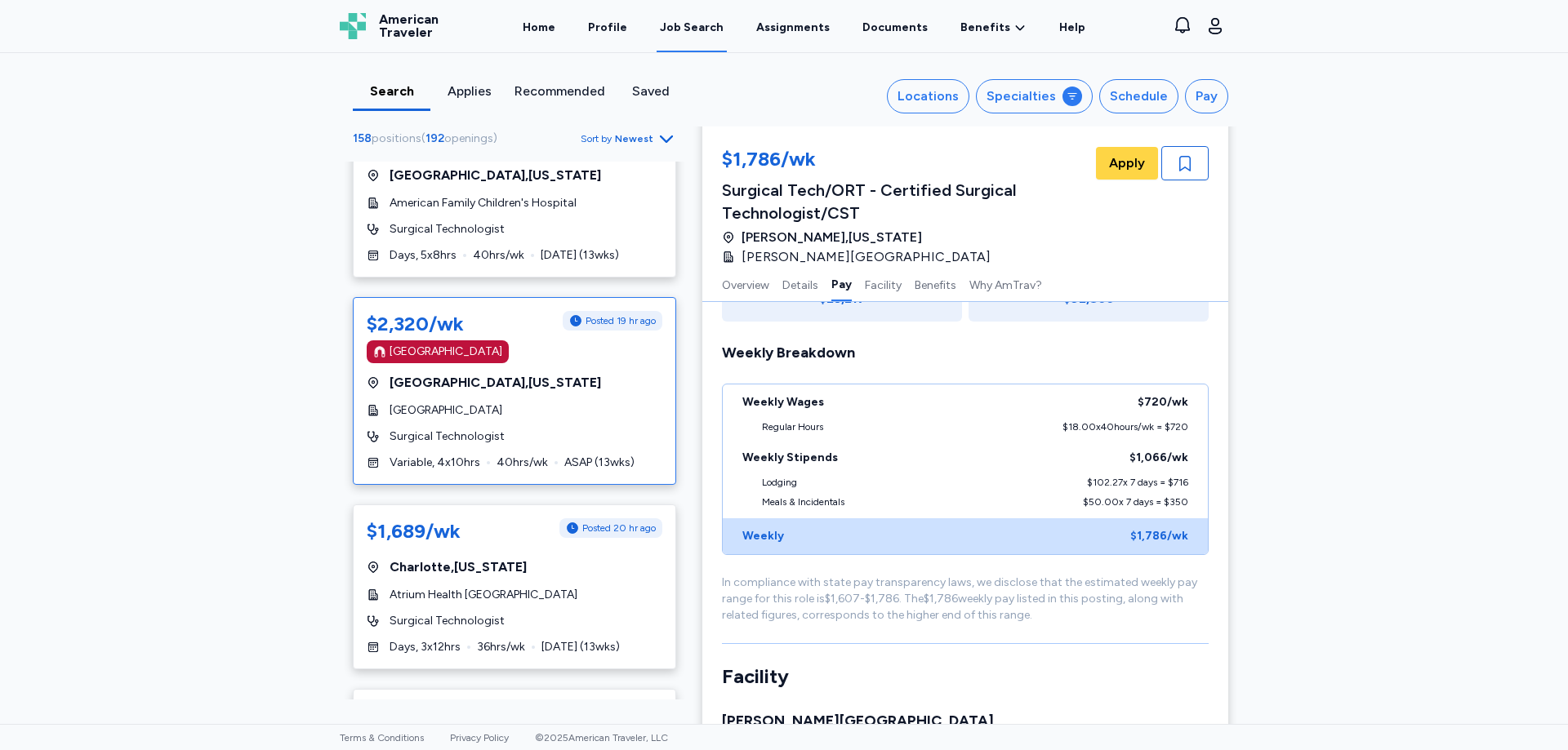
click at [503, 420] on div "$2,320/wk Posted 19 hr ago [GEOGRAPHIC_DATA] [GEOGRAPHIC_DATA] , [US_STATE][GEO…" at bounding box center [515, 390] width 324 height 188
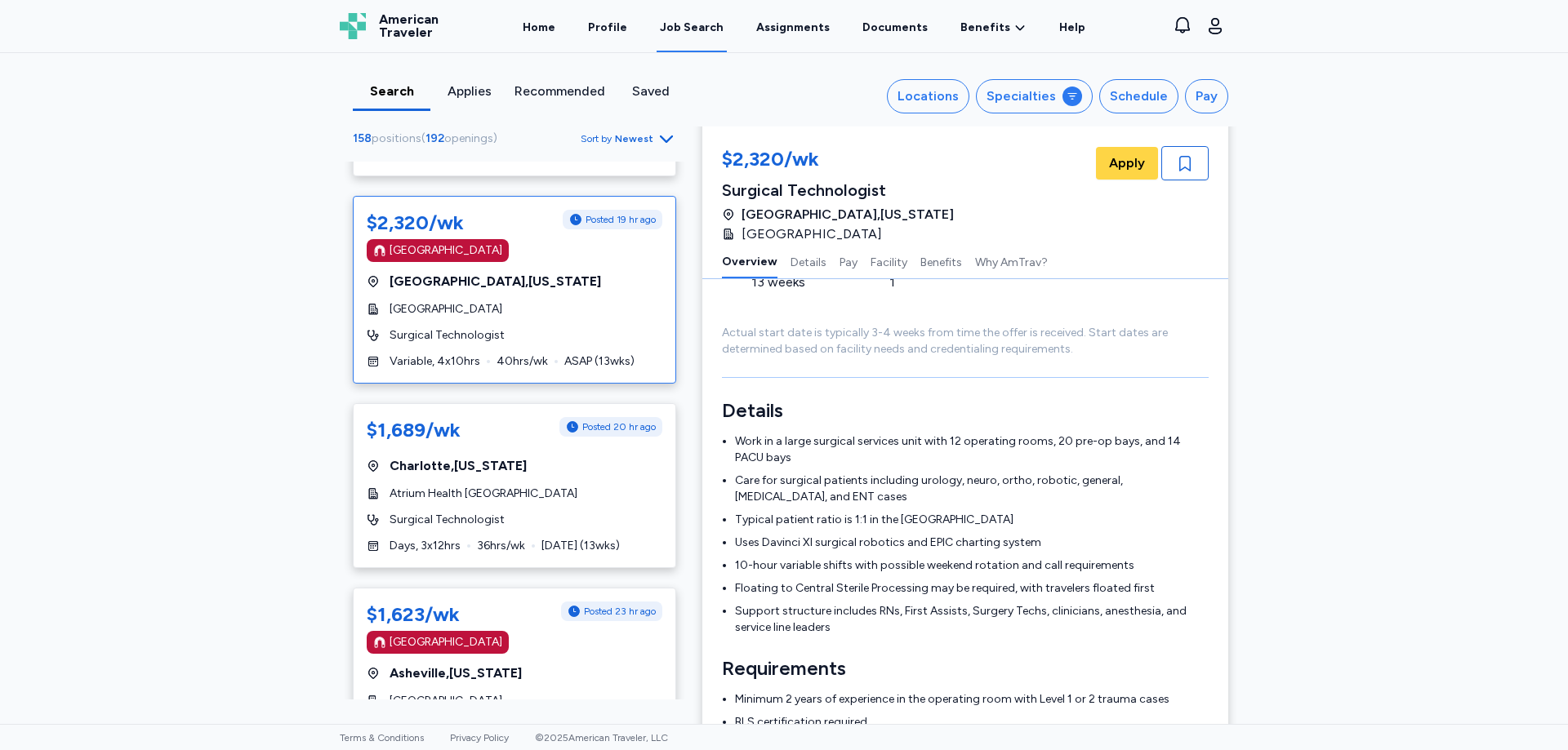
scroll to position [2939, 0]
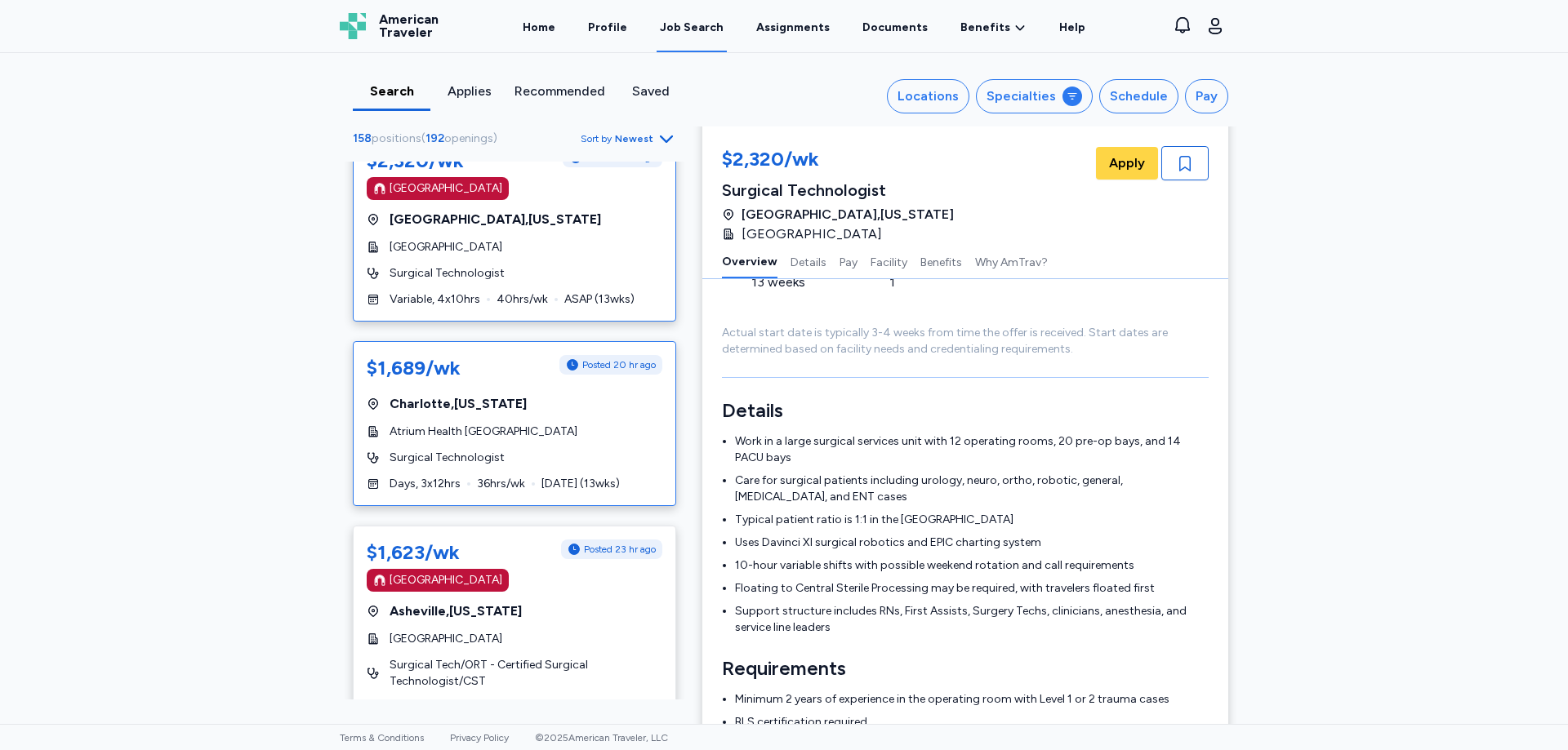
click at [566, 449] on div "$1,689/wk Posted 20 hr ago [GEOGRAPHIC_DATA] , [US_STATE] Atrium Health Pinevil…" at bounding box center [515, 424] width 324 height 165
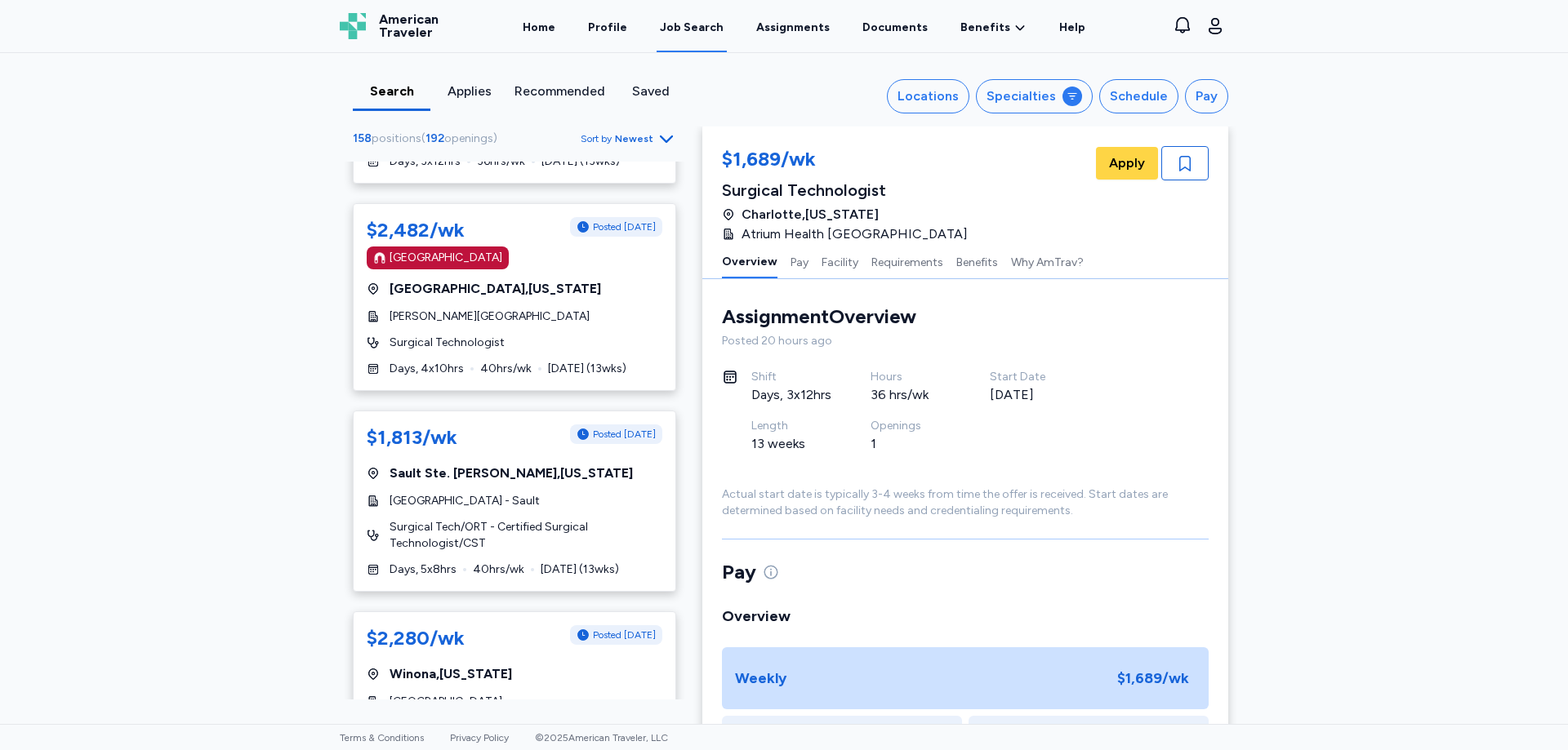
scroll to position [3512, 0]
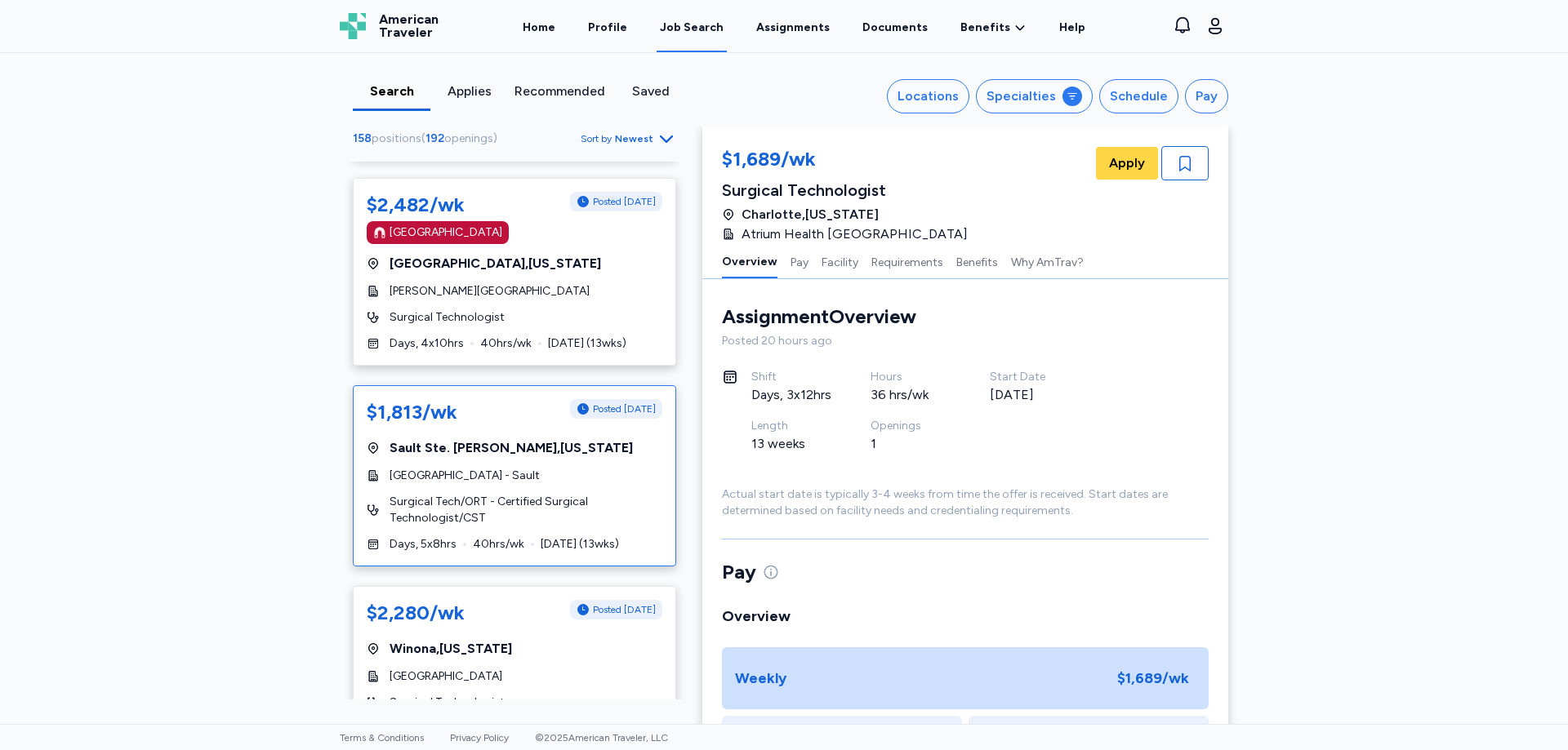
click at [580, 459] on div "$1,813/wk Posted [DATE] Sault Ste. [GEOGRAPHIC_DATA] , [US_STATE] [GEOGRAPHIC_D…" at bounding box center [515, 476] width 324 height 181
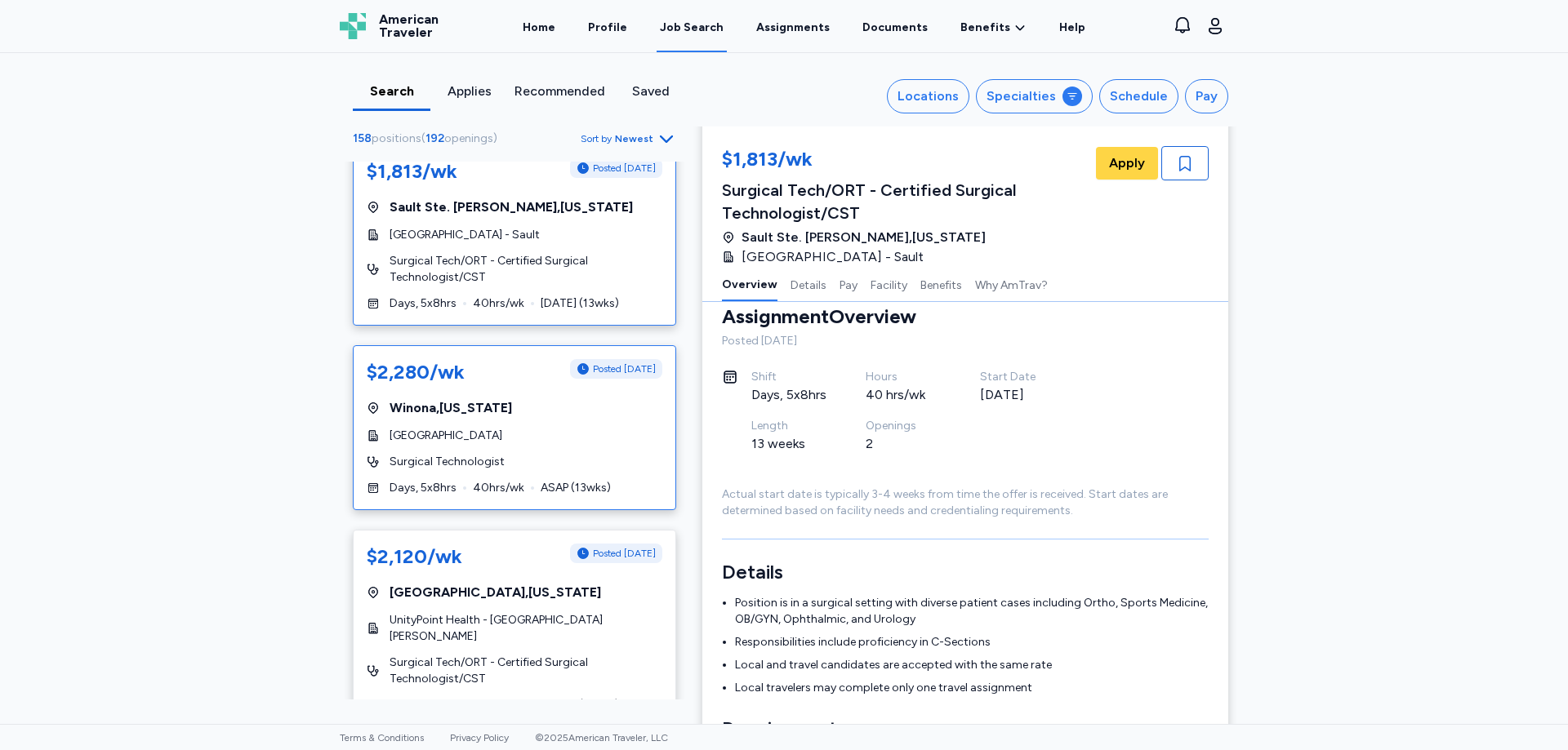
scroll to position [3756, 0]
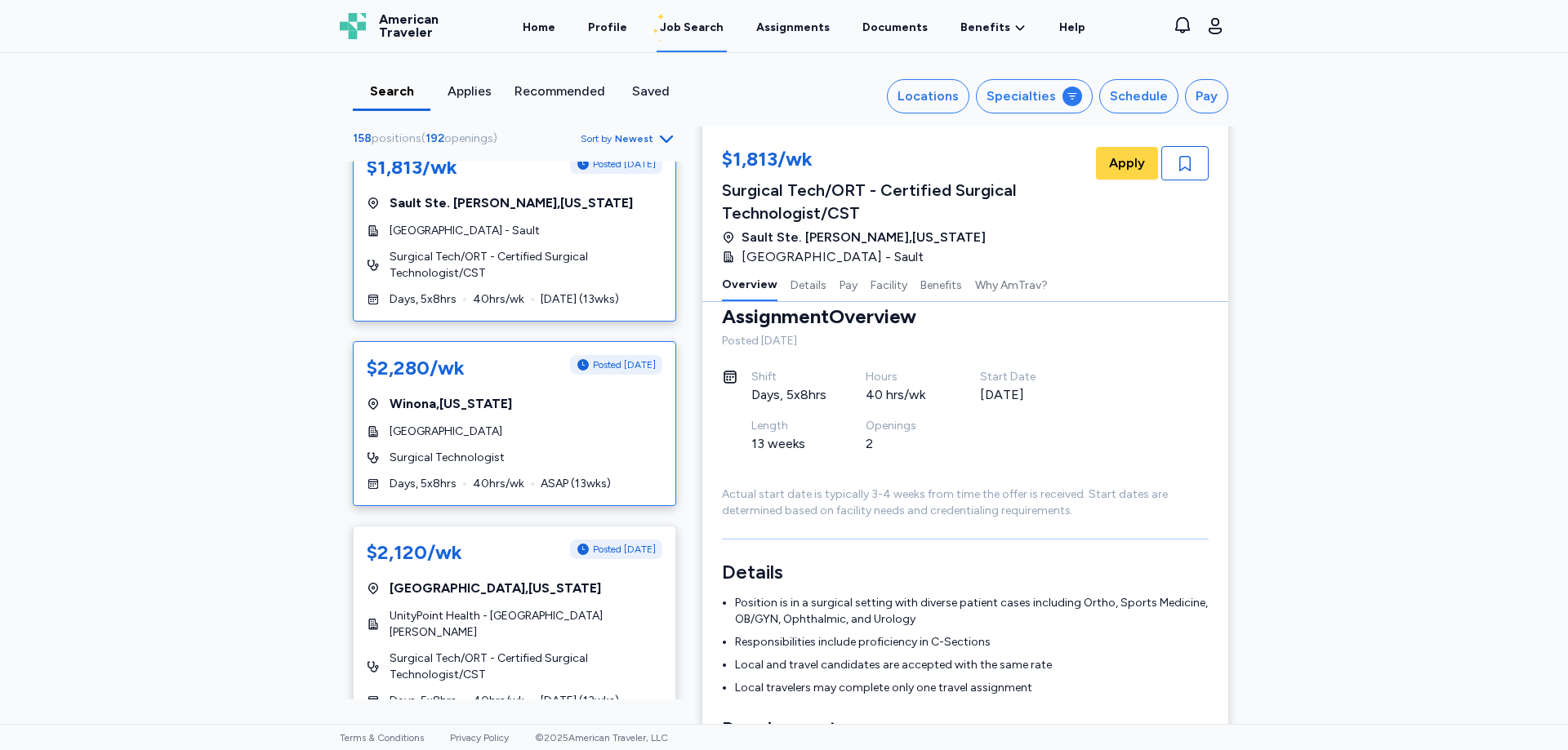
click at [458, 454] on span "Surgical Technologist" at bounding box center [447, 458] width 115 height 16
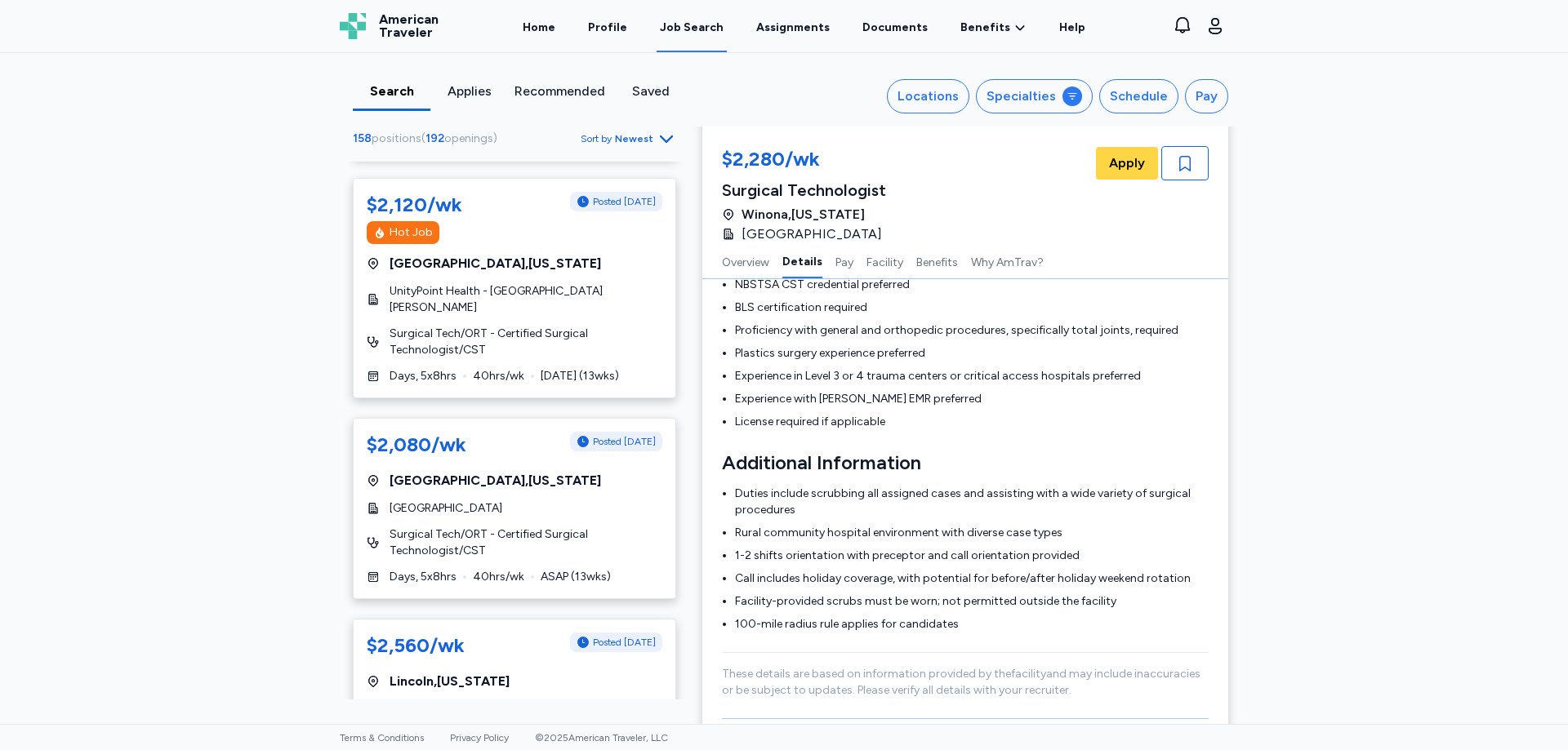
scroll to position [4328, 0]
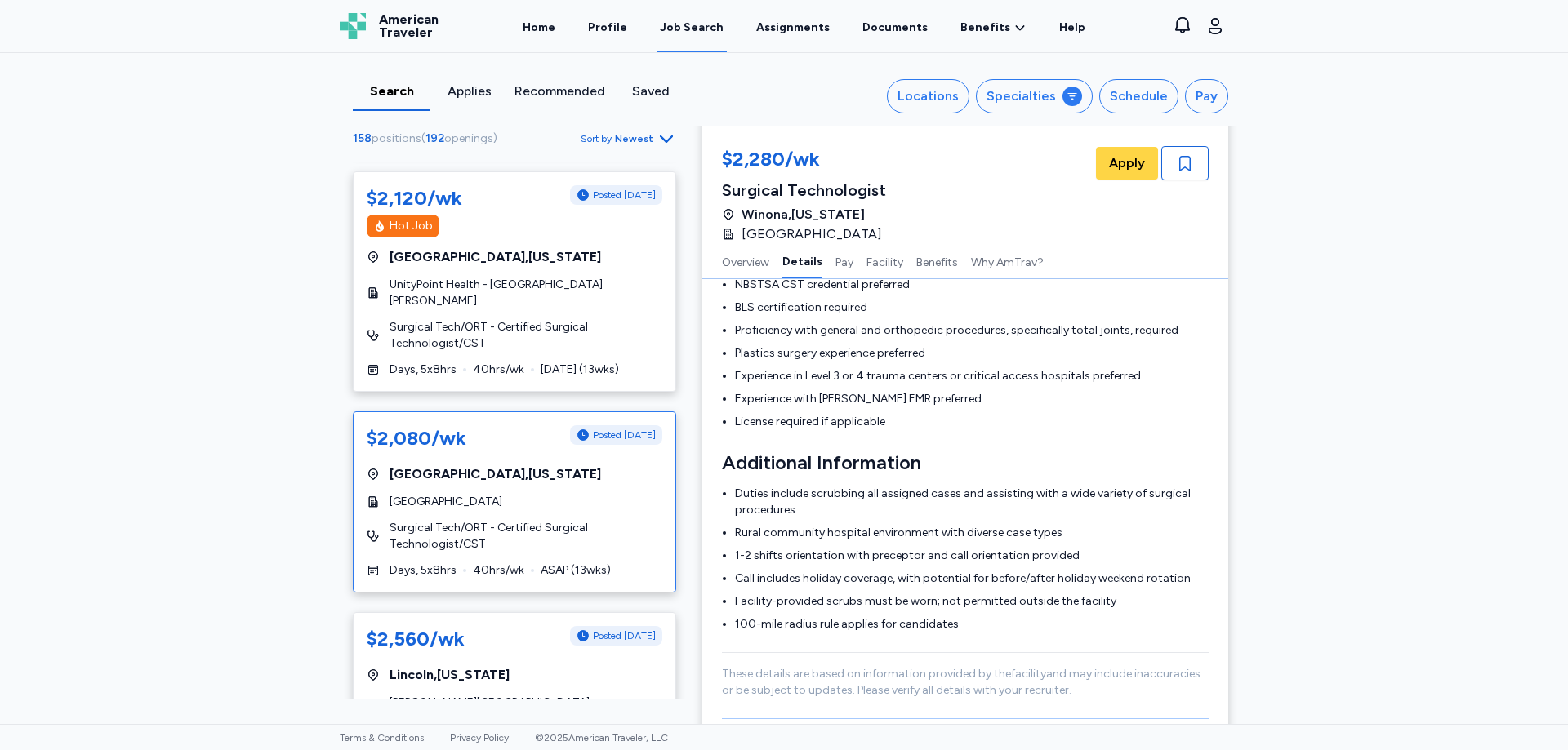
click at [480, 458] on div "$2,080/wk Posted [DATE] [GEOGRAPHIC_DATA] , [US_STATE][GEOGRAPHIC_DATA] Surgica…" at bounding box center [515, 502] width 324 height 181
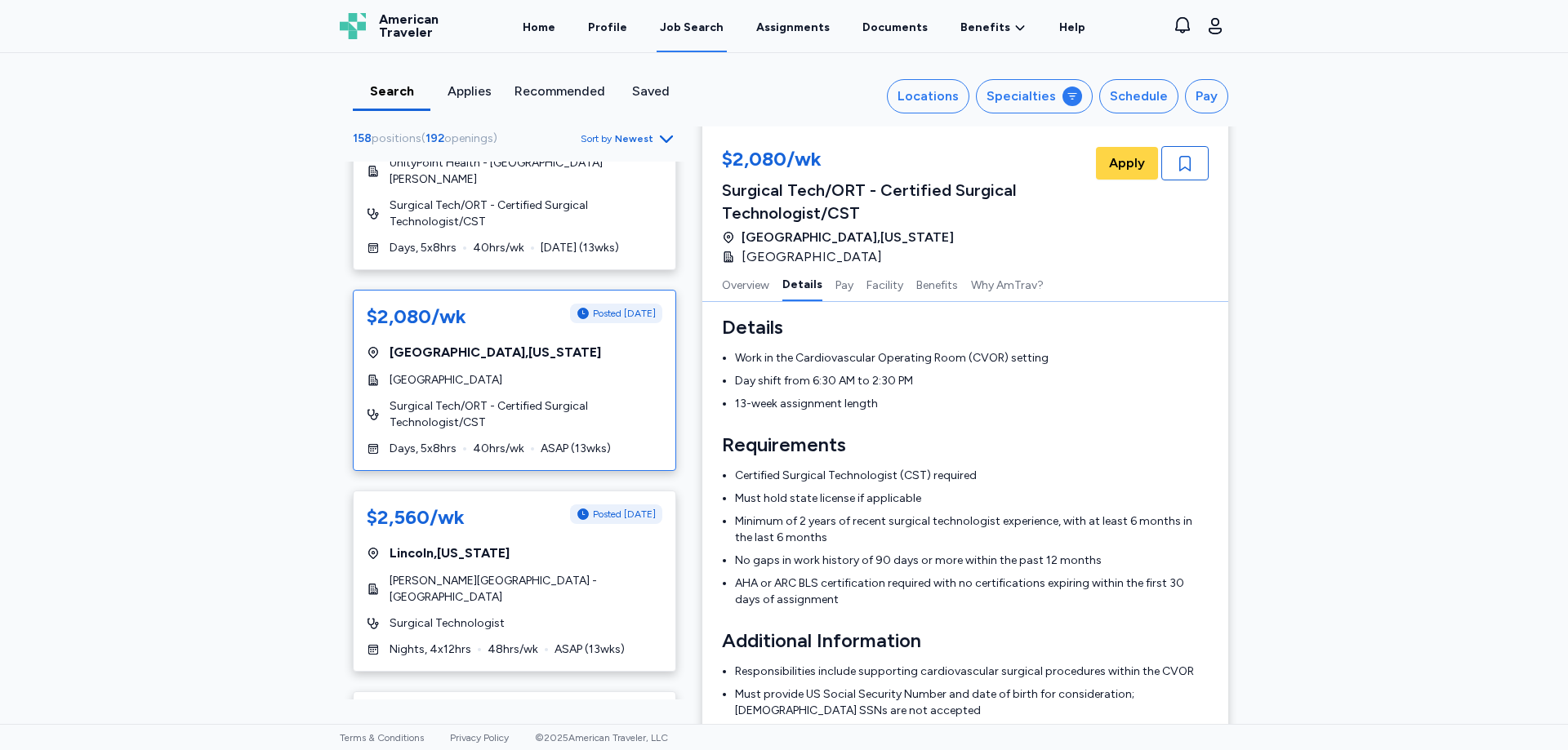
scroll to position [4491, 0]
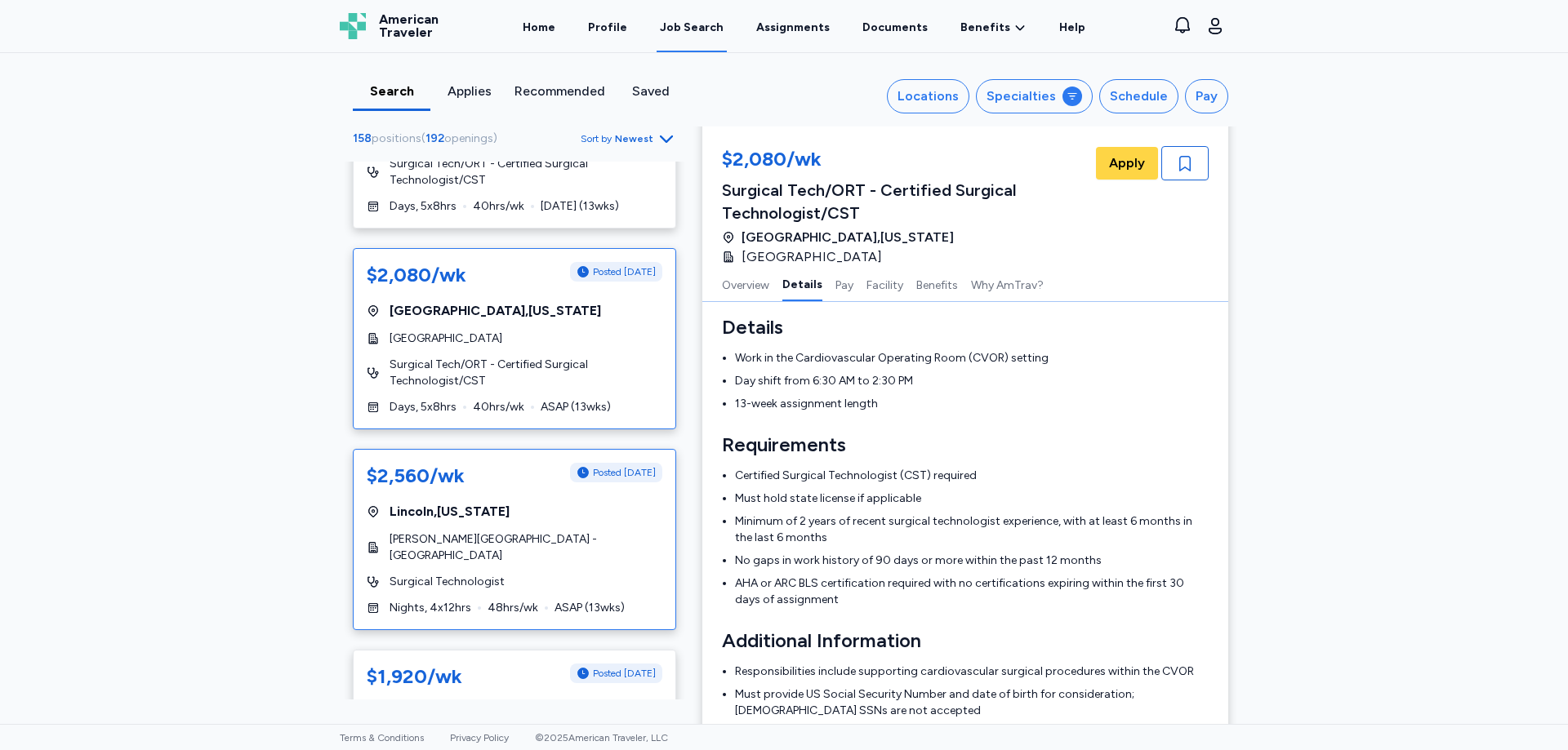
click at [535, 531] on span "[PERSON_NAME][GEOGRAPHIC_DATA] - [GEOGRAPHIC_DATA]" at bounding box center [526, 547] width 273 height 33
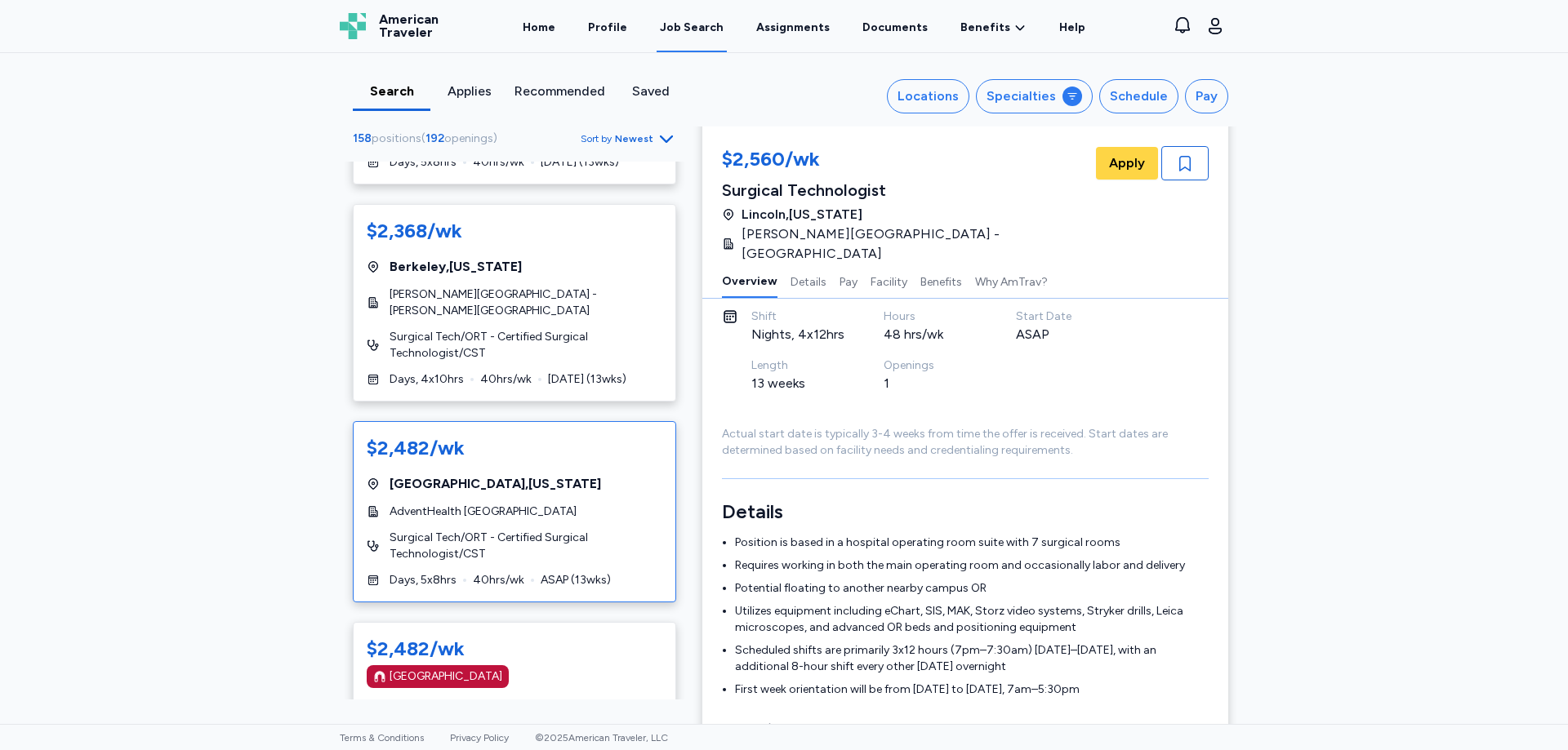
scroll to position [5145, 0]
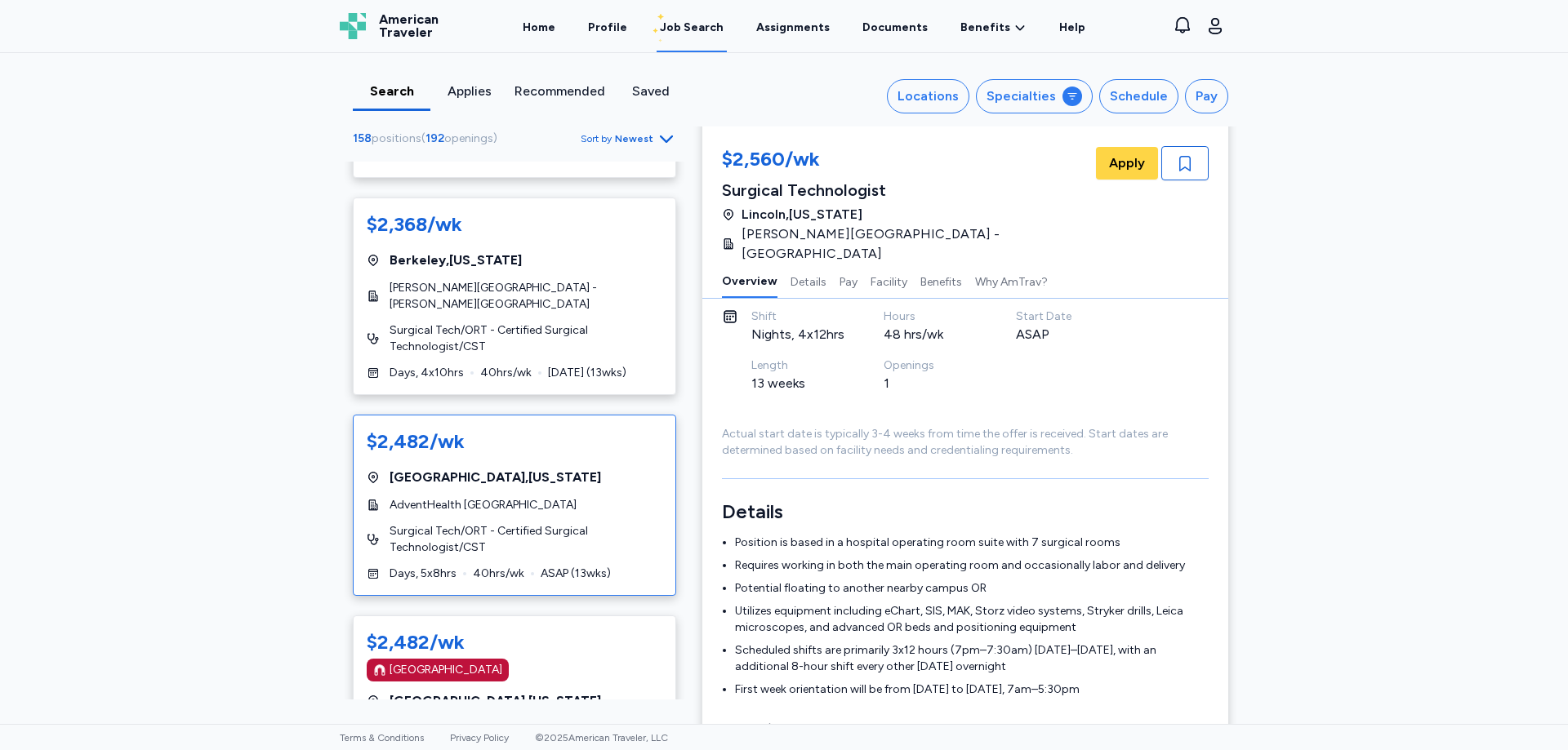
click at [582, 468] on div "$2,482/wk [GEOGRAPHIC_DATA] , [US_STATE] AdventHealth Daytona Beach Surgical Te…" at bounding box center [515, 506] width 324 height 181
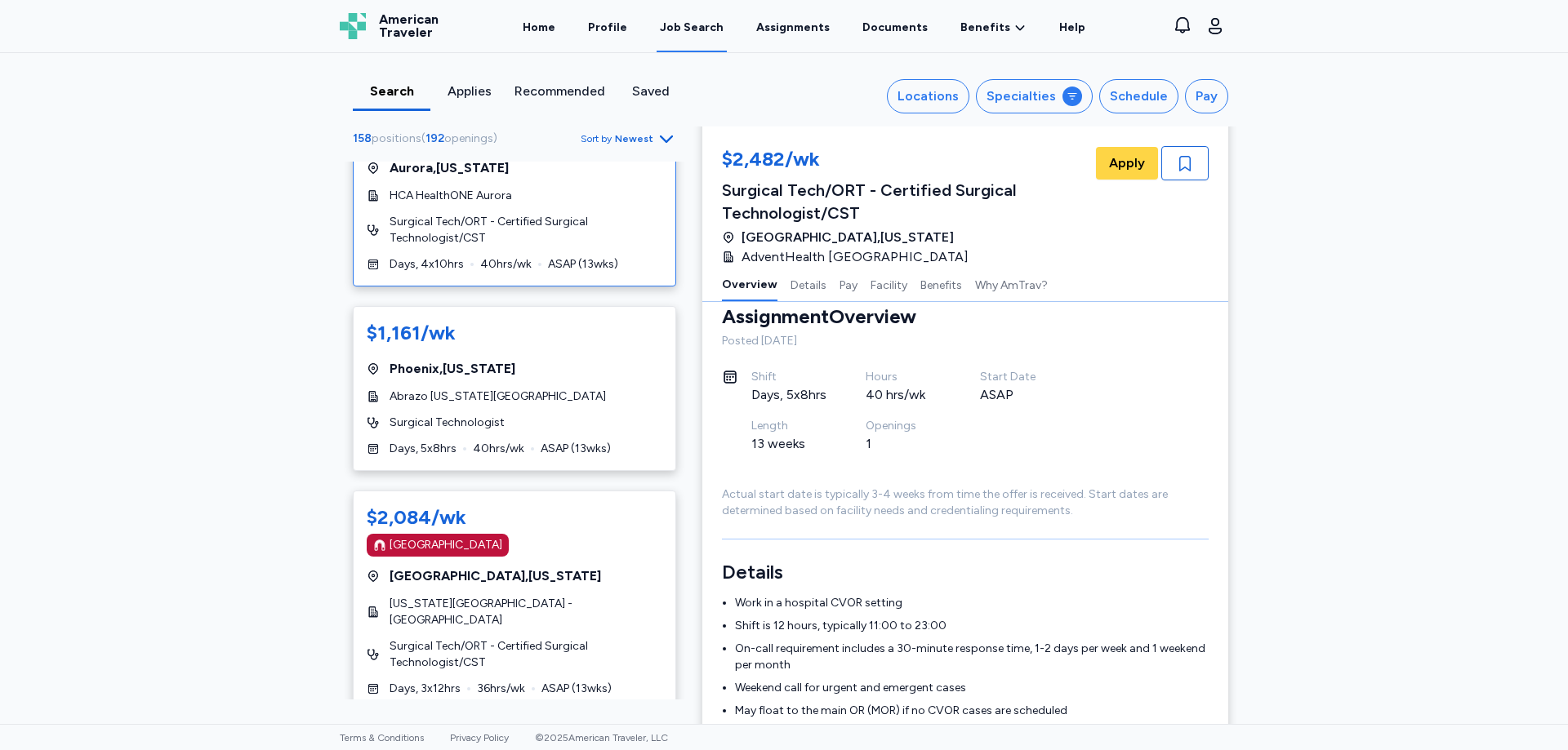
scroll to position [6941, 0]
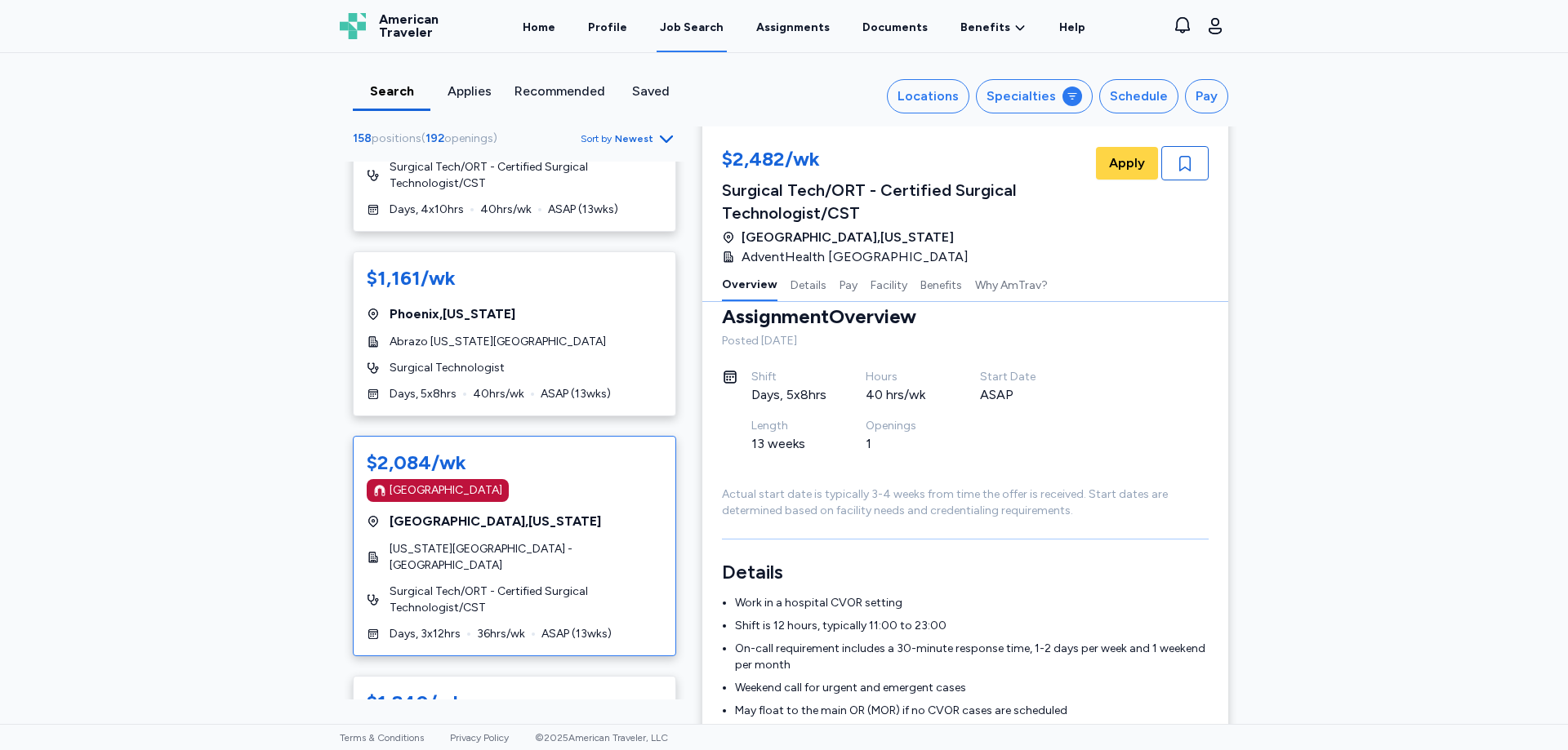
click at [575, 480] on div "[GEOGRAPHIC_DATA]" at bounding box center [515, 491] width 296 height 23
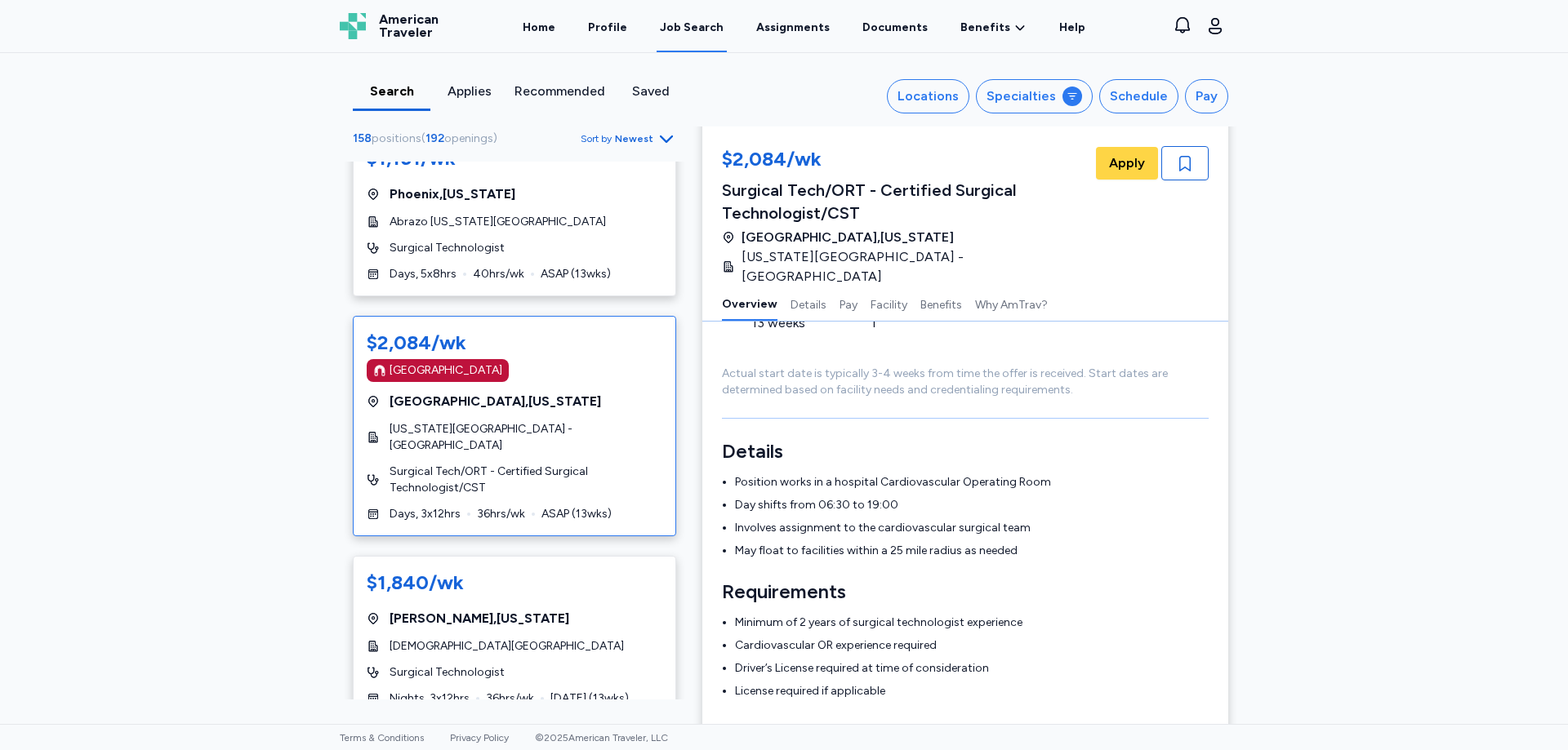
scroll to position [7104, 0]
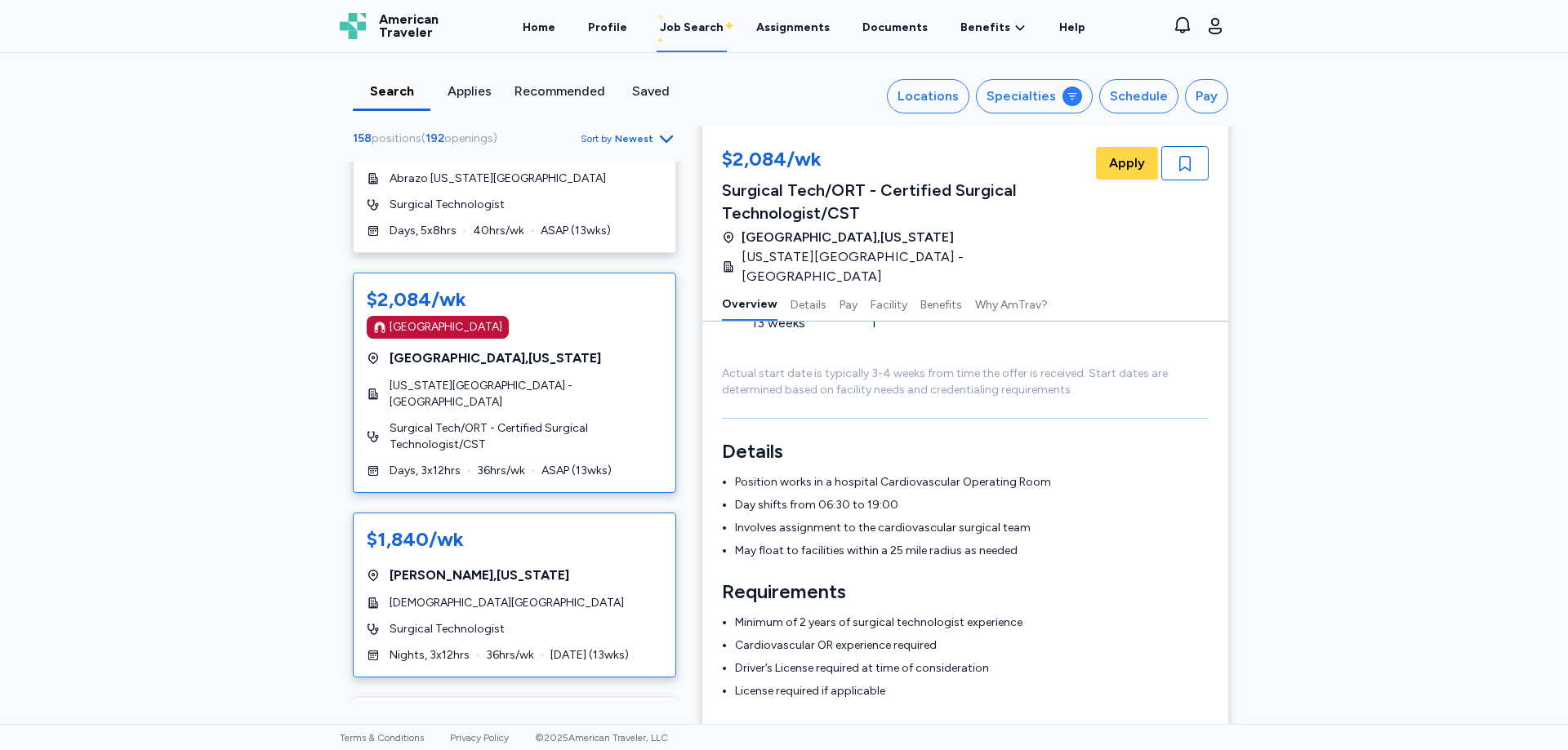
click at [553, 554] on div "$1,840/wk [GEOGRAPHIC_DATA] , [US_STATE][GEOGRAPHIC_DATA] South Surgical Techno…" at bounding box center [515, 595] width 324 height 165
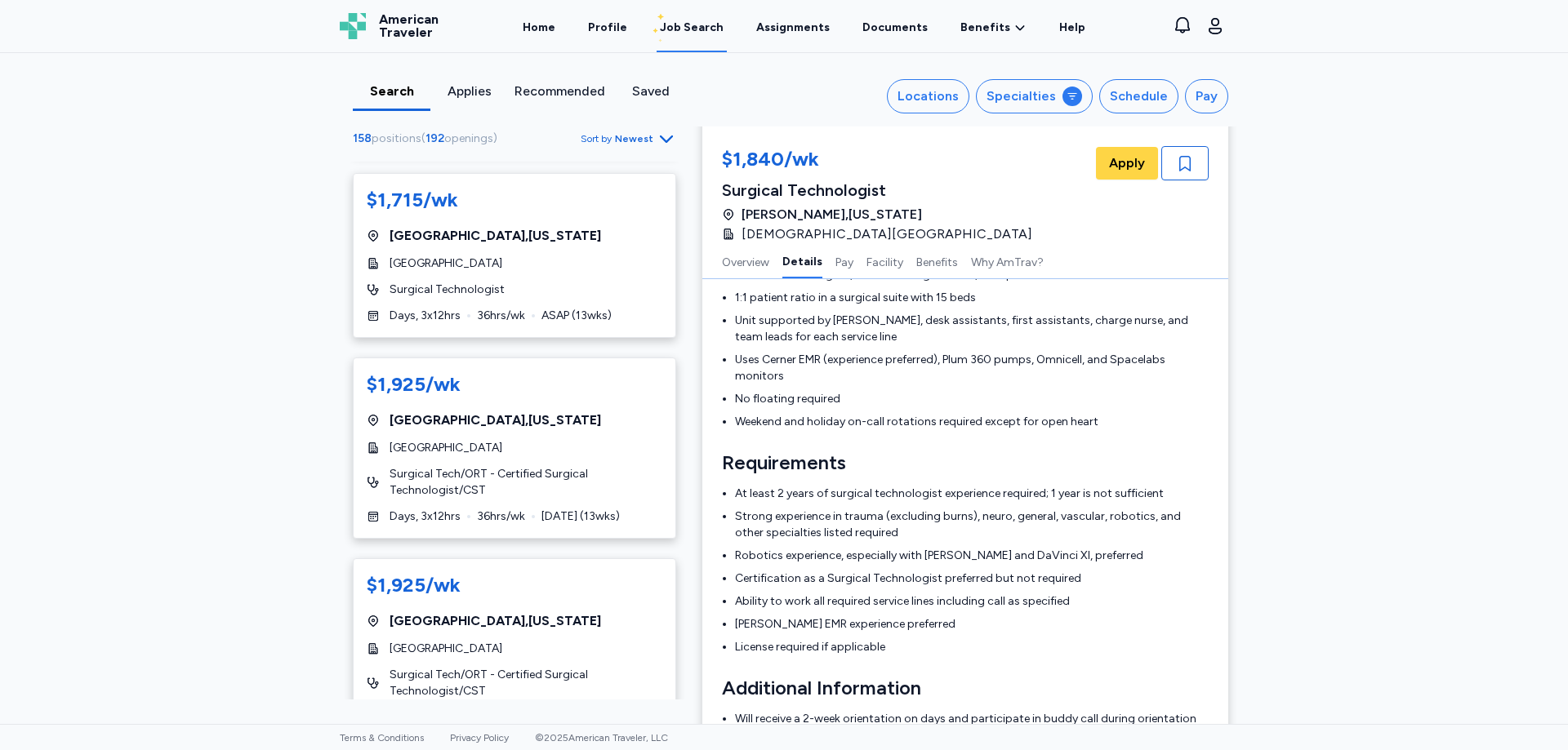
scroll to position [9447, 0]
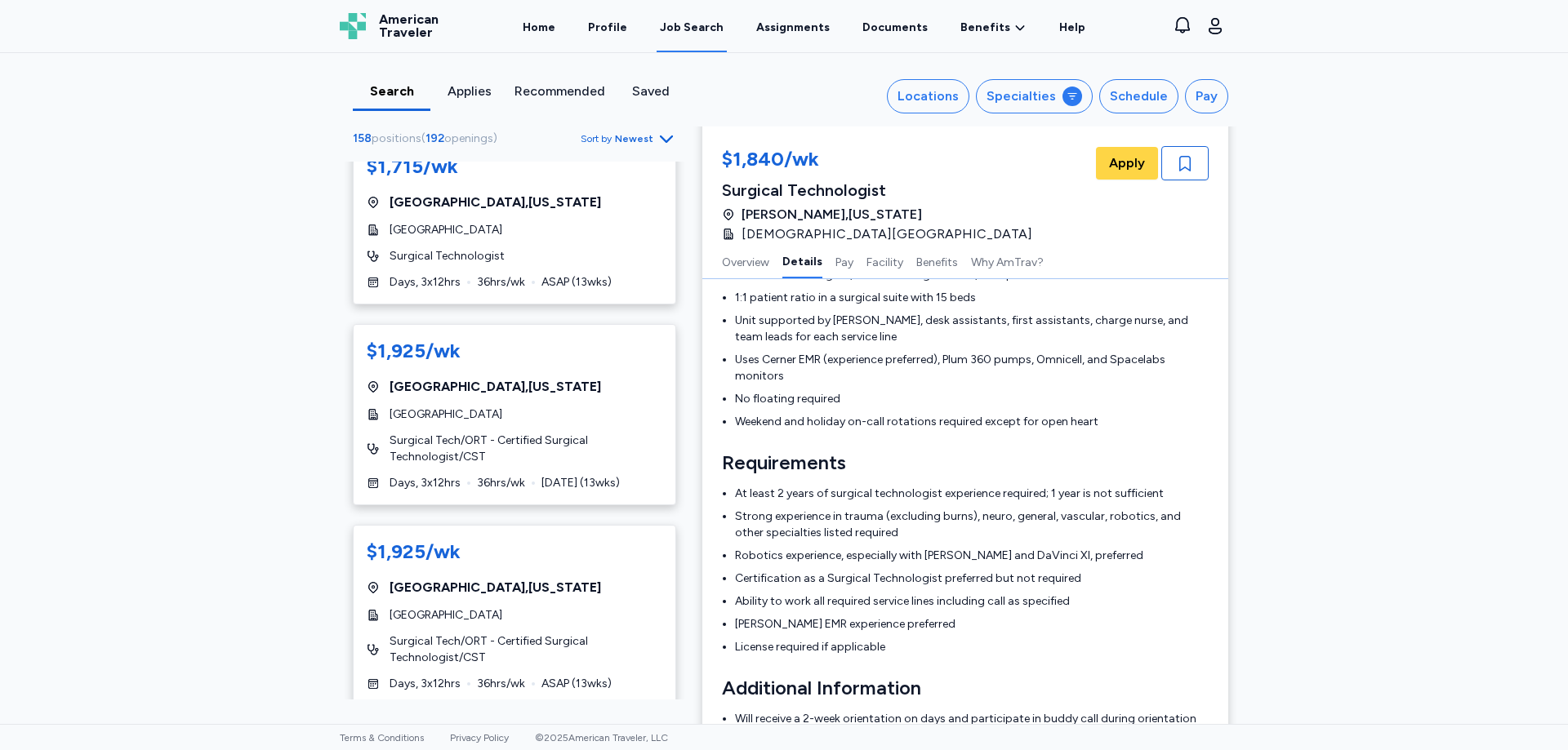
click at [657, 726] on icon "Go to next 50 jobs" at bounding box center [667, 736] width 20 height 20
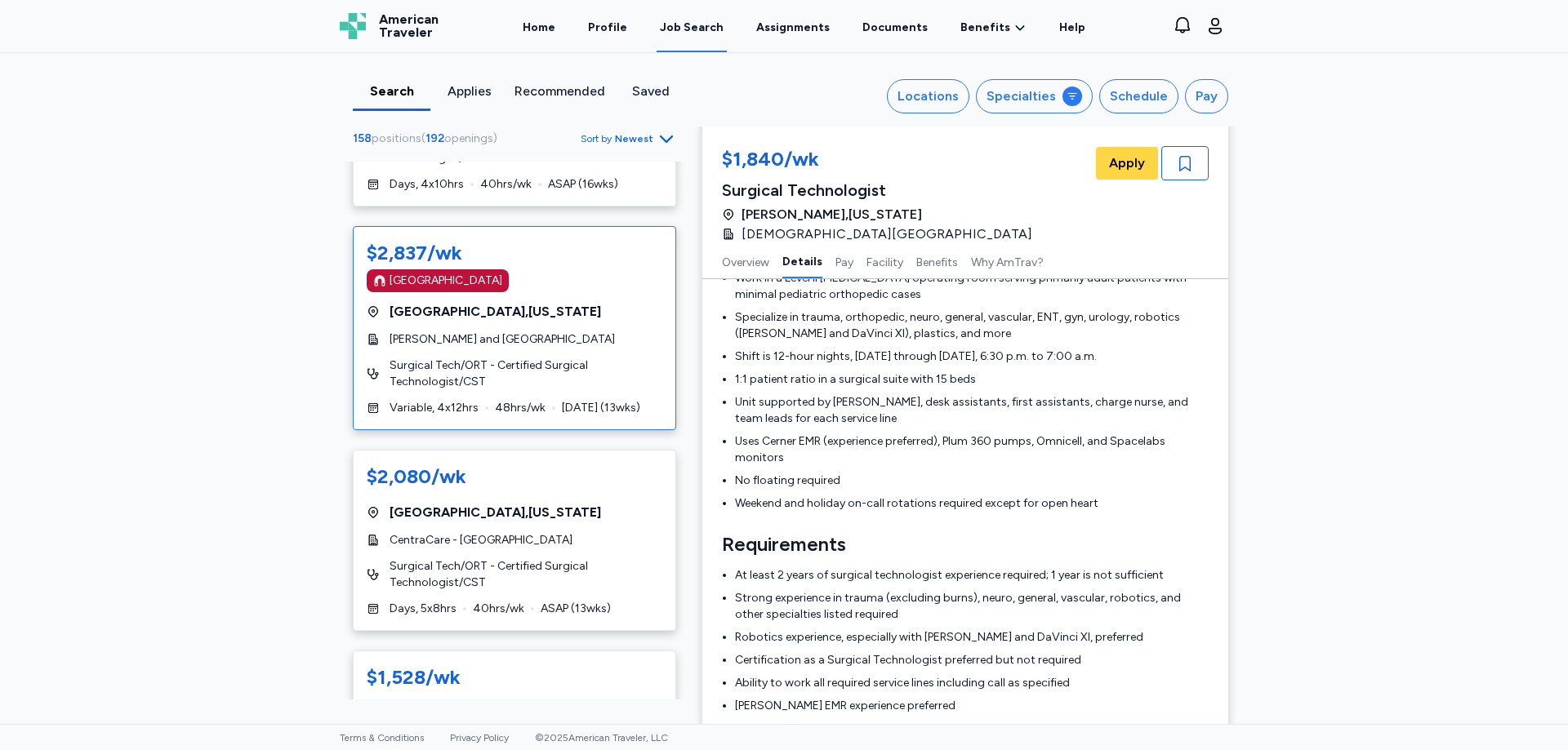
scroll to position [163, 0]
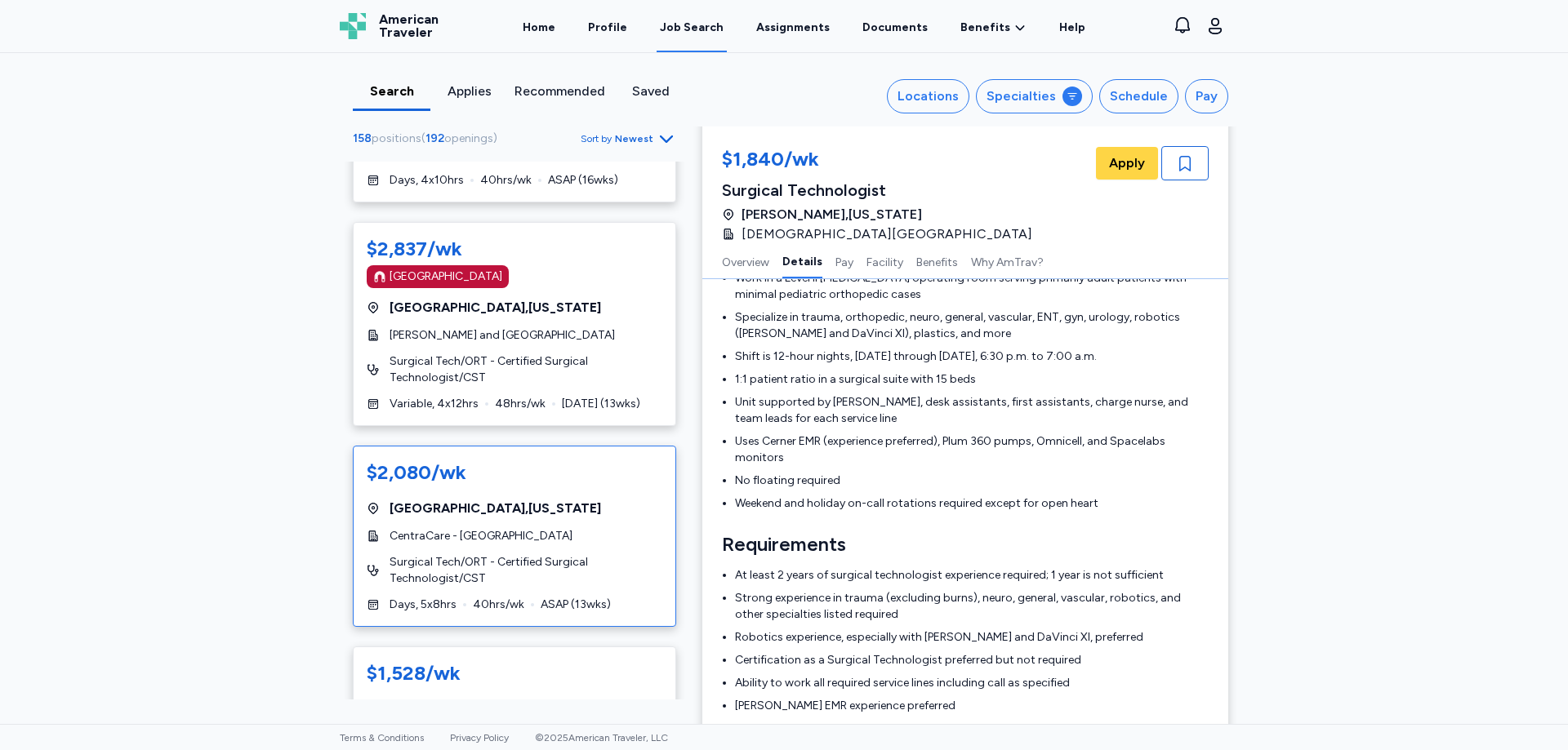
click at [575, 496] on div "$2,080/wk [GEOGRAPHIC_DATA] , [US_STATE] CentraCare - [GEOGRAPHIC_DATA] Surgica…" at bounding box center [515, 536] width 324 height 181
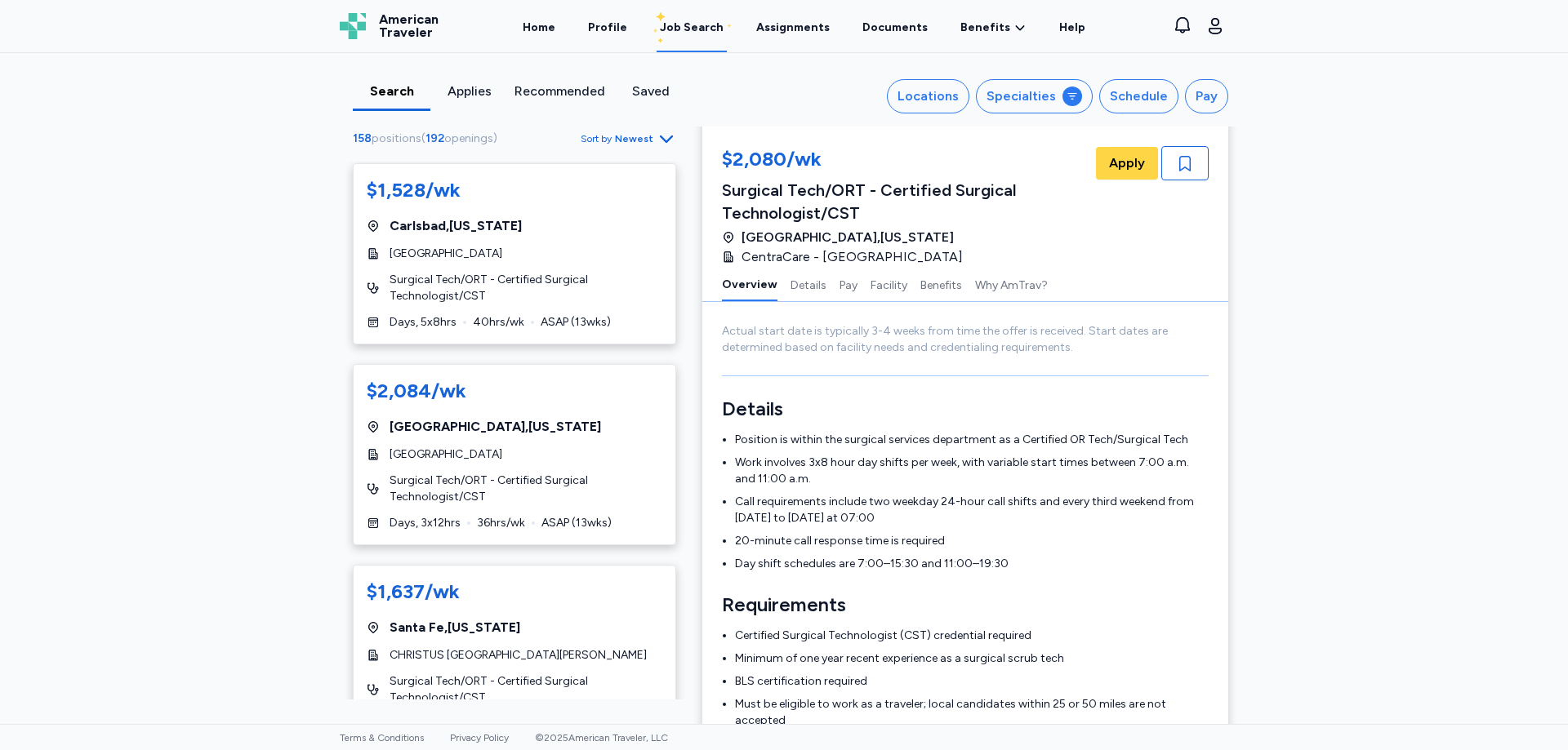
scroll to position [654, 0]
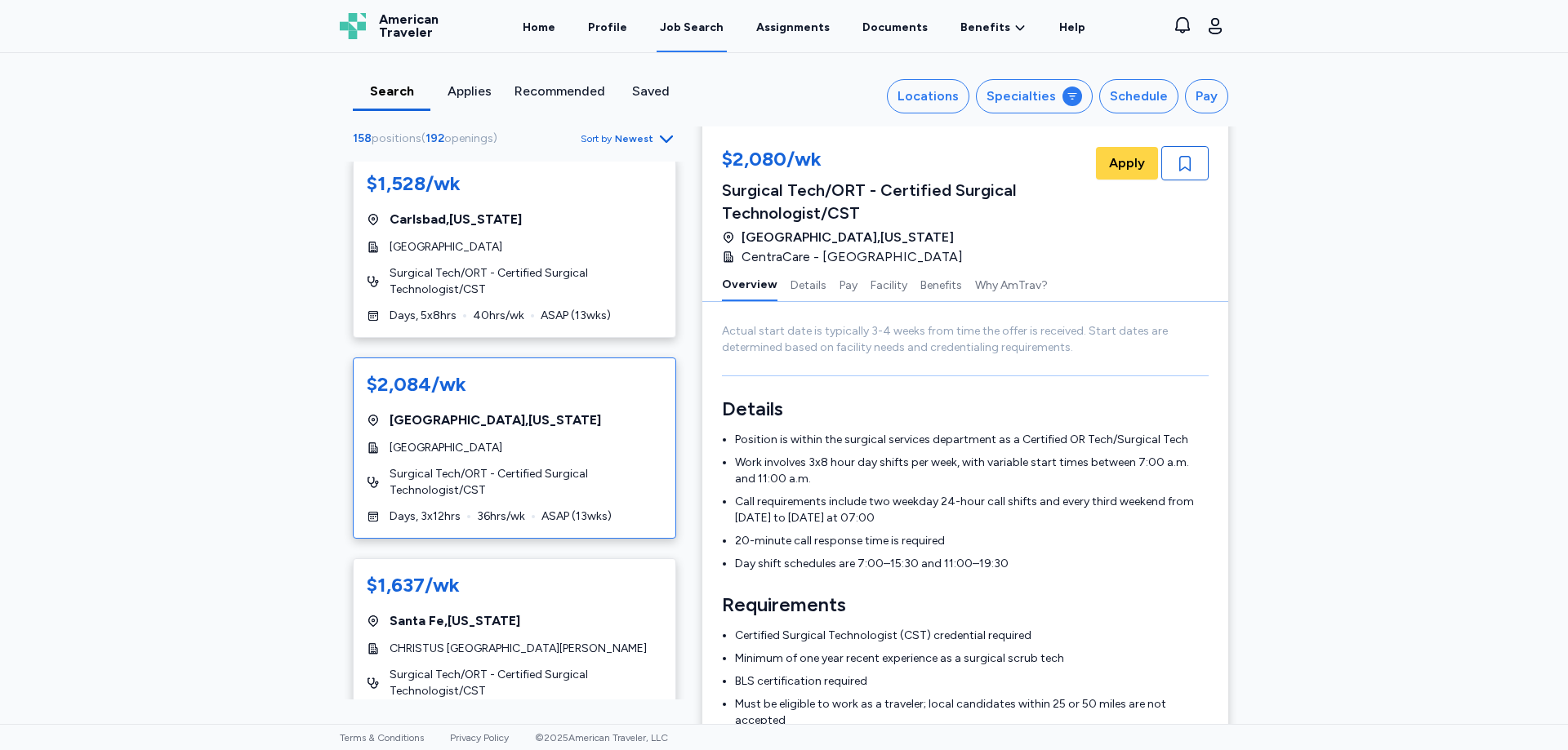
click at [518, 411] on div "[GEOGRAPHIC_DATA] , [US_STATE]" at bounding box center [515, 420] width 296 height 20
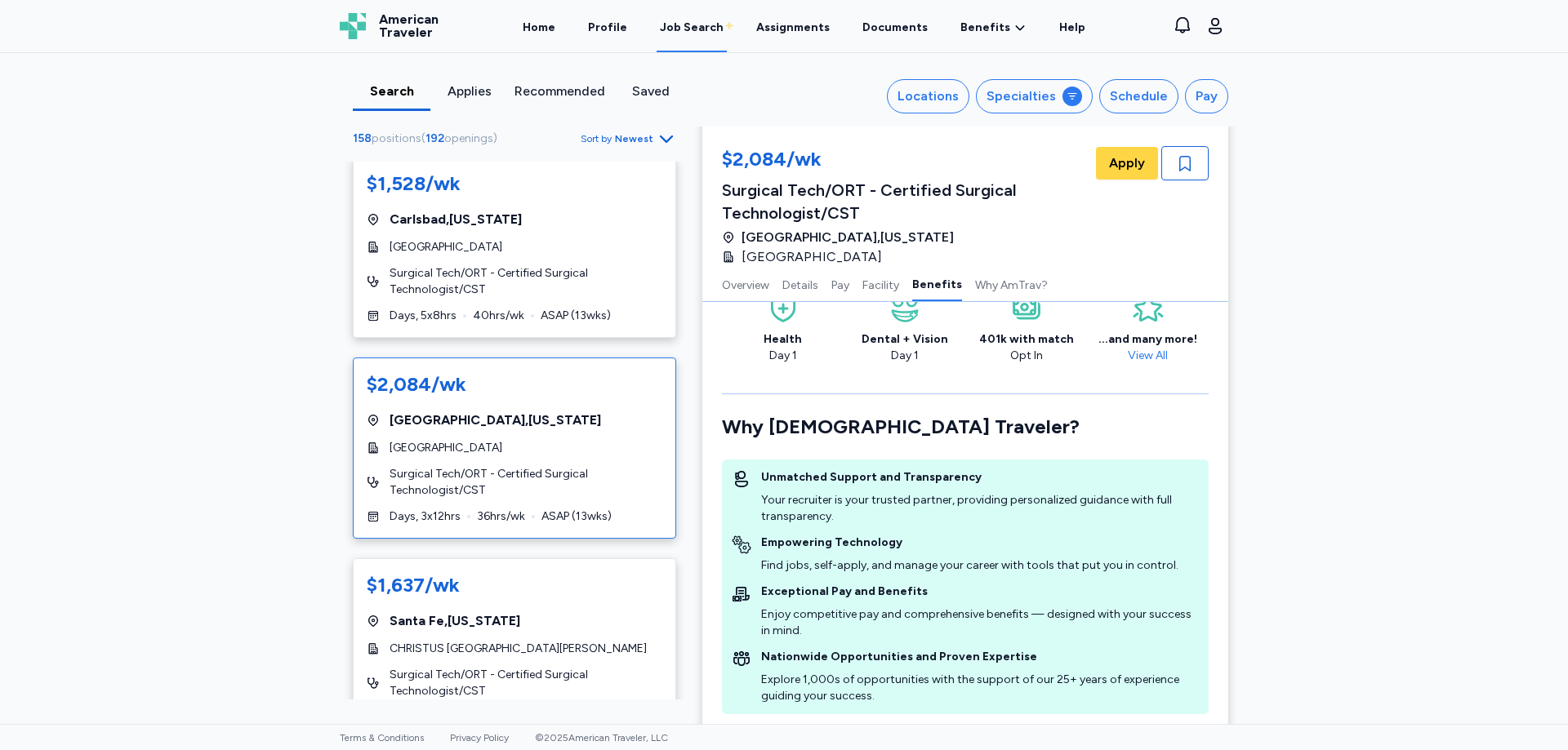
scroll to position [2085, 0]
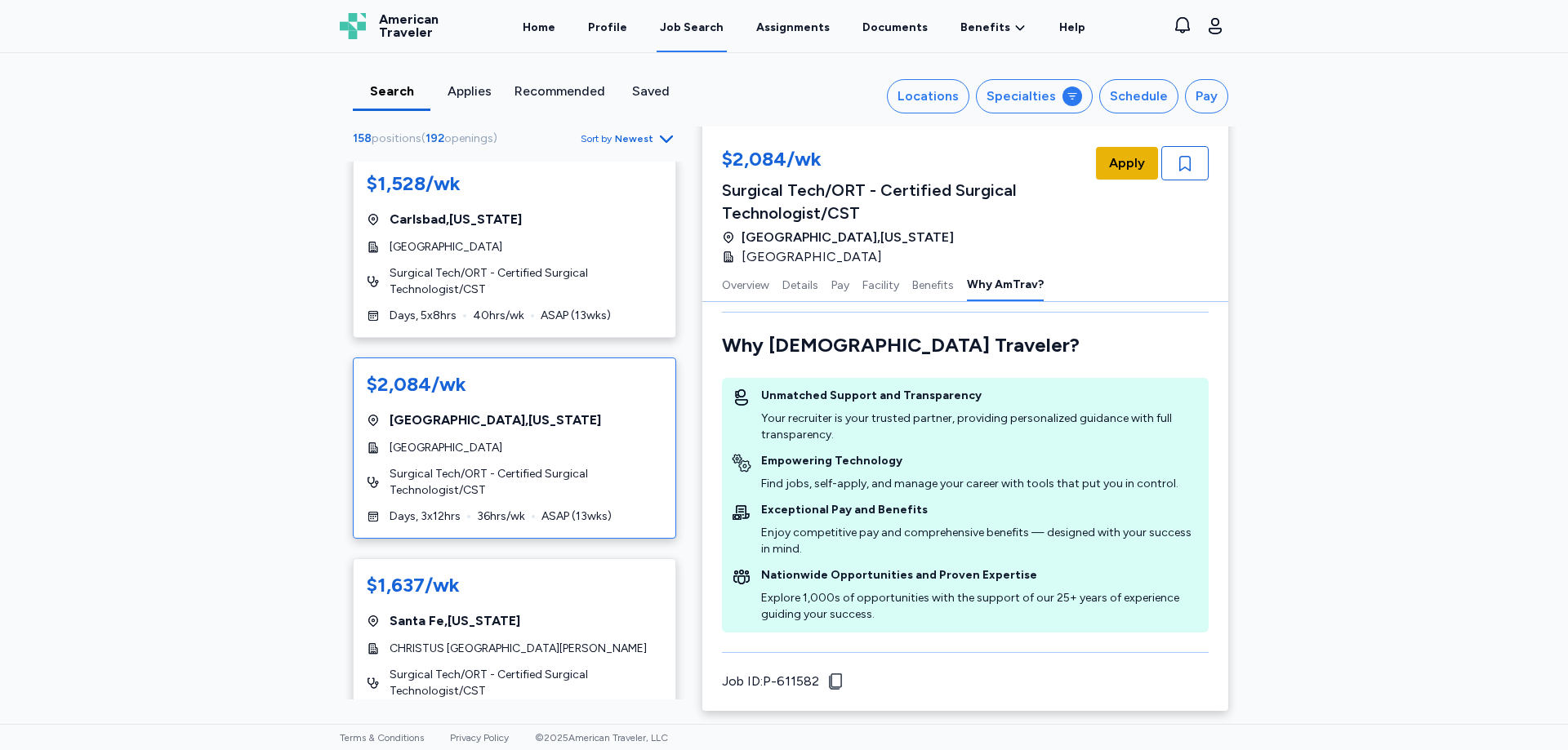
click at [1109, 161] on span "Apply" at bounding box center [1127, 164] width 36 height 20
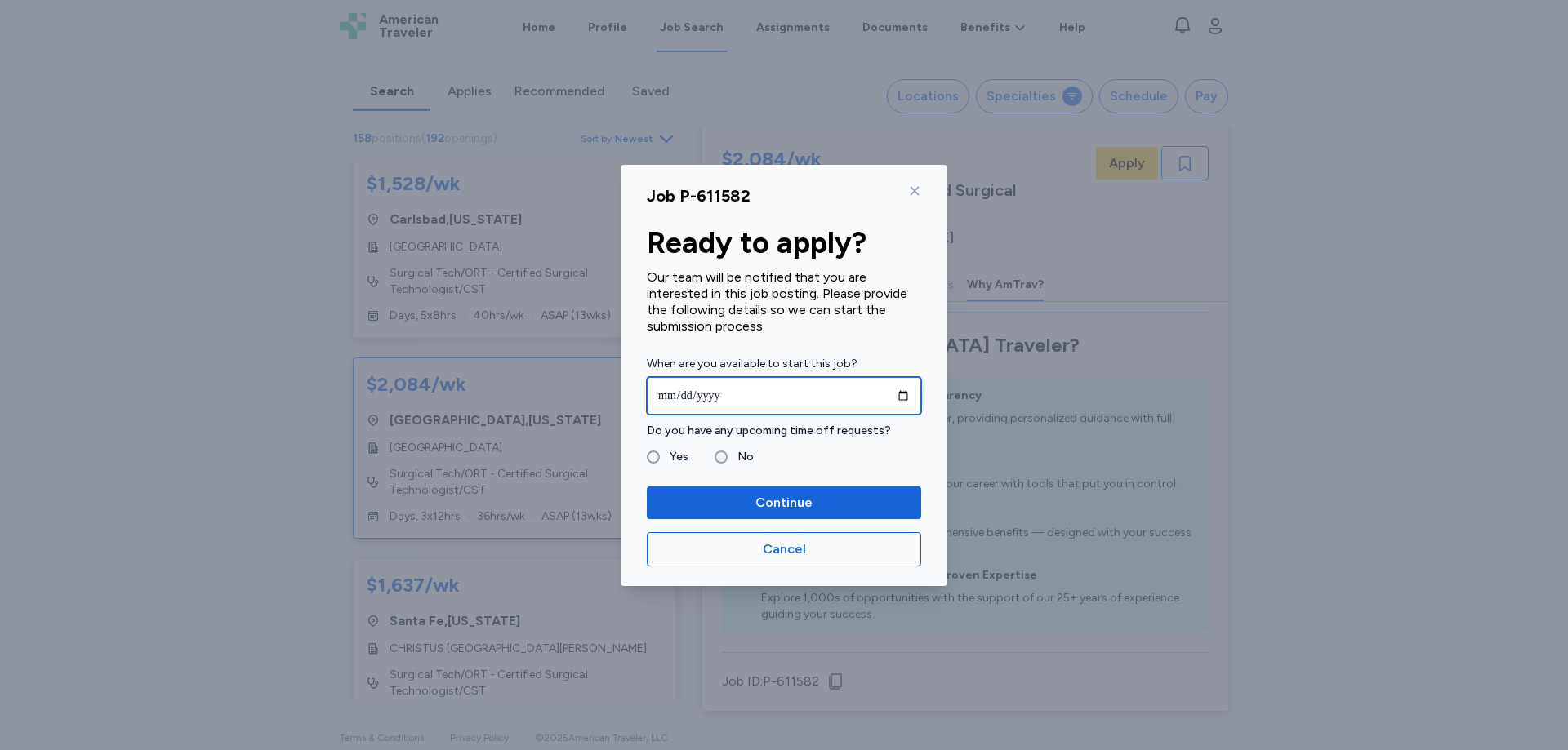
click at [765, 387] on input "date" at bounding box center [784, 396] width 274 height 38
click at [904, 395] on input "date" at bounding box center [784, 396] width 274 height 38
type input "**********"
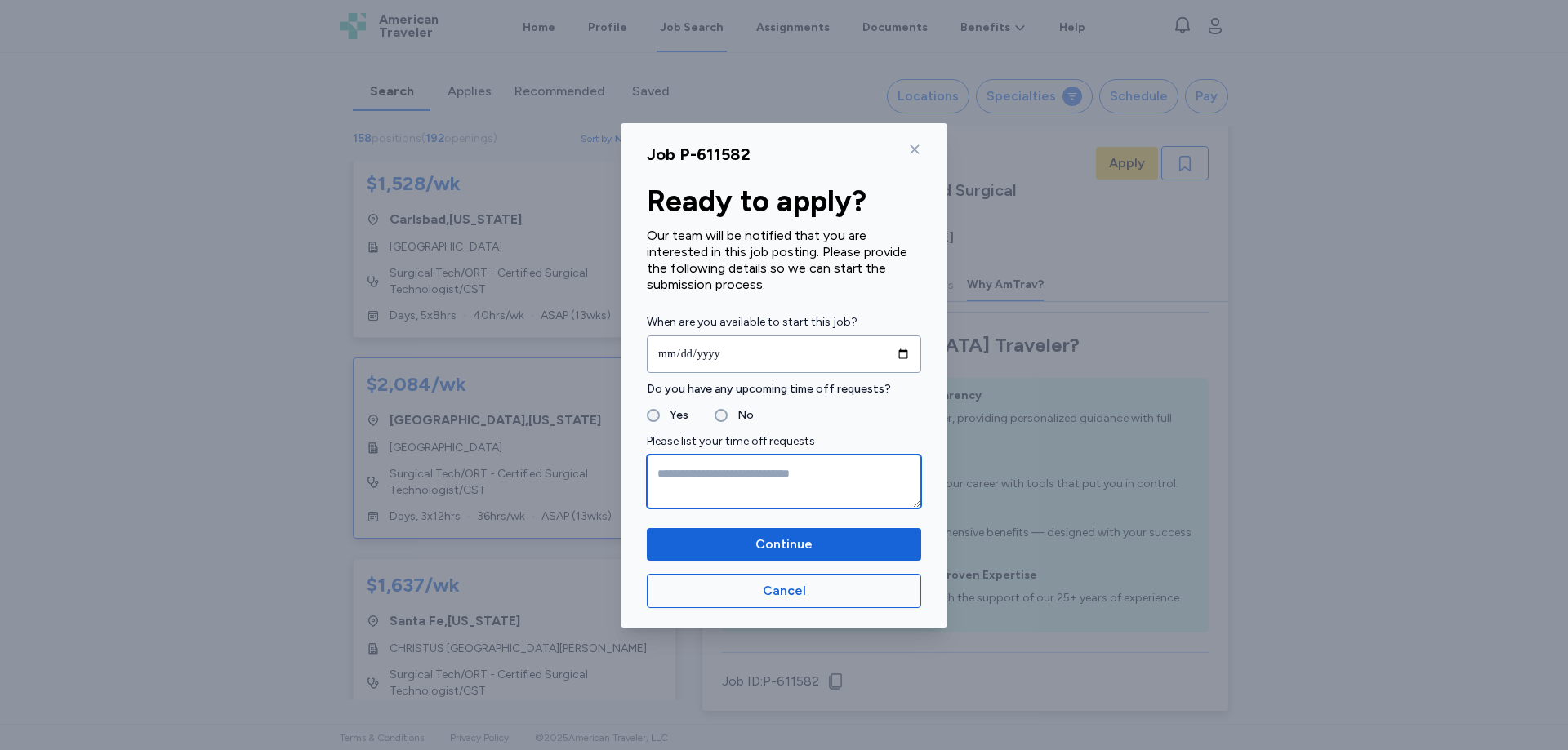
click at [678, 484] on textarea at bounding box center [784, 482] width 274 height 54
type textarea "*"
type textarea "********"
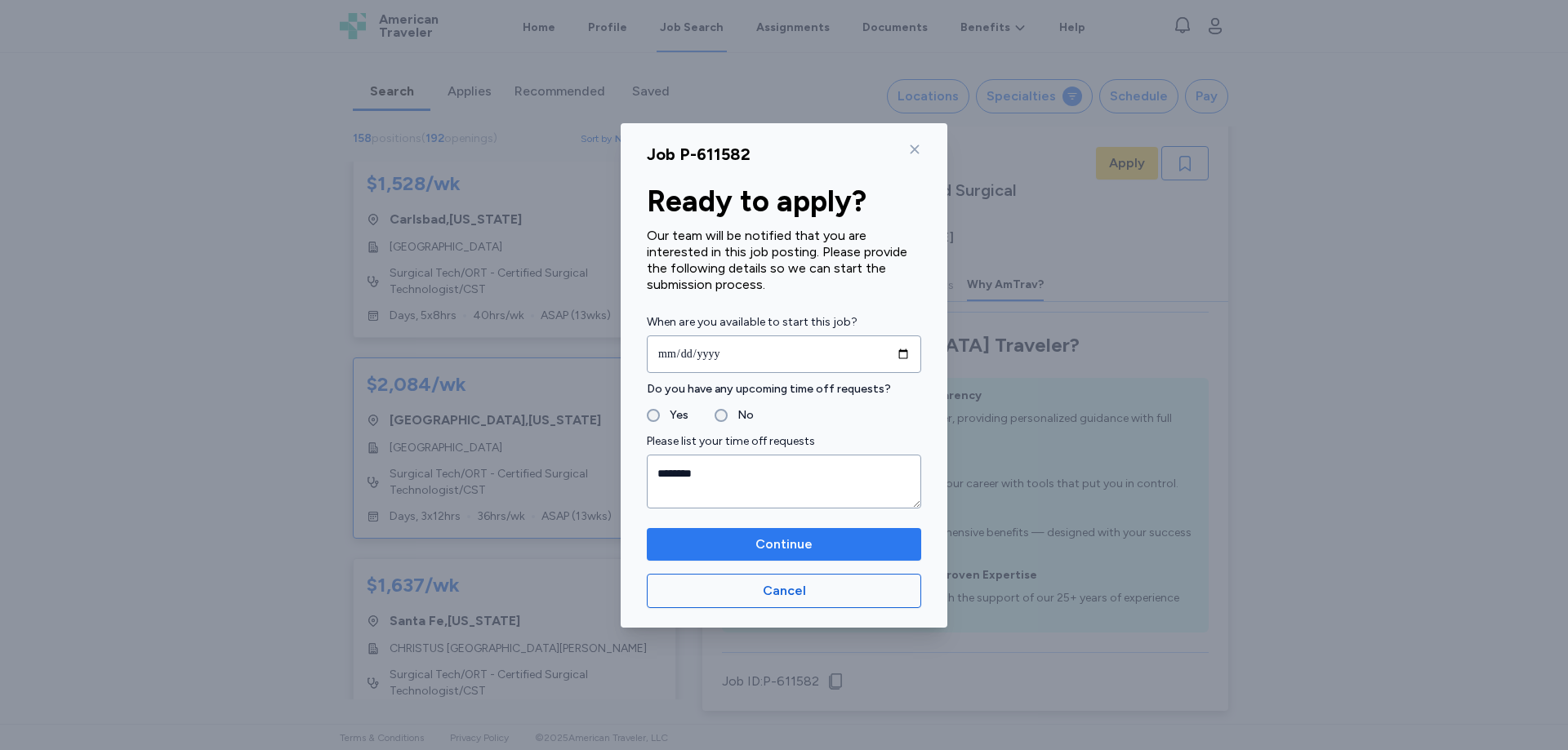
click at [755, 546] on span "Continue" at bounding box center [784, 544] width 248 height 20
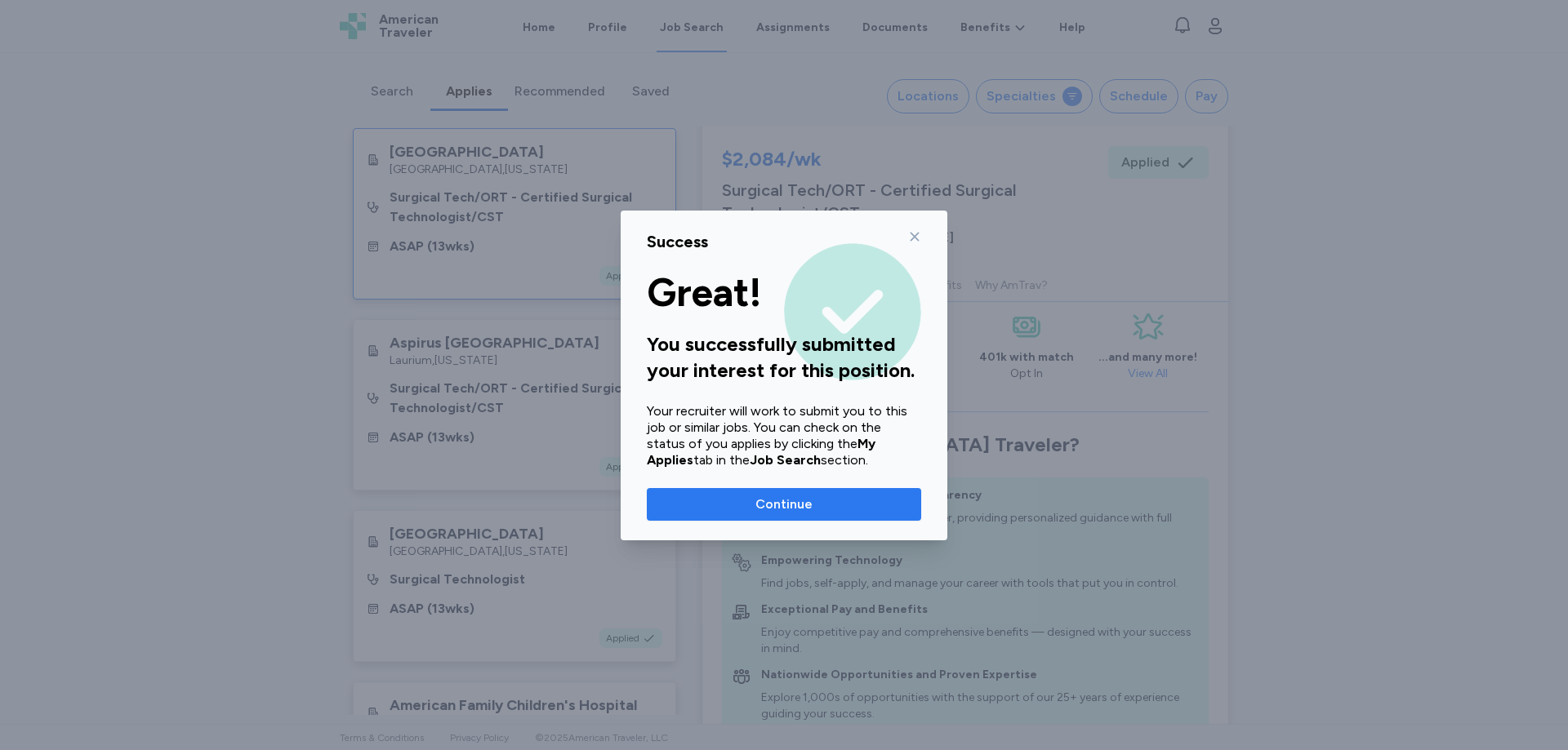
click at [805, 505] on span "Continue" at bounding box center [784, 505] width 58 height 20
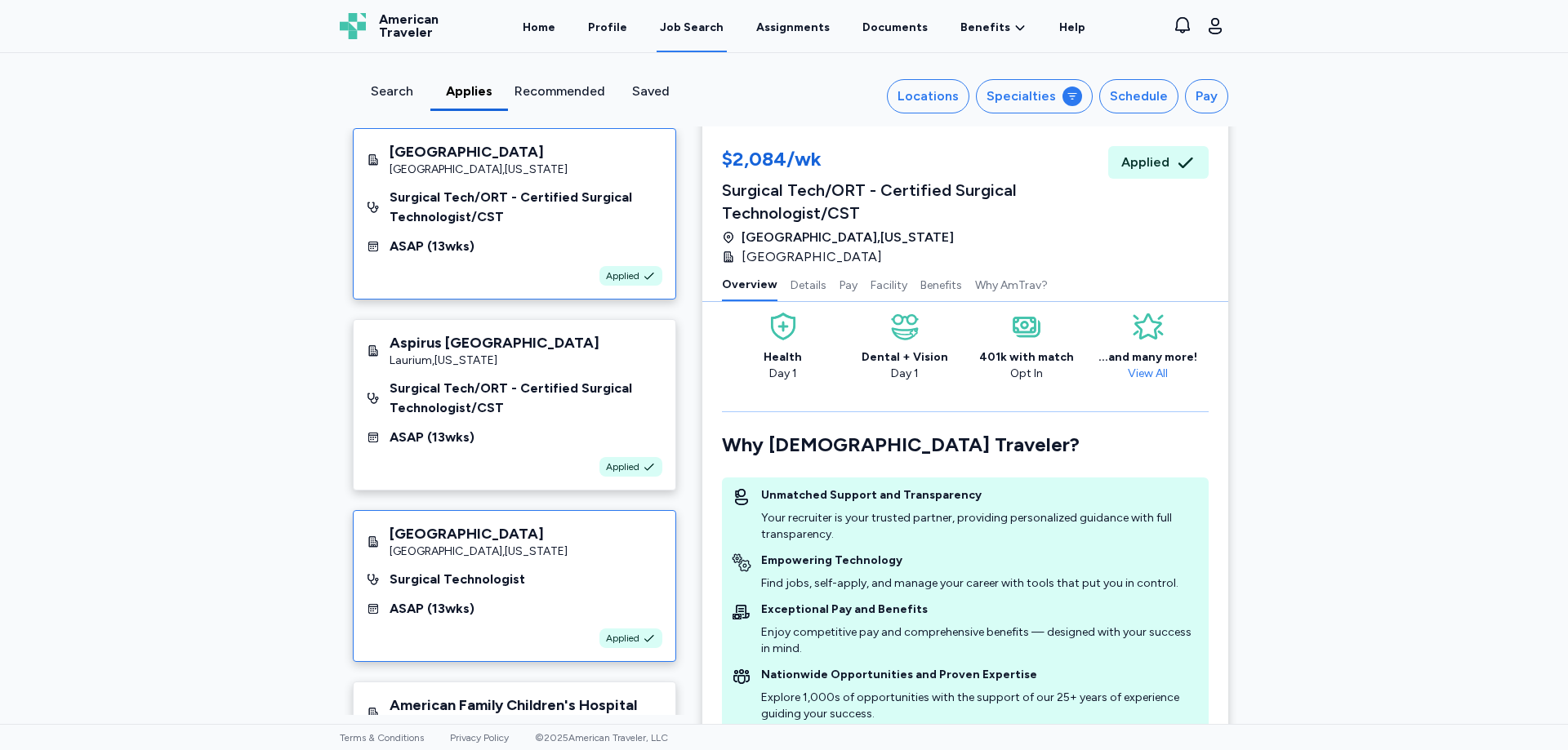
click at [528, 569] on div "[GEOGRAPHIC_DATA] [GEOGRAPHIC_DATA] , [US_STATE] Surgical Technologist ASAP ( 1…" at bounding box center [515, 586] width 324 height 152
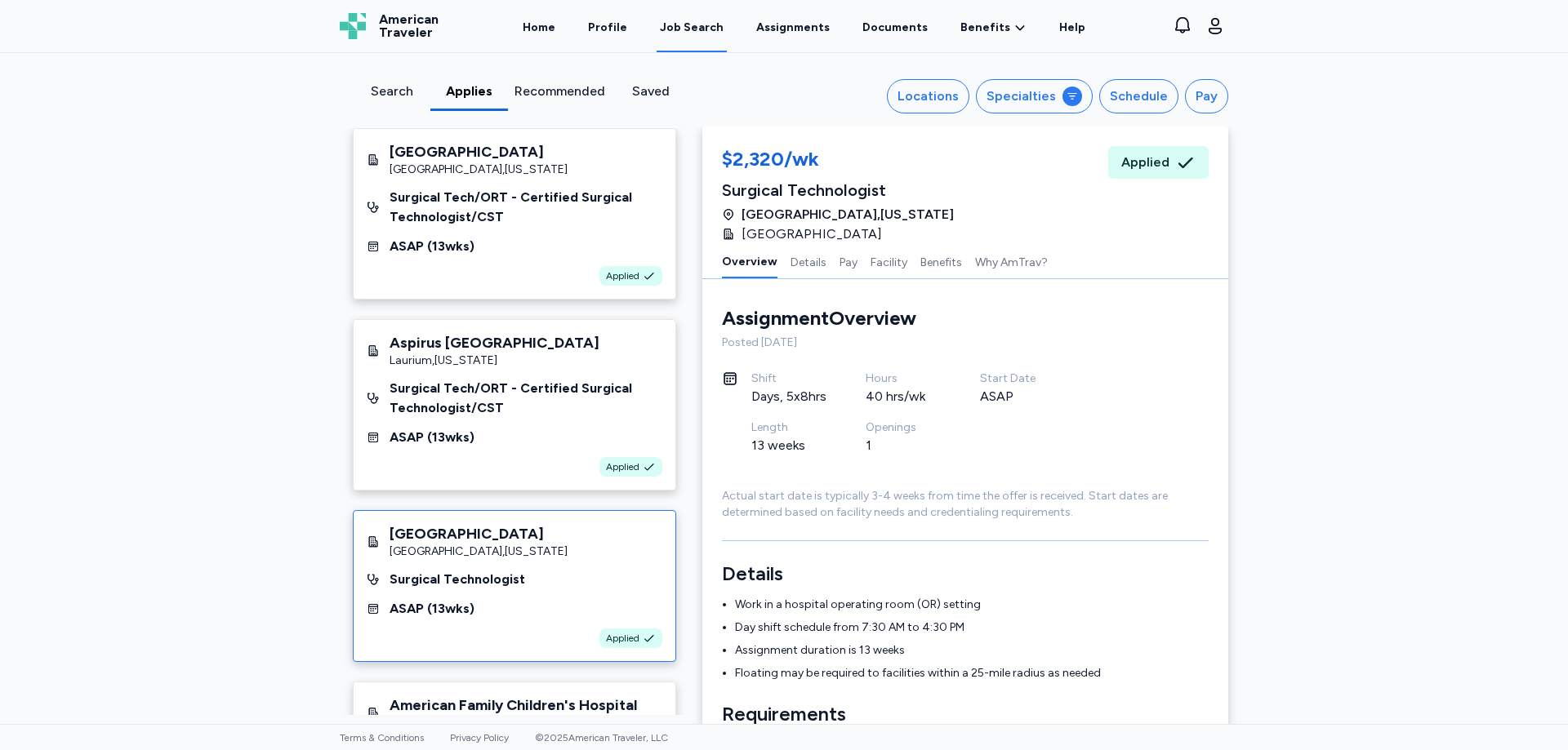
click at [388, 89] on div "Search" at bounding box center [392, 91] width 65 height 20
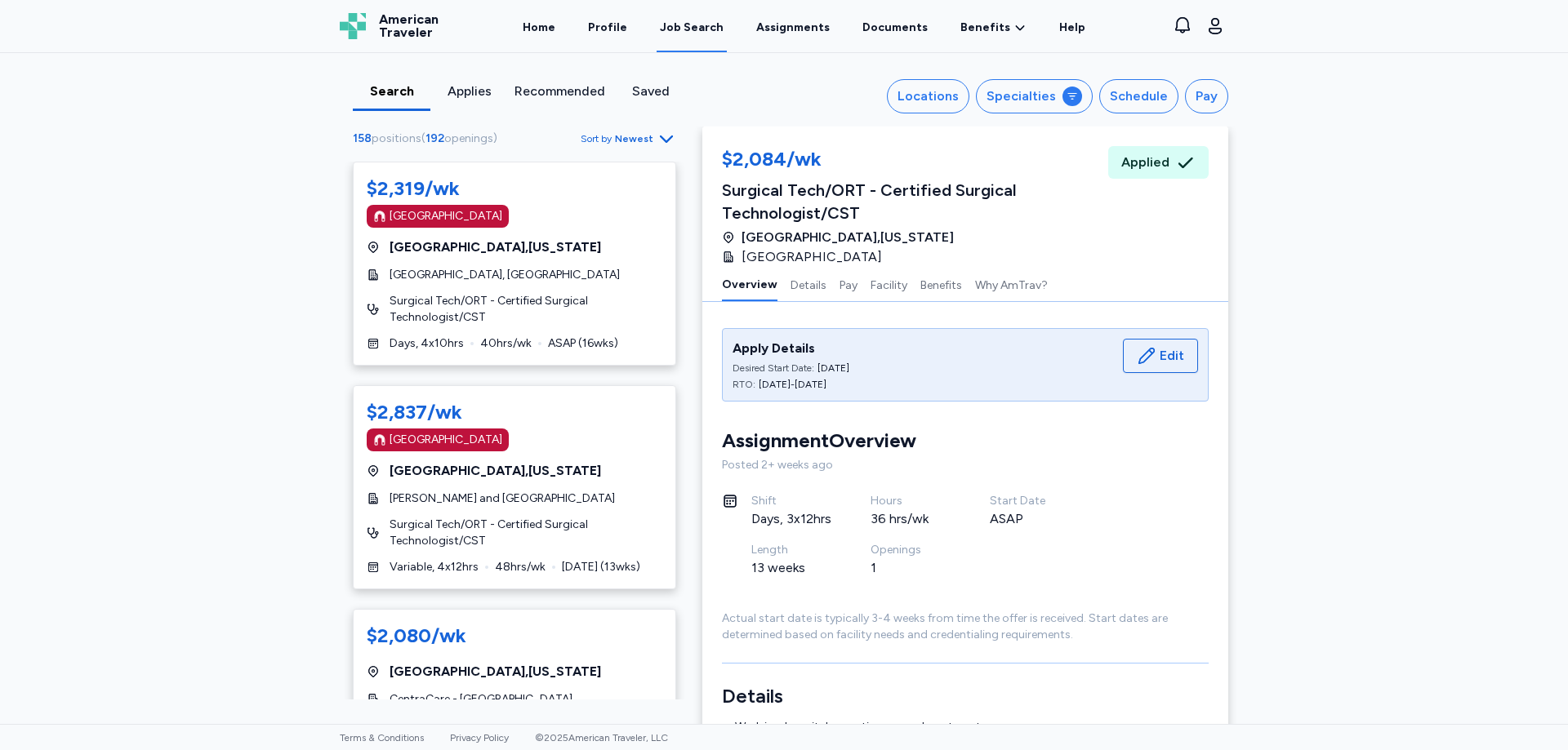
click at [394, 96] on div "Search" at bounding box center [392, 91] width 65 height 20
click at [582, 222] on div "[GEOGRAPHIC_DATA]" at bounding box center [515, 216] width 296 height 23
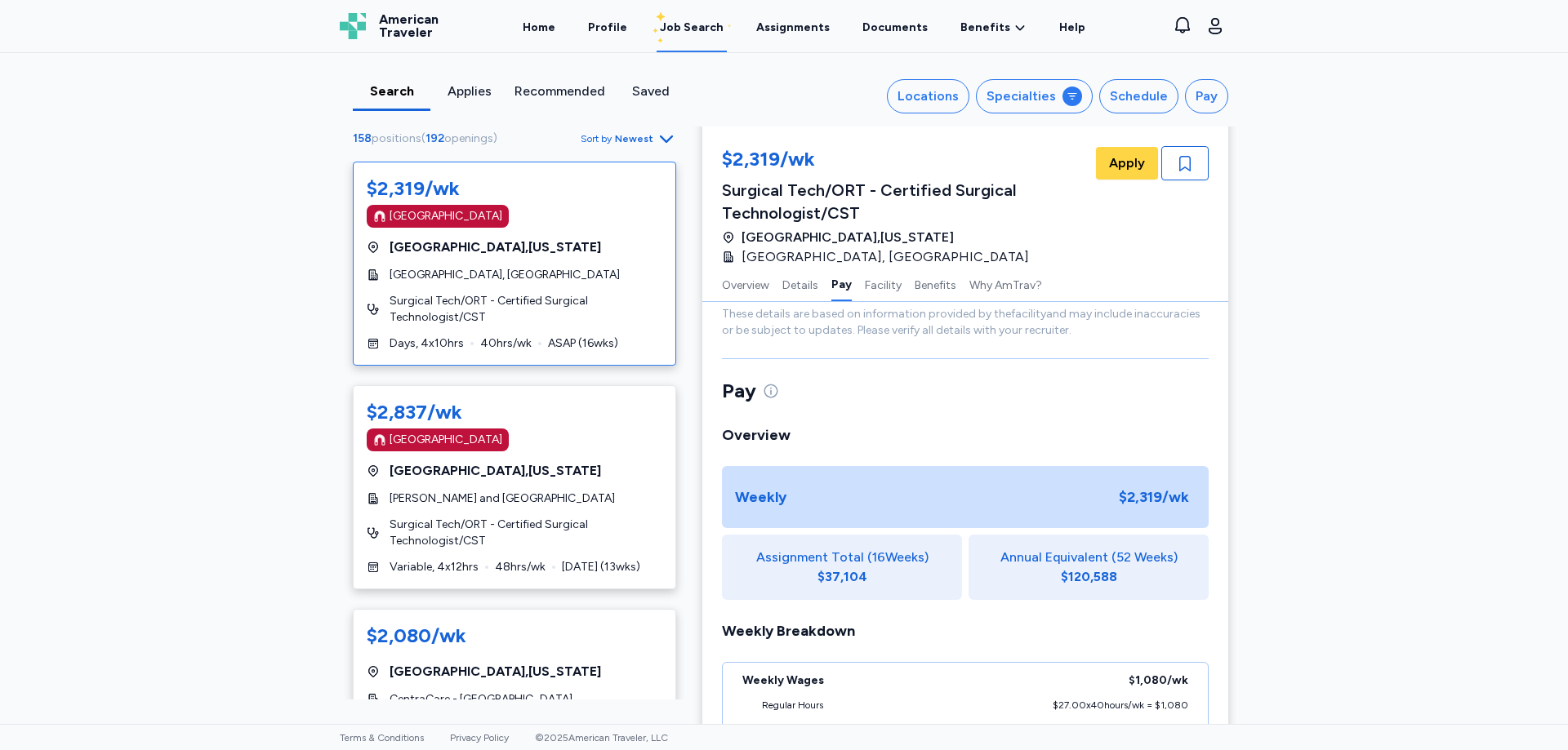
scroll to position [1063, 0]
click at [1126, 166] on span "Apply" at bounding box center [1127, 164] width 36 height 20
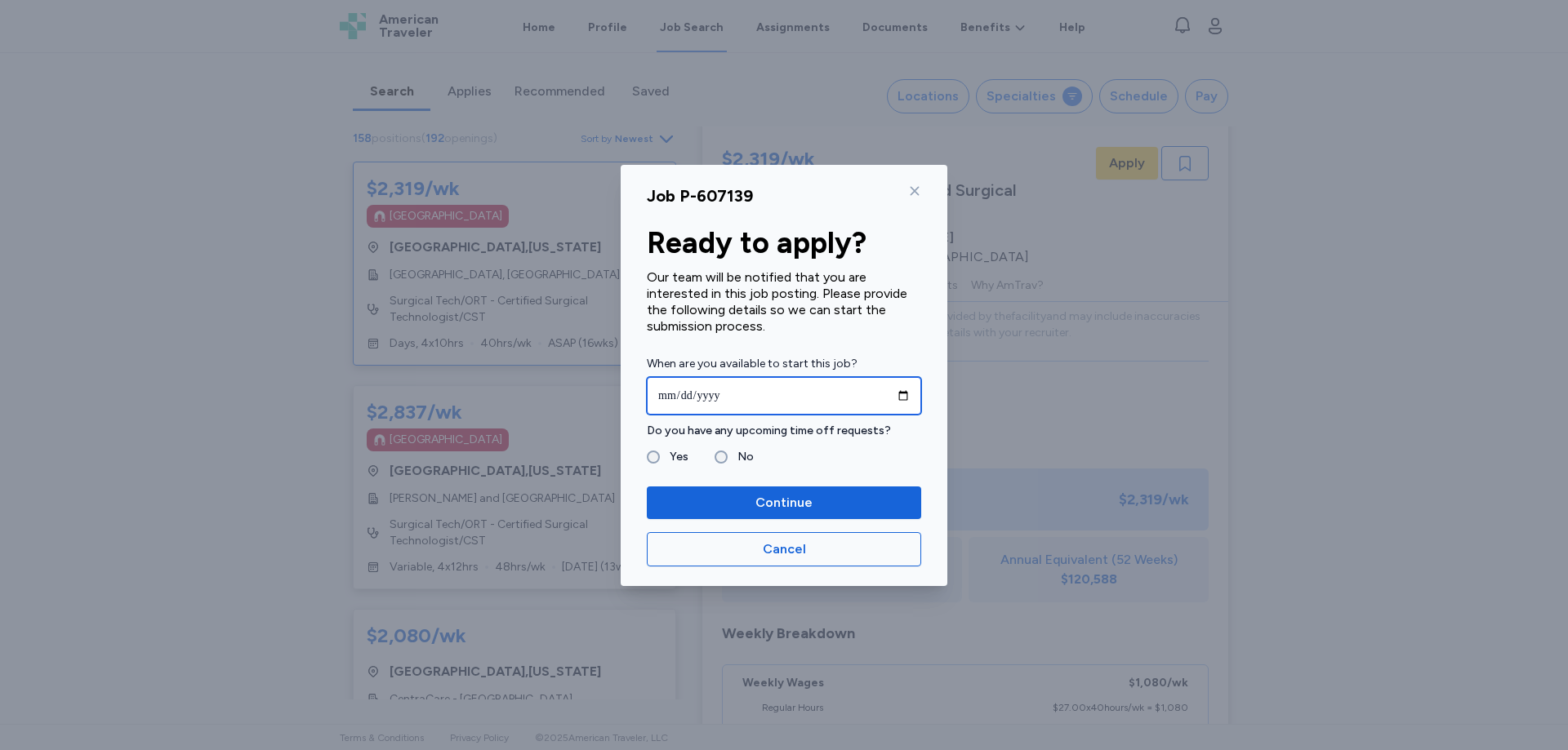
click at [901, 395] on input "date" at bounding box center [784, 396] width 274 height 38
type input "**********"
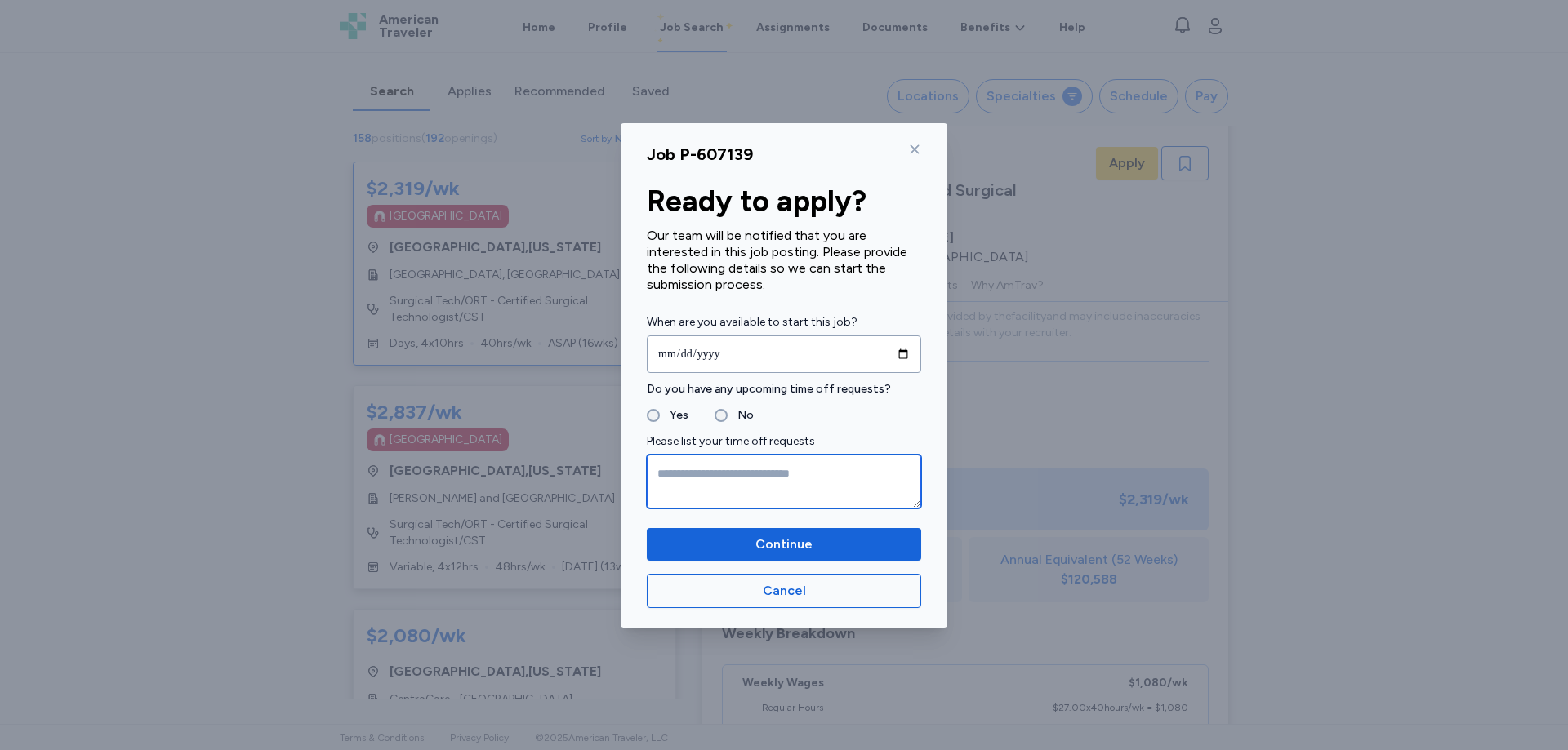
click at [700, 484] on textarea at bounding box center [784, 482] width 274 height 54
type textarea "********"
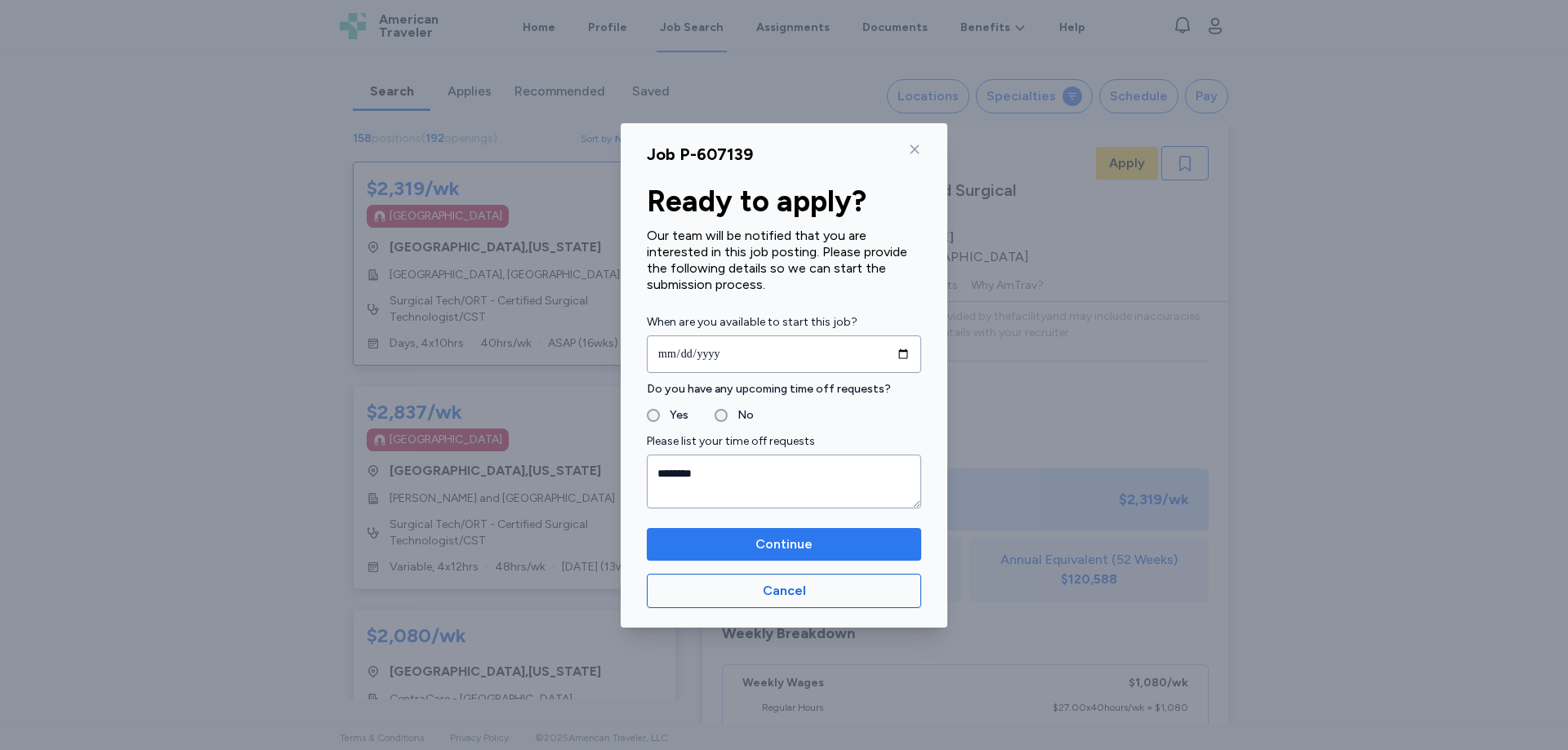
click at [749, 536] on span "Continue" at bounding box center [784, 544] width 248 height 20
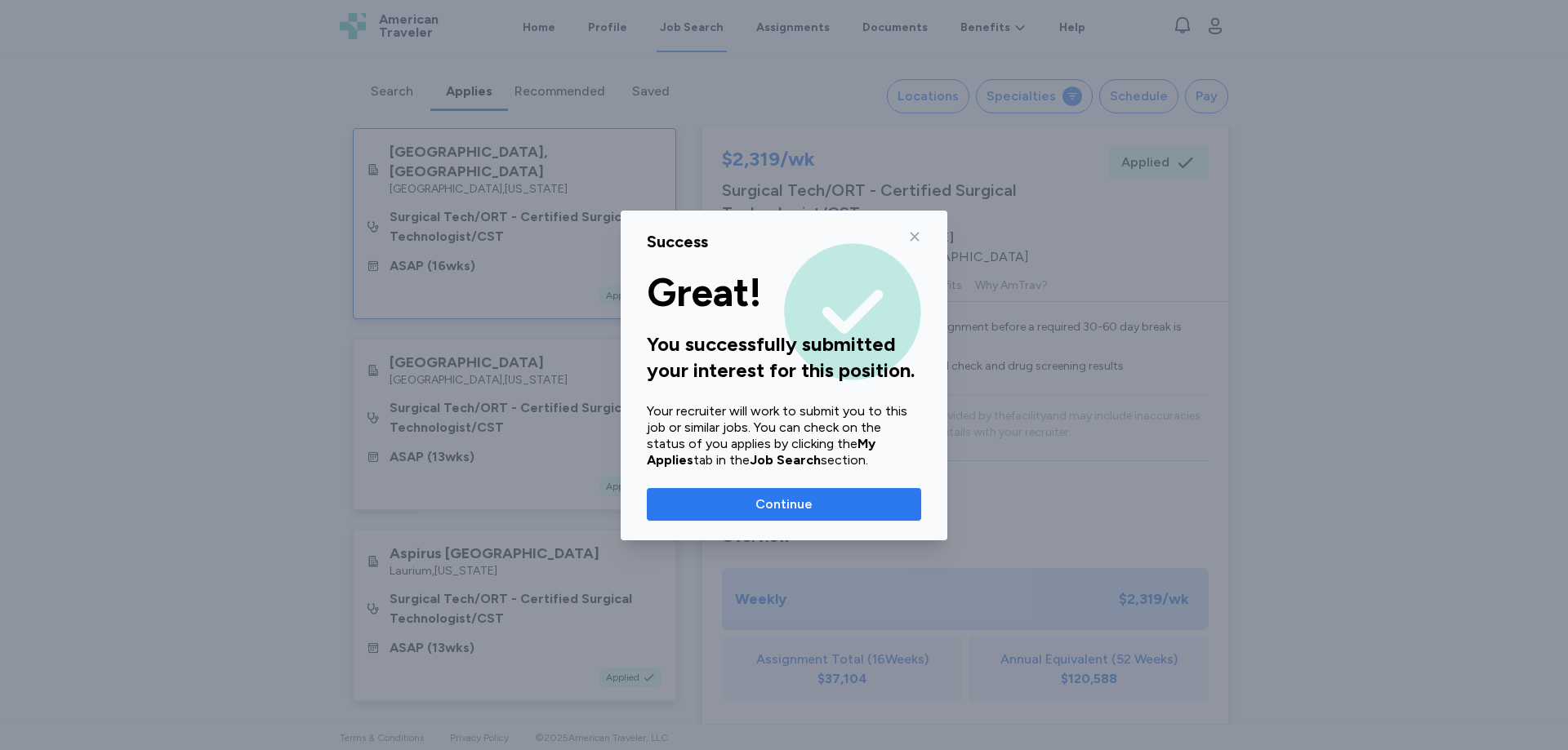
click at [788, 503] on span "Continue" at bounding box center [784, 505] width 58 height 20
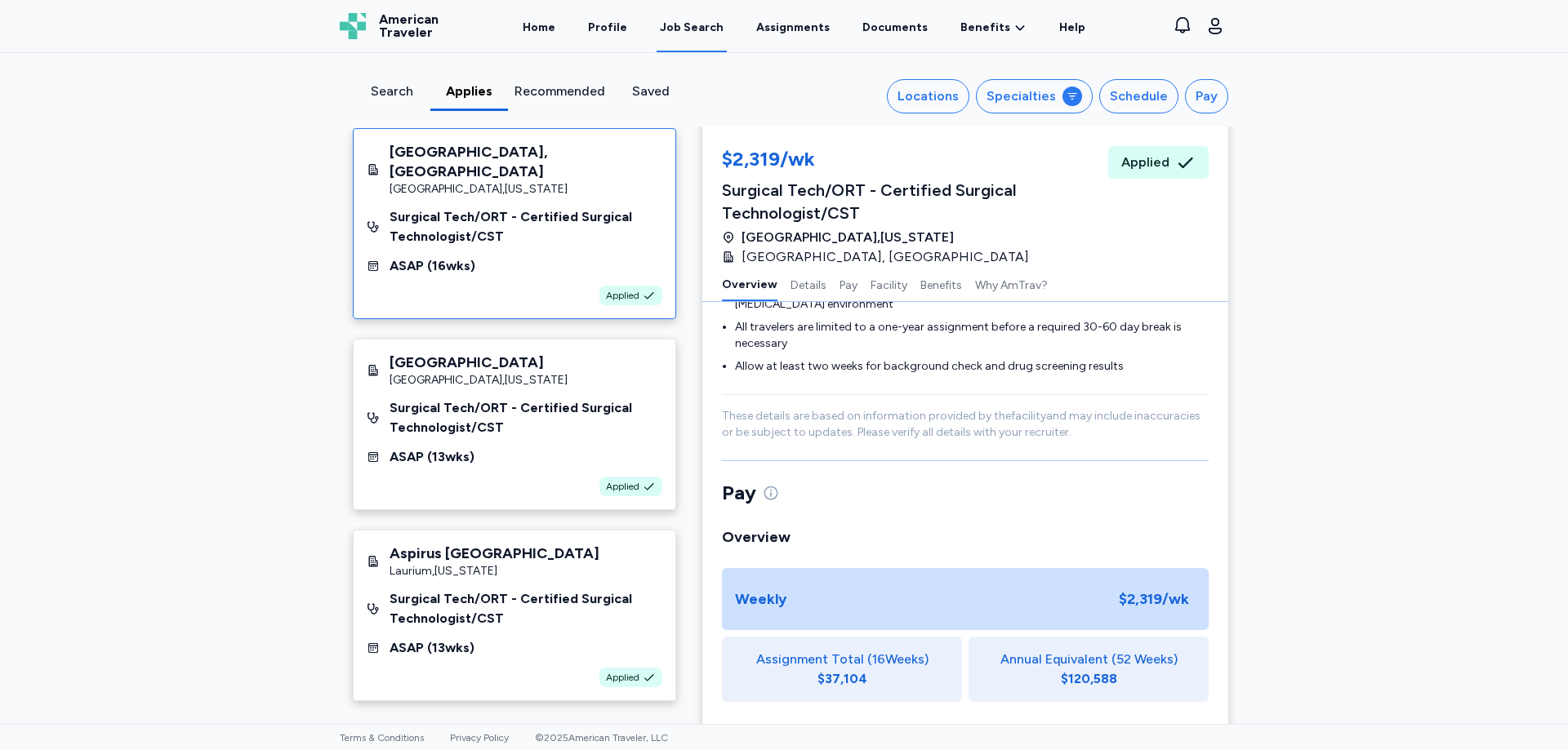
click at [397, 92] on div "Search" at bounding box center [392, 91] width 65 height 20
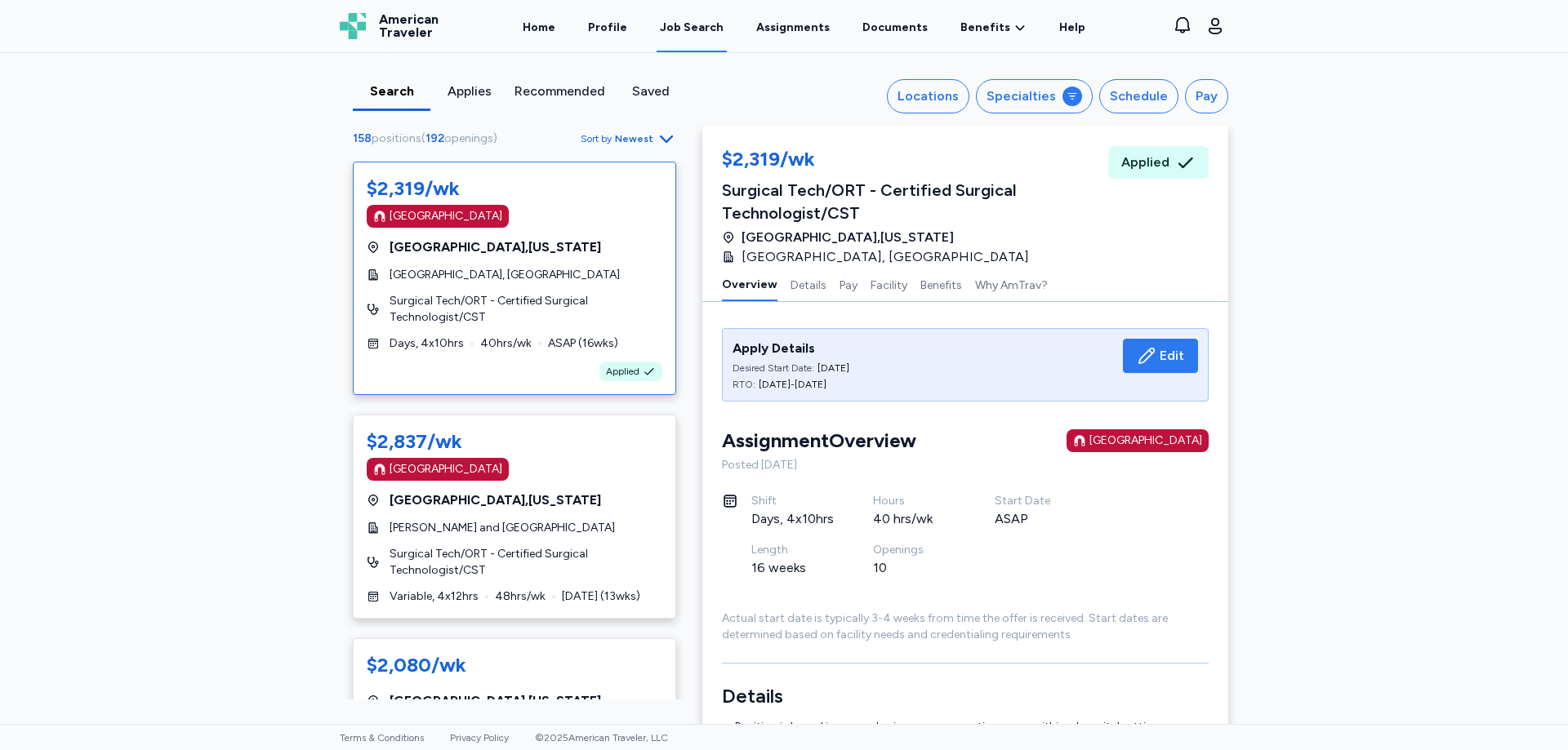
click at [1162, 356] on span "Edit" at bounding box center [1172, 357] width 25 height 20
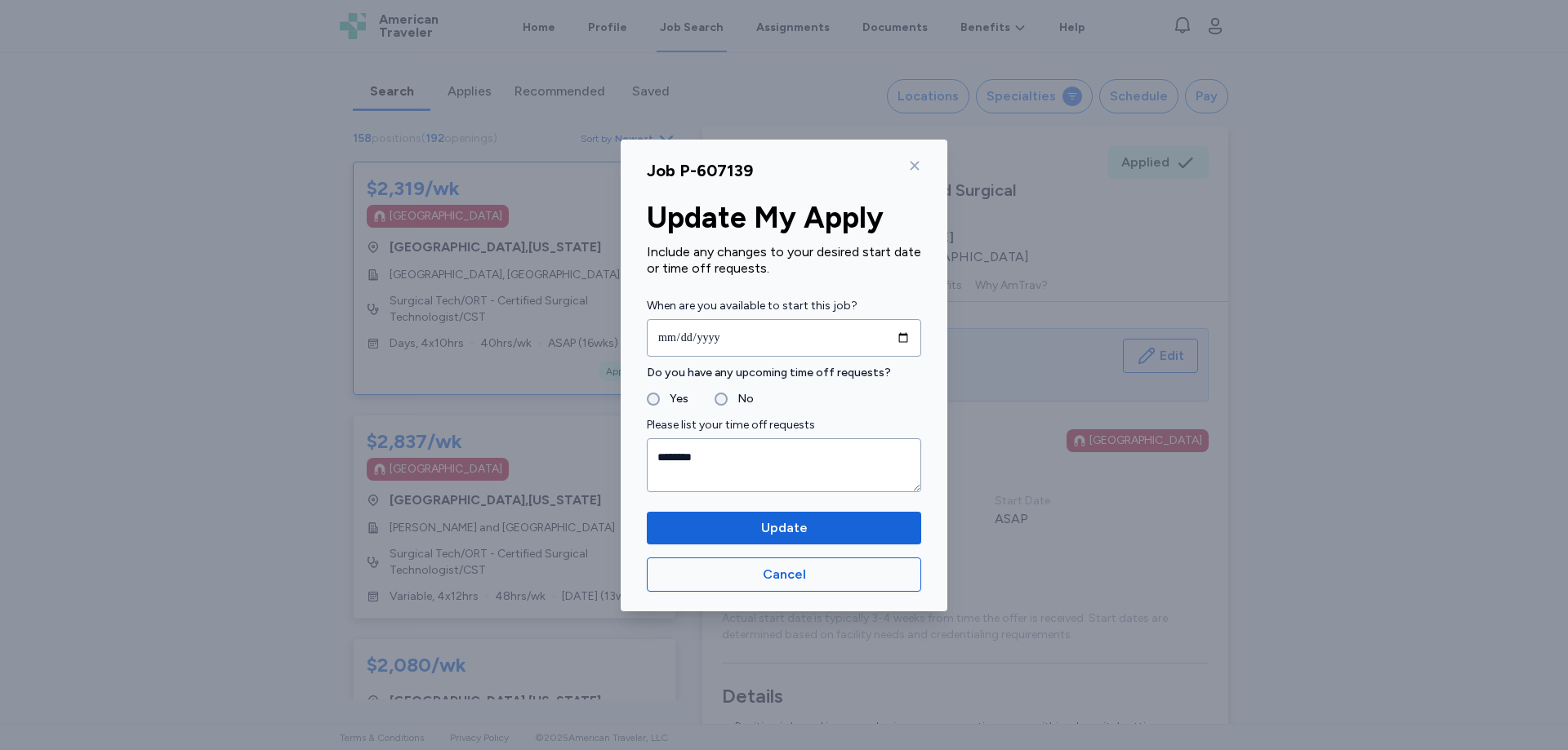
click at [909, 161] on icon at bounding box center [914, 165] width 13 height 13
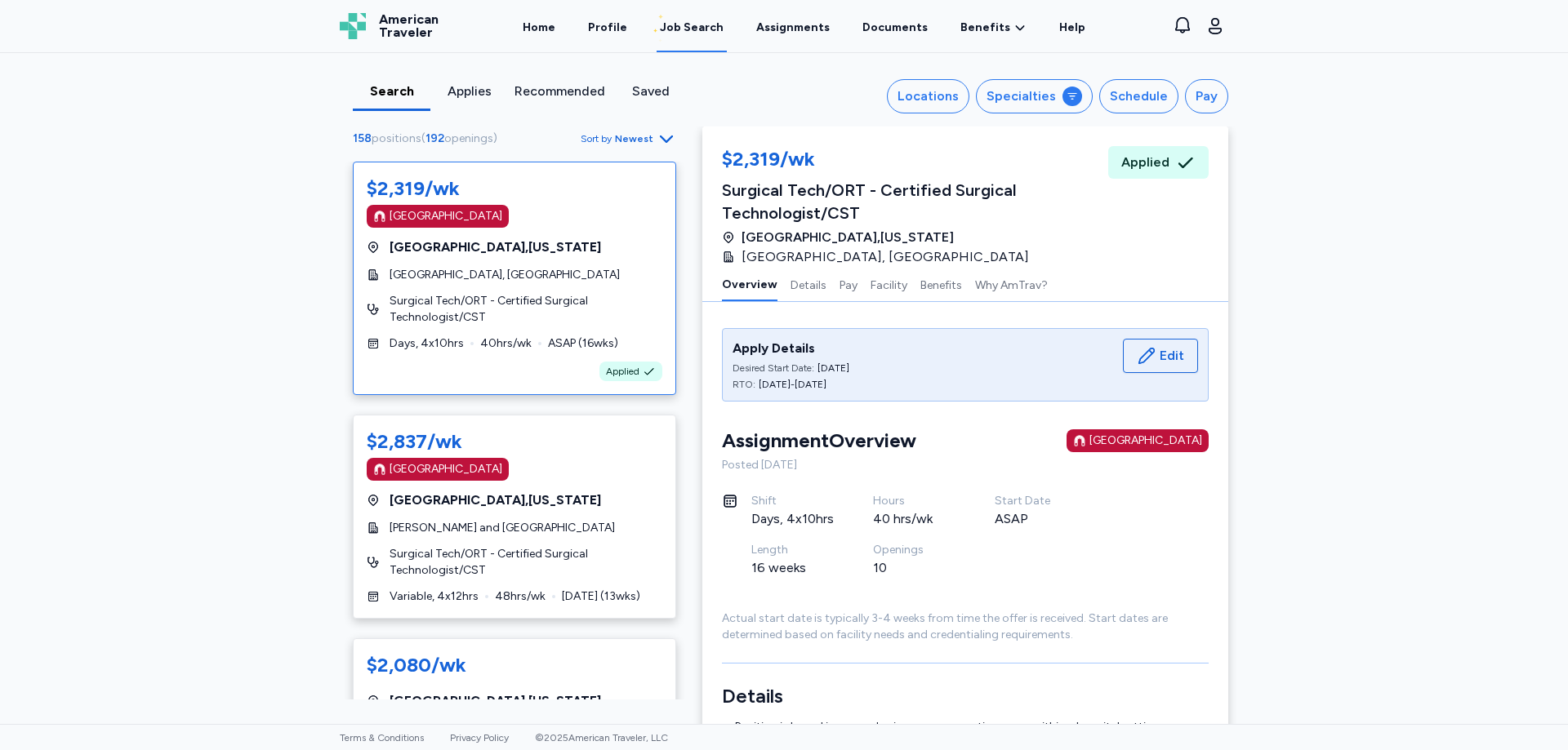
click at [379, 98] on div "Search" at bounding box center [392, 91] width 65 height 20
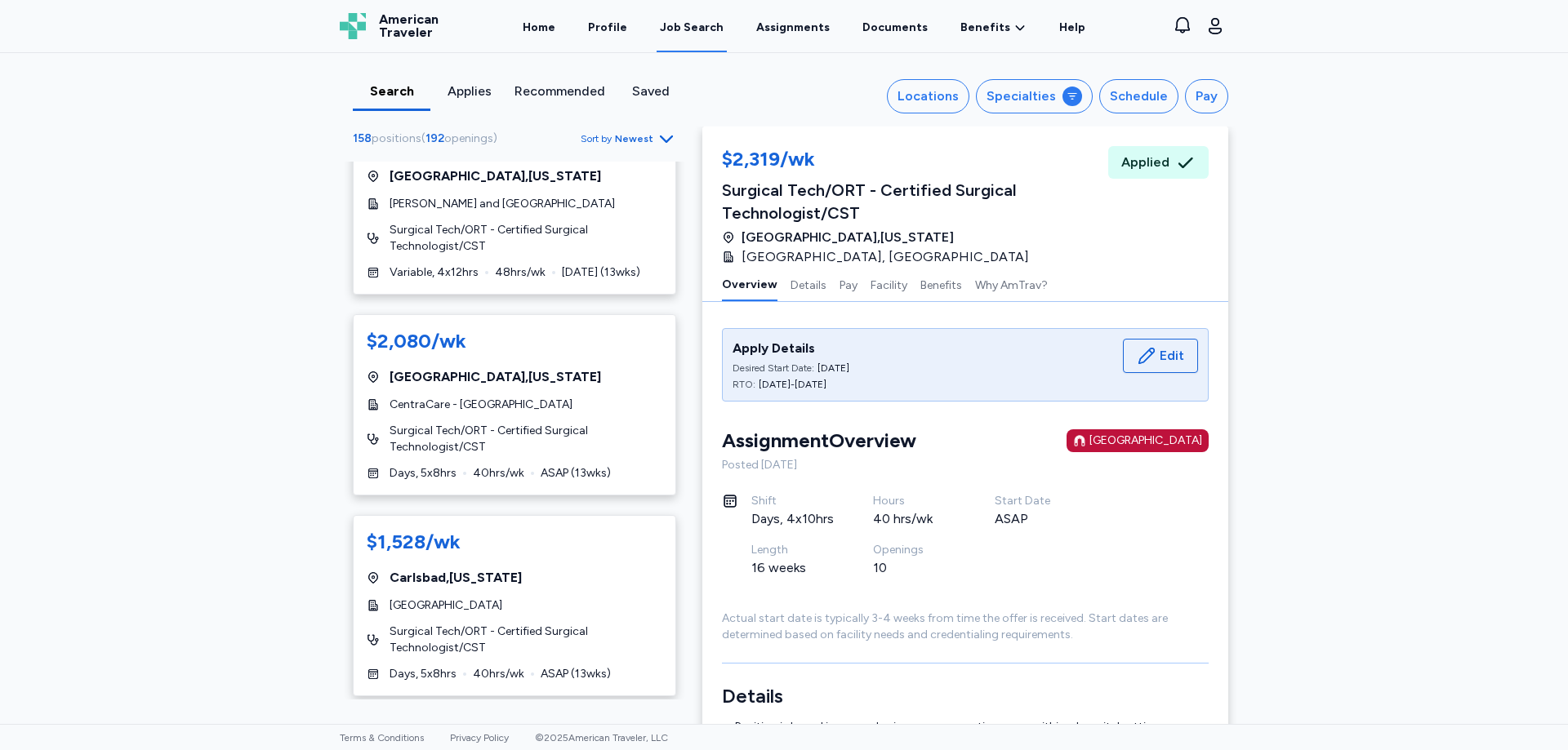
scroll to position [327, 0]
click at [559, 370] on div "Redwood Falls , Minnesota" at bounding box center [515, 375] width 296 height 20
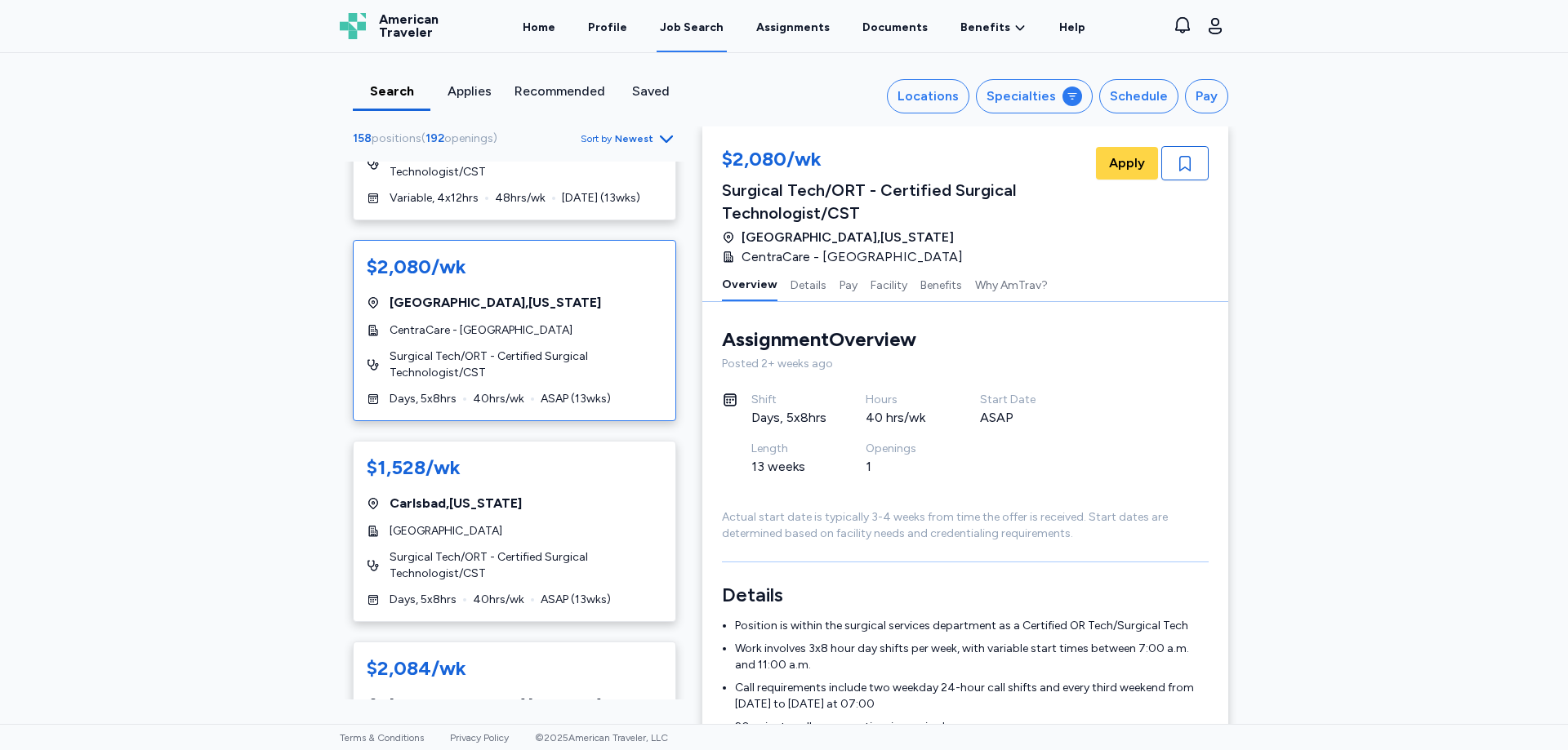
scroll to position [408, 0]
